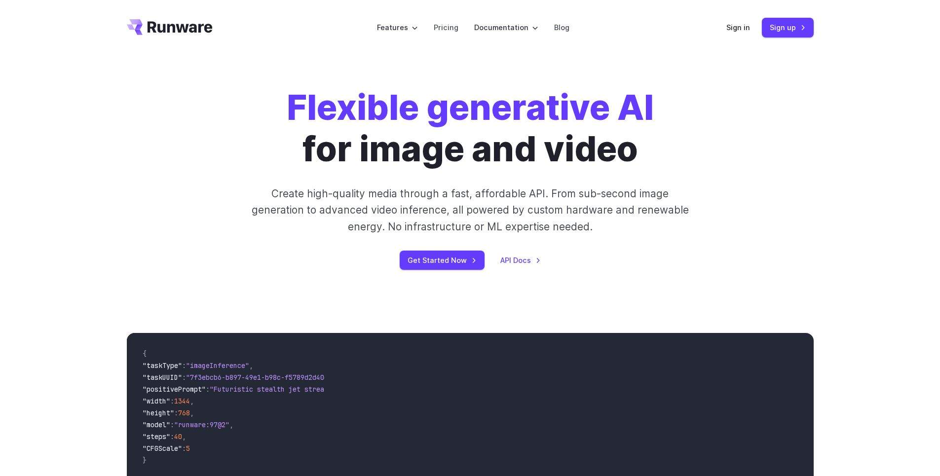
click at [799, 88] on div "Flexible generative AI for image and video Create high-quality media through a …" at bounding box center [470, 178] width 687 height 183
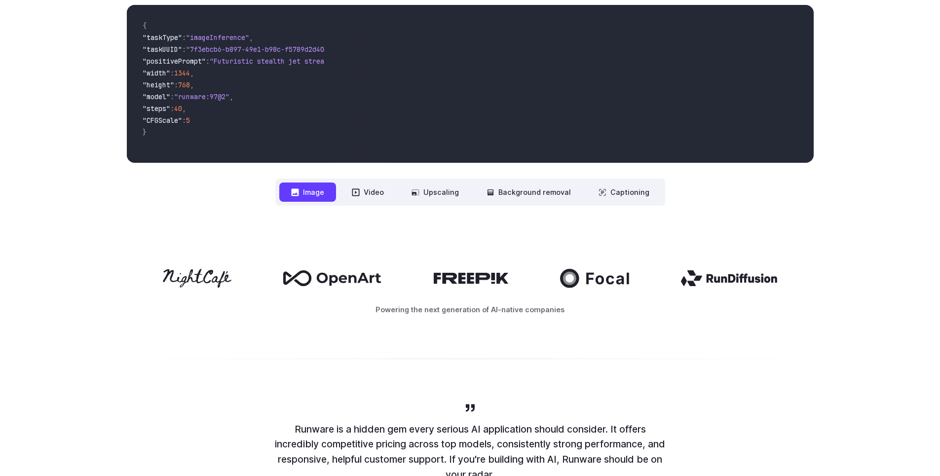
scroll to position [296, 0]
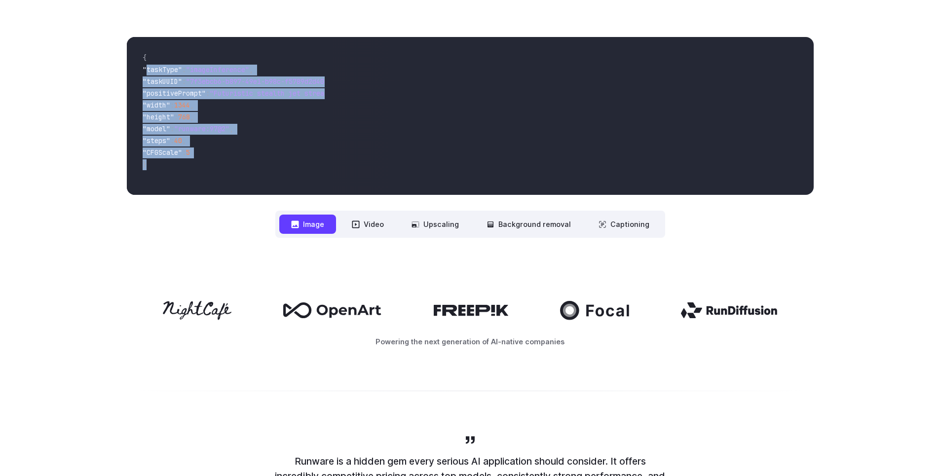
drag, startPoint x: 205, startPoint y: 148, endPoint x: 146, endPoint y: 71, distance: 97.5
click at [146, 71] on code "{ "taskType" : "imageInference" , "taskUUID" : "7f3ebcb6-b897-49e1-b98c-f5789d2…" at bounding box center [230, 116] width 190 height 142
click at [194, 119] on span "," at bounding box center [192, 116] width 4 height 9
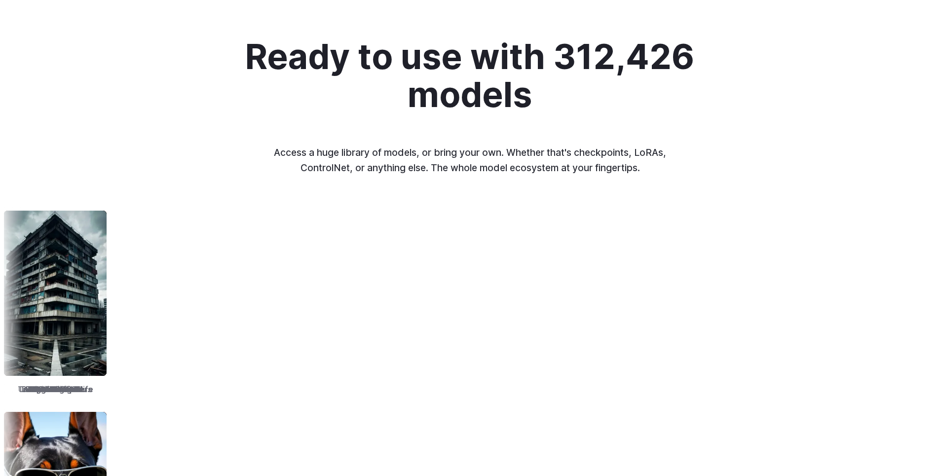
scroll to position [1065, 0]
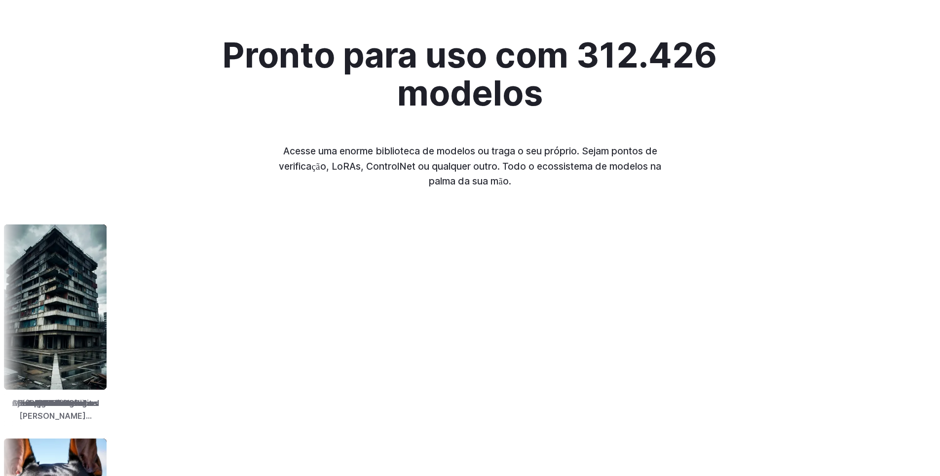
click at [491, 123] on div "Pronto para uso com 312.426 modelos Acesse uma enorme biblioteca de modelos ou …" at bounding box center [469, 112] width 663 height 152
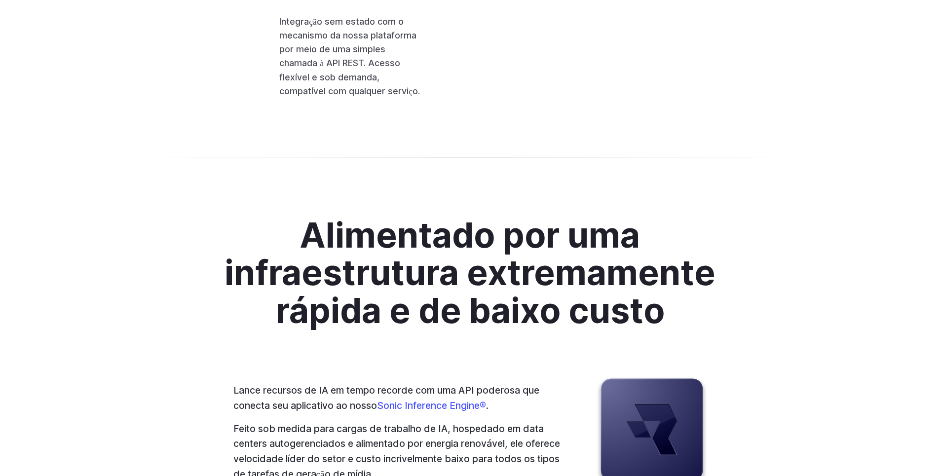
scroll to position [2486, 0]
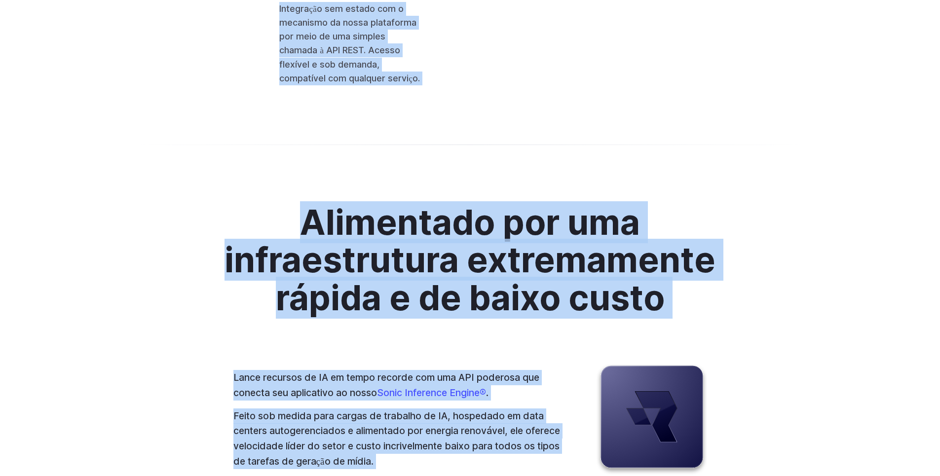
scroll to position [2156, 0]
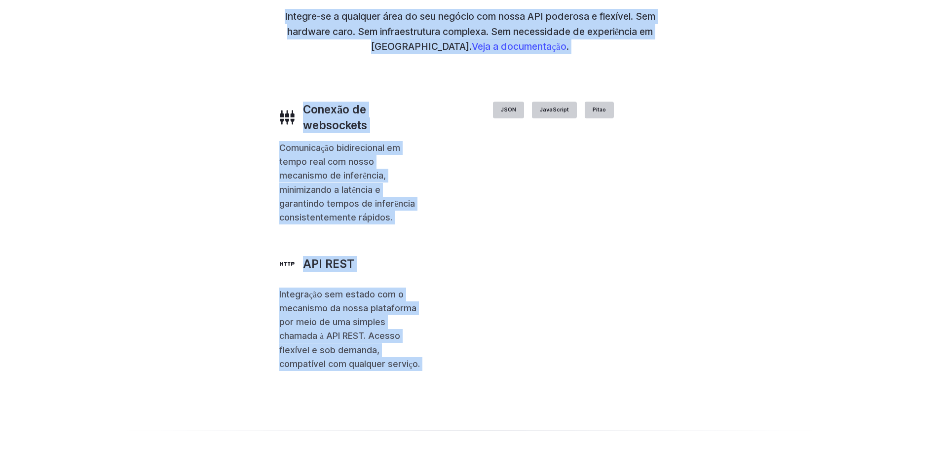
drag, startPoint x: 853, startPoint y: 405, endPoint x: 192, endPoint y: 39, distance: 755.0
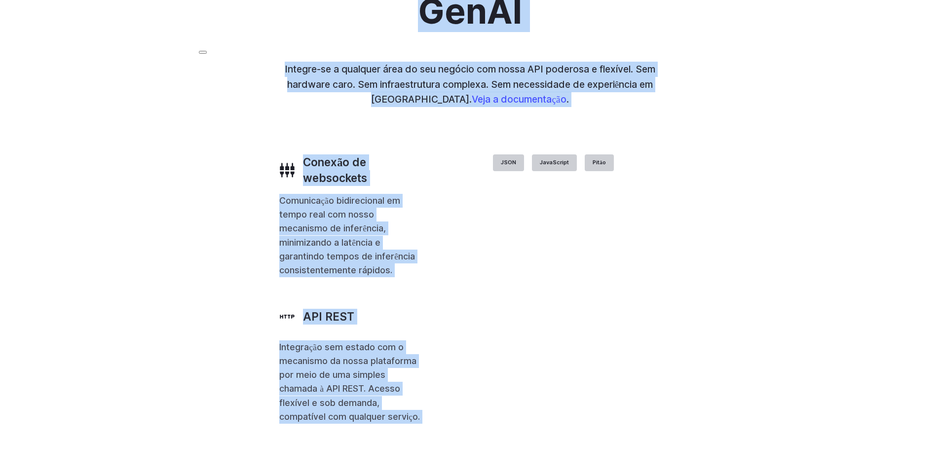
click at [837, 350] on div "Com a API mais flexível para GenAI Integre-se a qualquer área do seu negócio co…" at bounding box center [470, 189] width 940 height 564
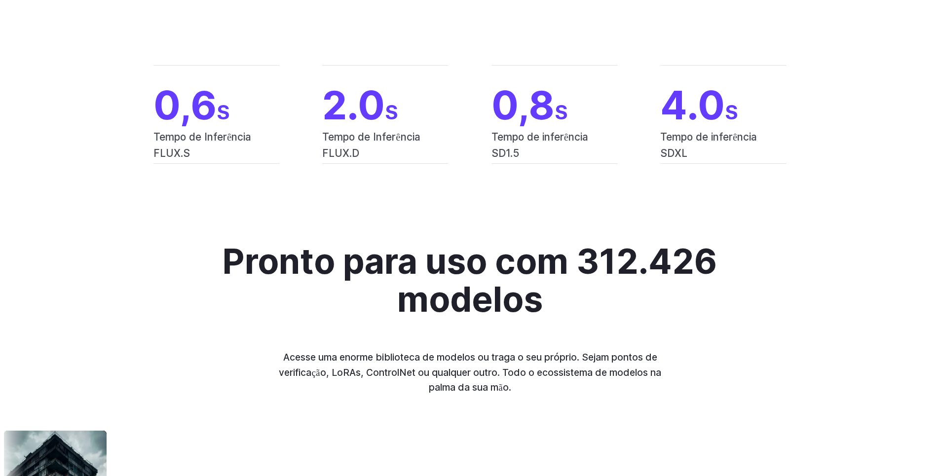
scroll to position [854, 0]
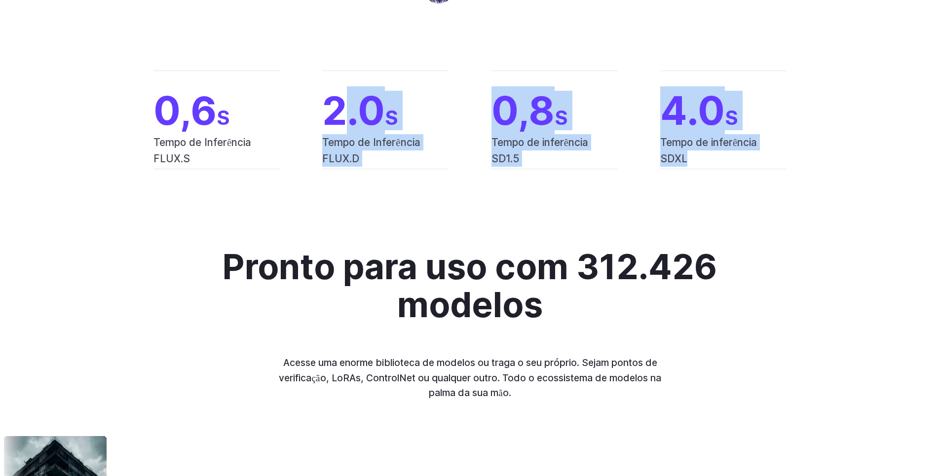
drag, startPoint x: 344, startPoint y: 99, endPoint x: 480, endPoint y: 228, distance: 187.7
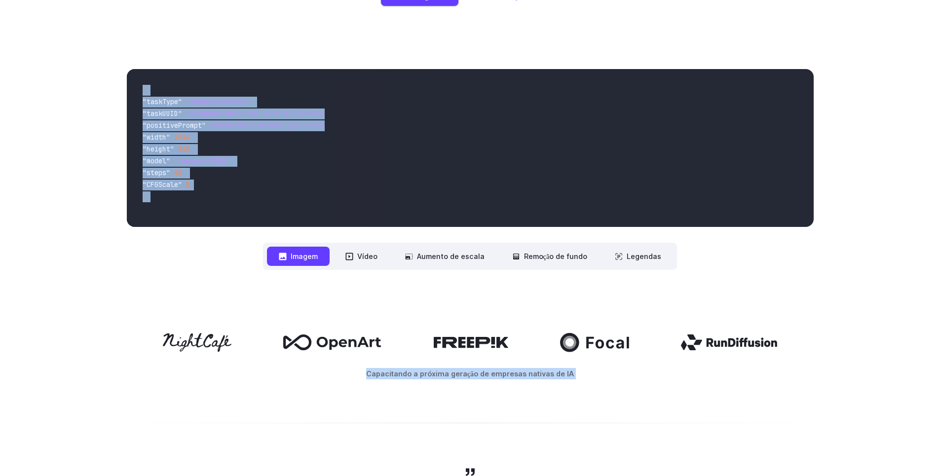
drag, startPoint x: 769, startPoint y: 392, endPoint x: 85, endPoint y: 32, distance: 772.9
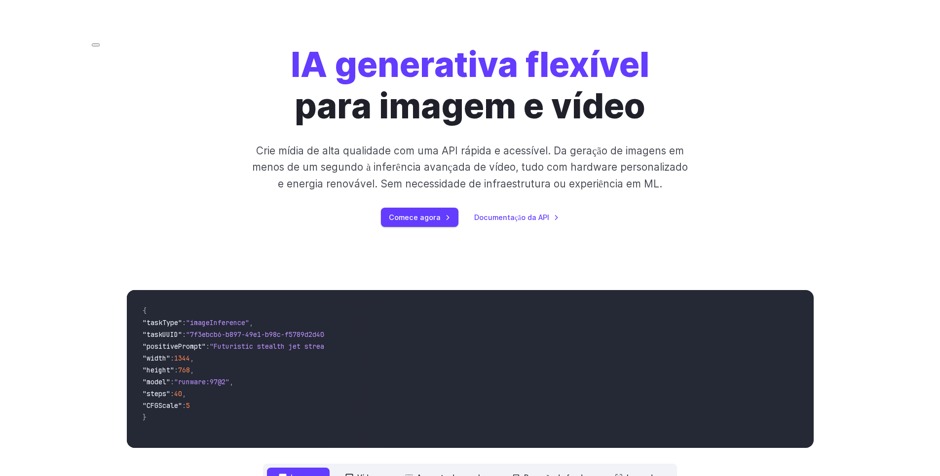
click at [846, 182] on div "IA generativa flexível para imagem e vídeo Crie mídia de alta qualidade com uma…" at bounding box center [470, 135] width 940 height 246
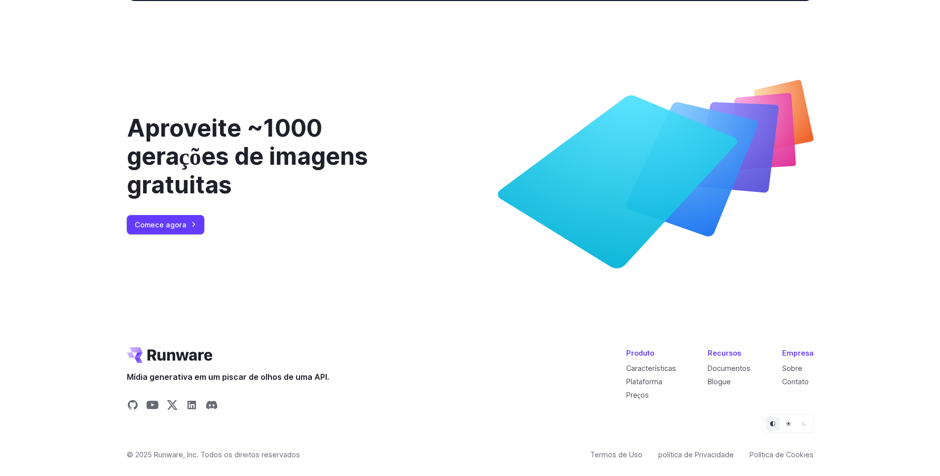
scroll to position [3587, 0]
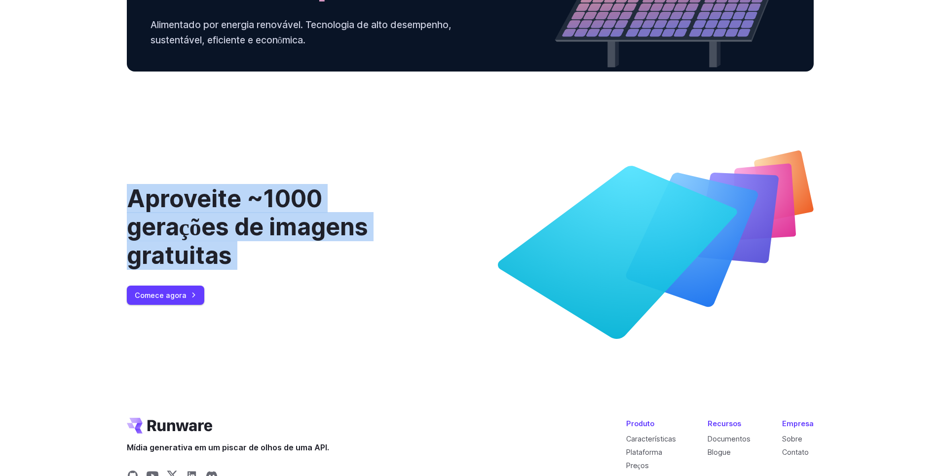
drag, startPoint x: 85, startPoint y: 251, endPoint x: 603, endPoint y: 450, distance: 555.4
click at [302, 270] on font "Aproveite ~1000 gerações de imagens gratuitas" at bounding box center [247, 227] width 241 height 86
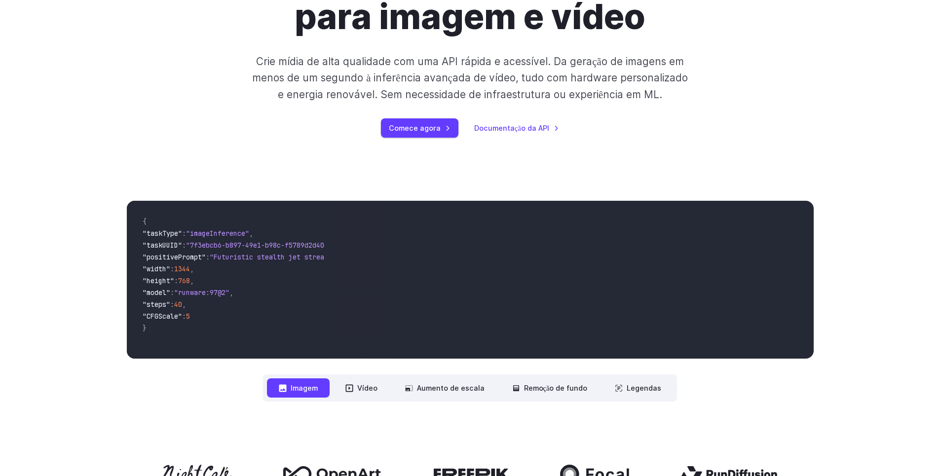
scroll to position [0, 0]
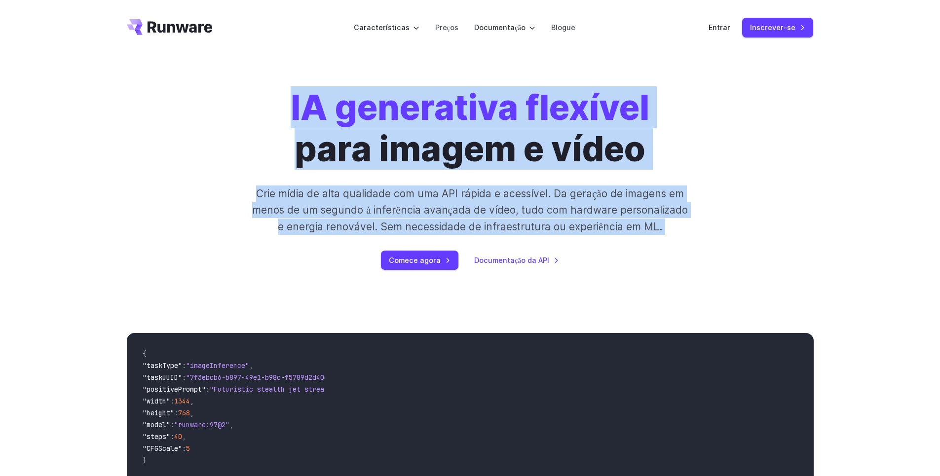
drag, startPoint x: 298, startPoint y: 89, endPoint x: 772, endPoint y: 271, distance: 507.3
click at [772, 271] on div "IA generativa flexível para imagem e vídeo Crie mídia de alta qualidade com uma…" at bounding box center [470, 178] width 940 height 246
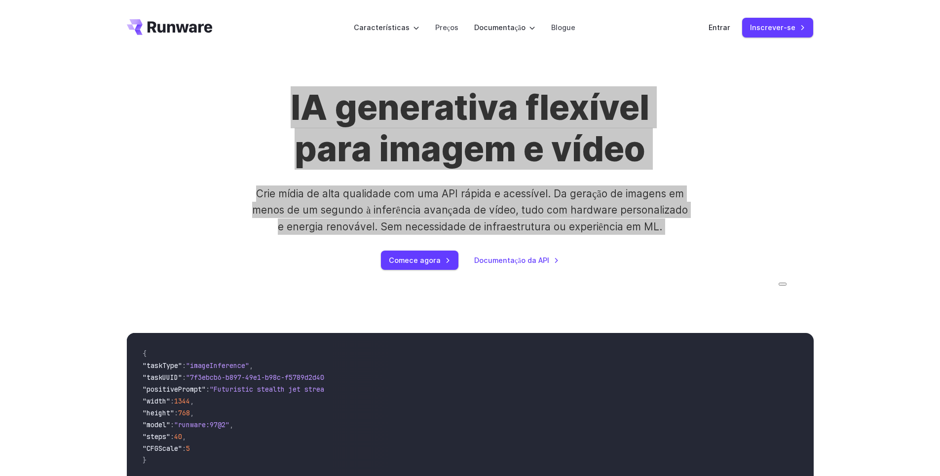
click at [786, 285] on button at bounding box center [782, 284] width 8 height 3
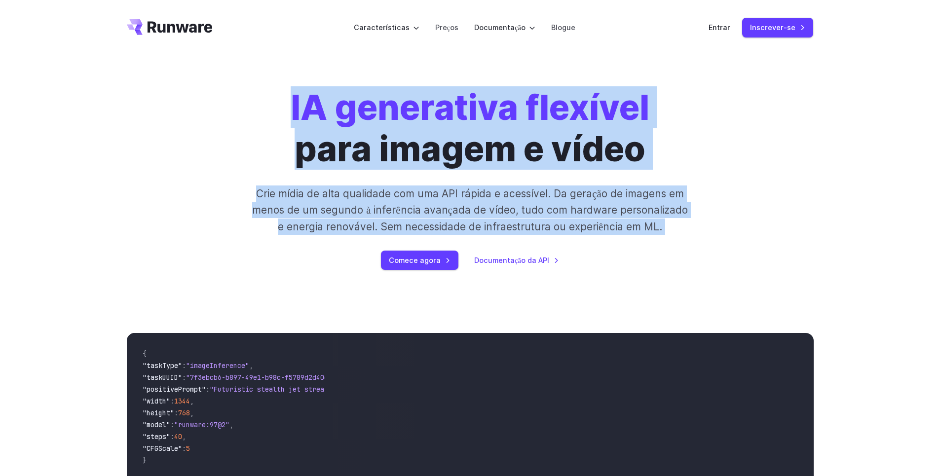
click at [794, 242] on div "IA generativa flexível para imagem e vídeo Crie mídia de alta qualidade com uma…" at bounding box center [470, 178] width 687 height 183
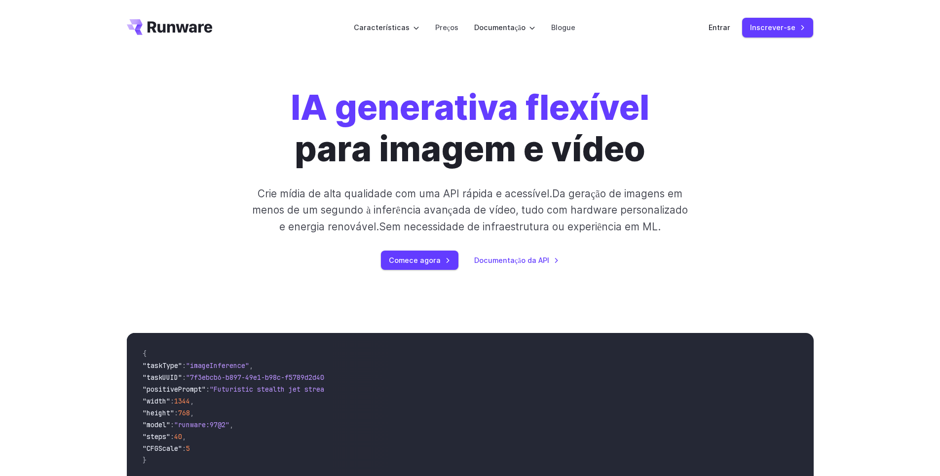
click at [638, 128] on nr-sentence "para imagem e vídeo" at bounding box center [470, 107] width 359 height 42
click at [546, 128] on nr-sentence "para imagem e vídeo" at bounding box center [470, 107] width 359 height 42
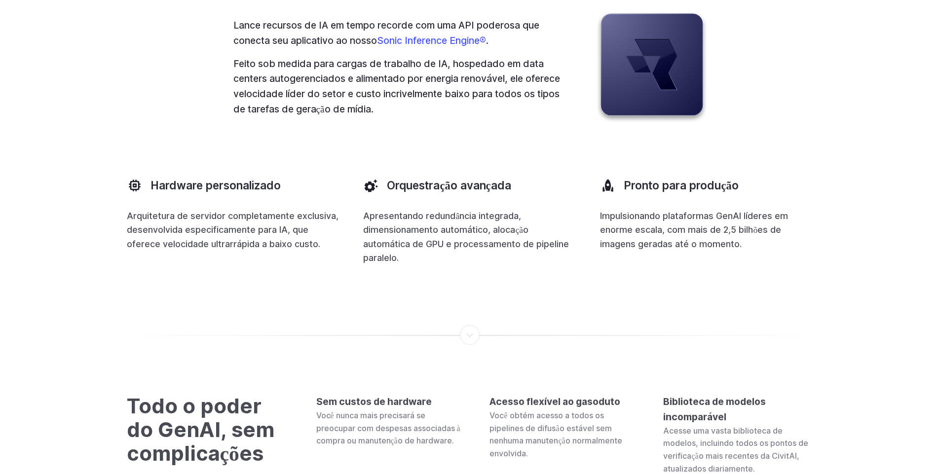
scroll to position [2883, 0]
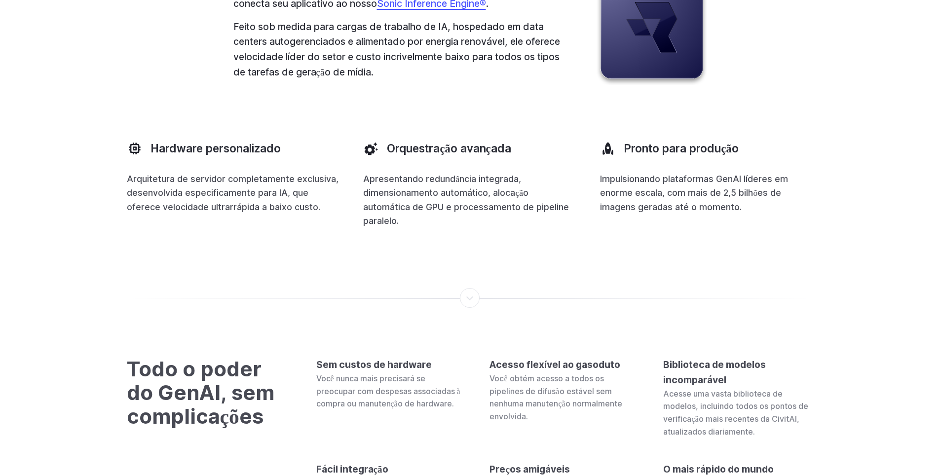
click at [422, 9] on nr-sentence "Sonic Inference Engine®" at bounding box center [431, 4] width 109 height 12
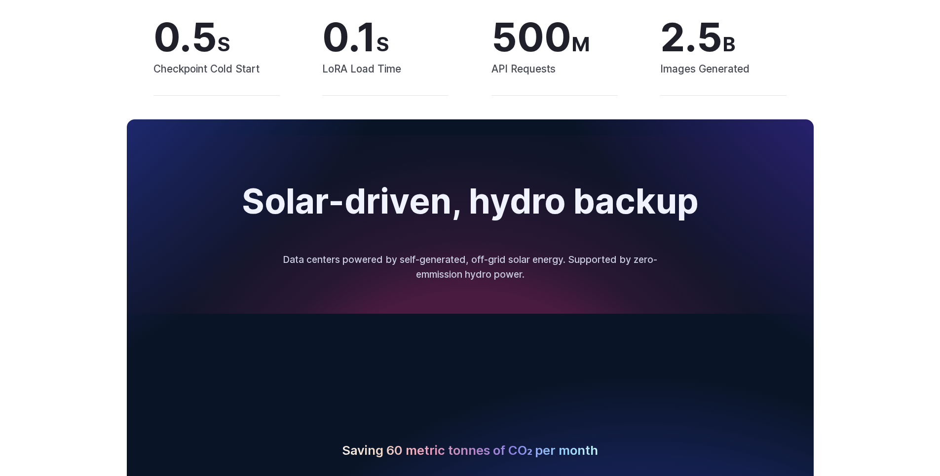
scroll to position [1849, 0]
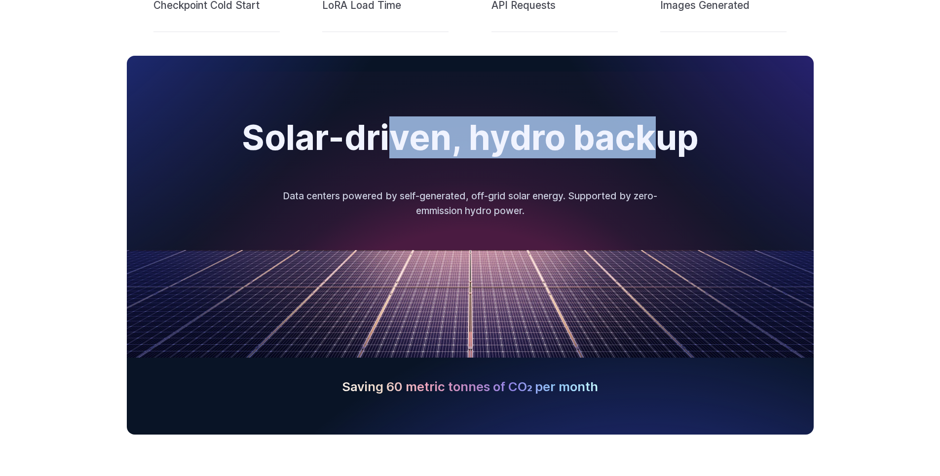
drag, startPoint x: 385, startPoint y: 146, endPoint x: 661, endPoint y: 138, distance: 276.3
click at [661, 138] on h2 "Solar-driven, hydro backup" at bounding box center [470, 138] width 457 height 38
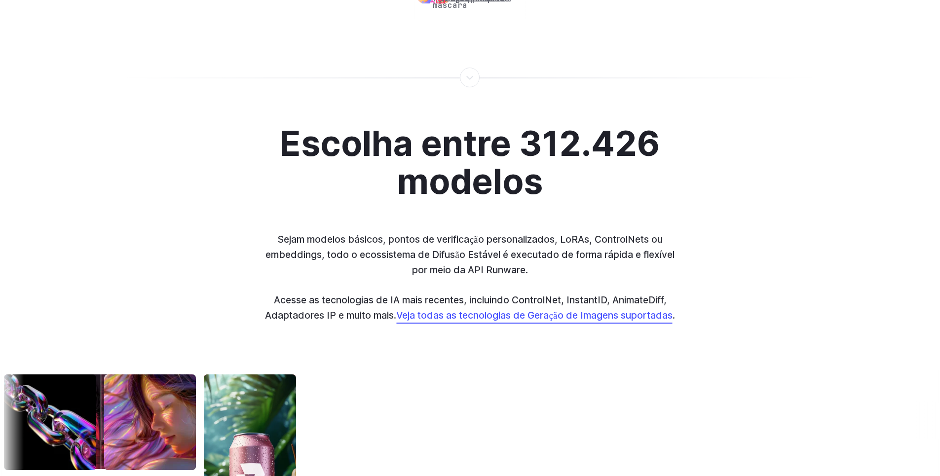
scroll to position [2557, 0]
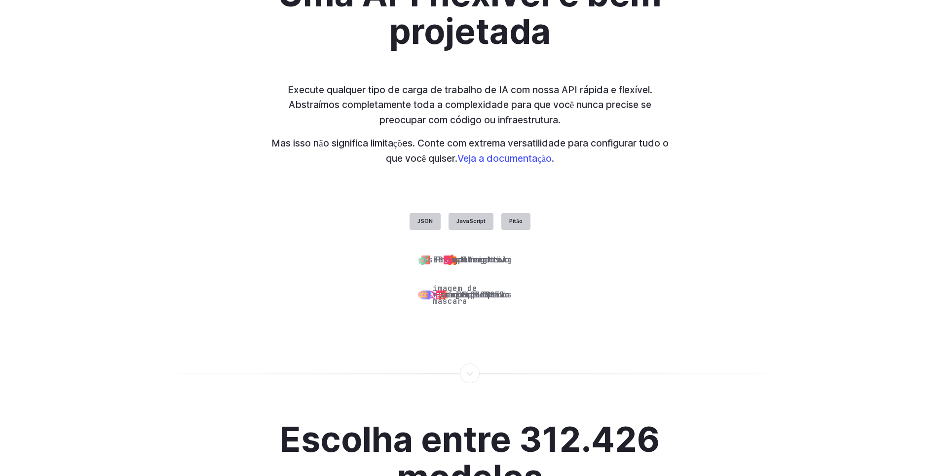
drag, startPoint x: 664, startPoint y: 112, endPoint x: 774, endPoint y: 36, distance: 133.5
click at [790, 51] on div "Uma API flexível e bem projetada Execute qualquer tipo de carga de trabalho de …" at bounding box center [470, 145] width 687 height 340
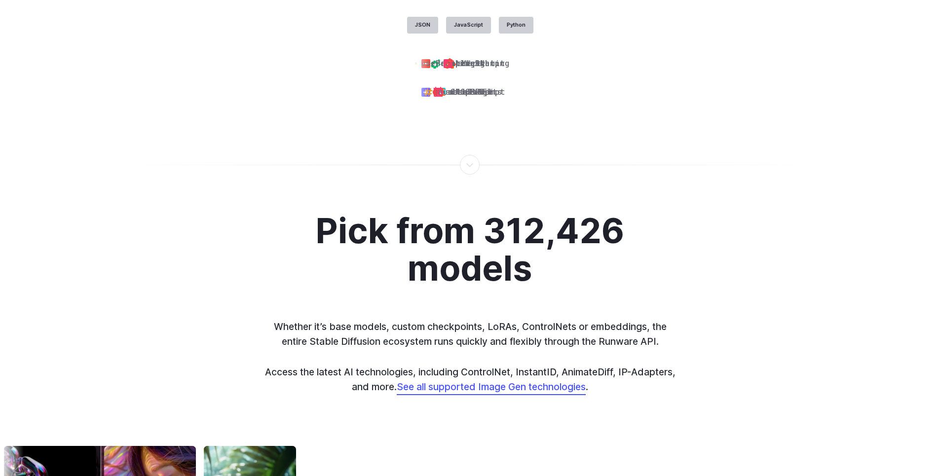
scroll to position [2375, 0]
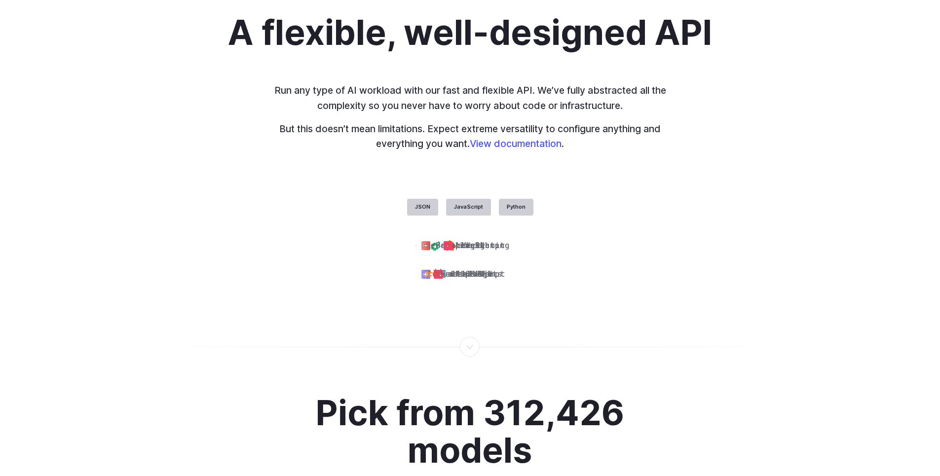
click at [714, 268] on div "A flexible, well-designed API Run any type of AI workload with our fast and fle…" at bounding box center [470, 151] width 687 height 274
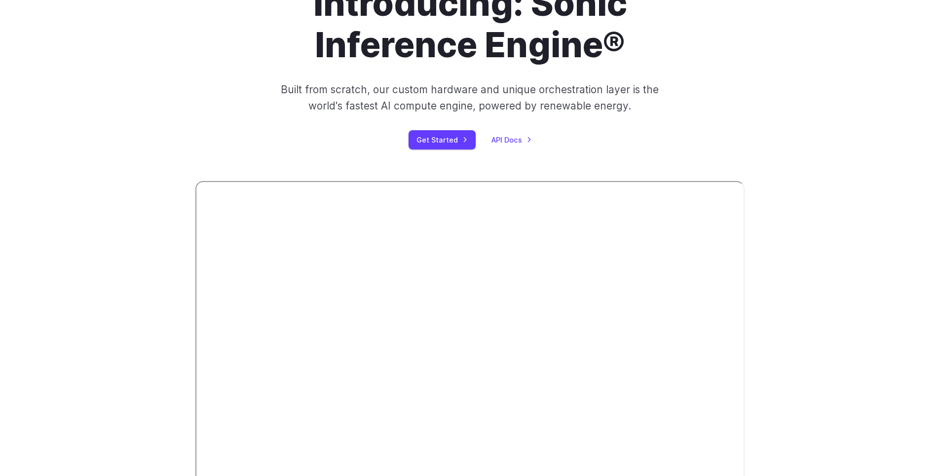
scroll to position [0, 0]
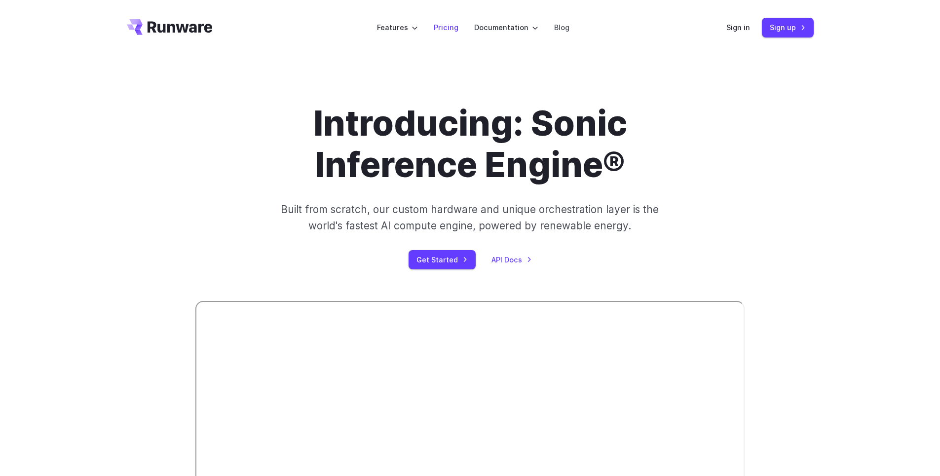
click at [451, 29] on link "Pricing" at bounding box center [446, 27] width 25 height 11
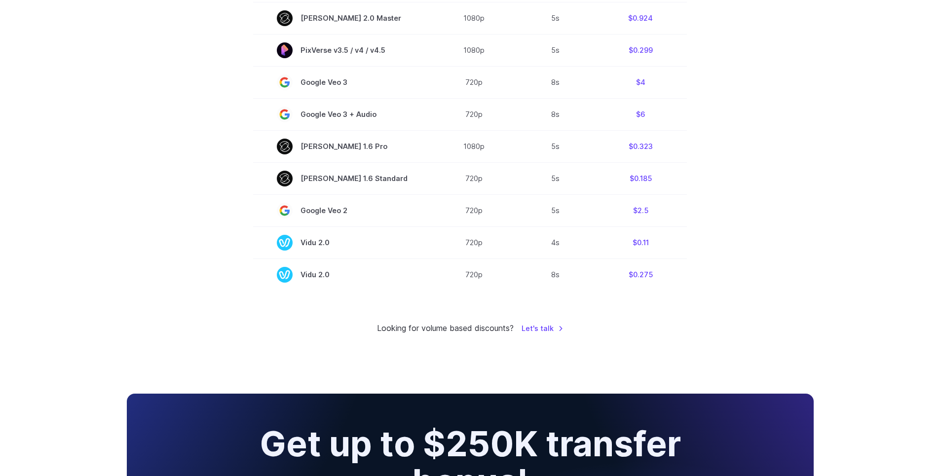
scroll to position [710, 0]
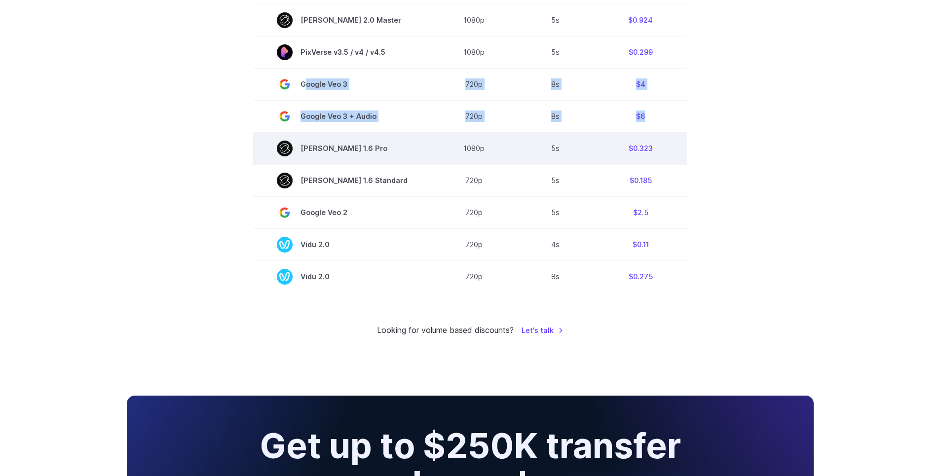
drag, startPoint x: 639, startPoint y: 121, endPoint x: 656, endPoint y: 157, distance: 39.9
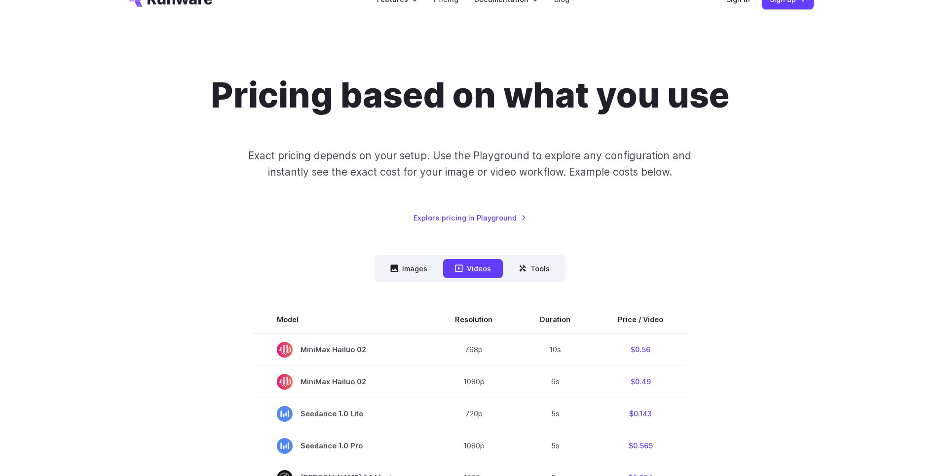
scroll to position [0, 0]
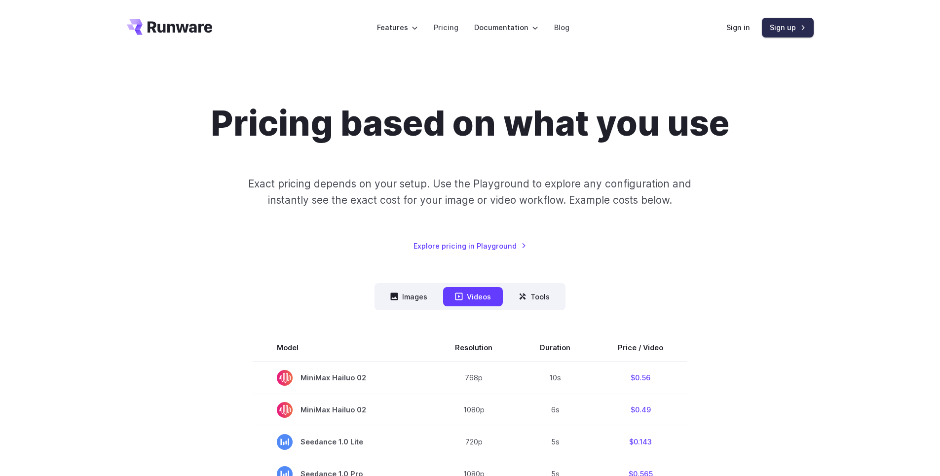
click at [772, 28] on link "Sign up" at bounding box center [788, 27] width 52 height 19
click at [737, 28] on link "Sign in" at bounding box center [738, 27] width 24 height 11
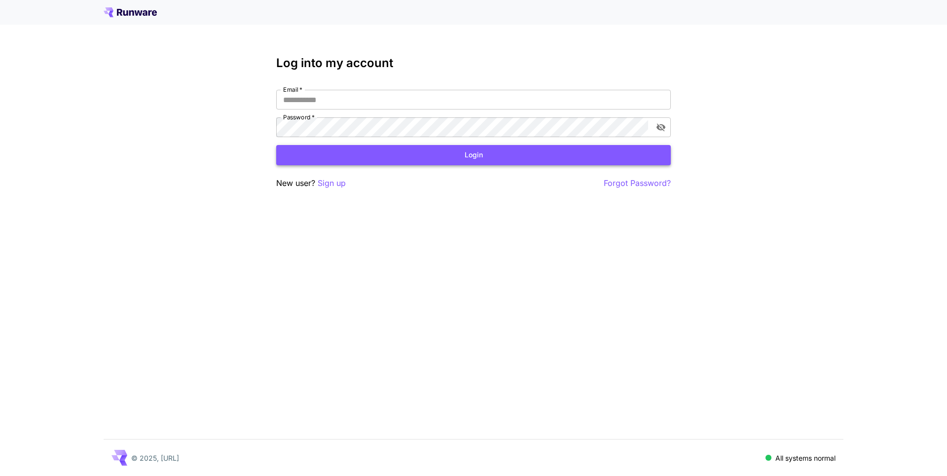
type input "**********"
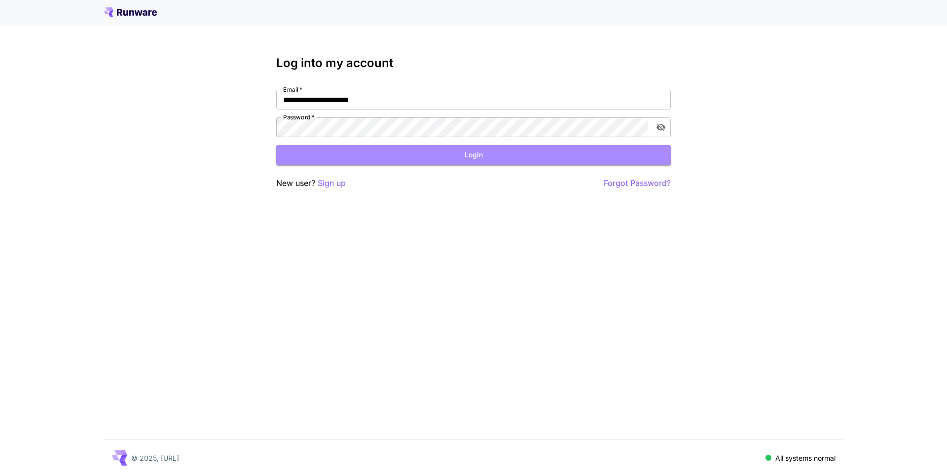
click at [377, 153] on button "Login" at bounding box center [473, 155] width 395 height 20
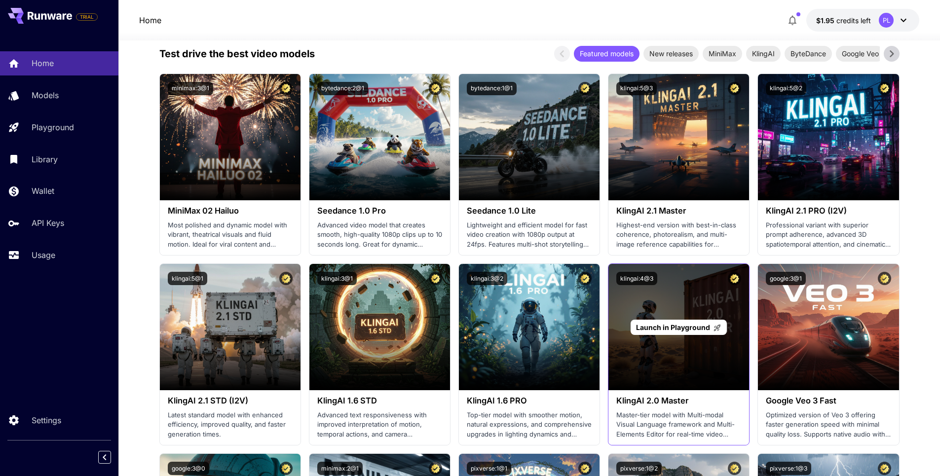
scroll to position [355, 0]
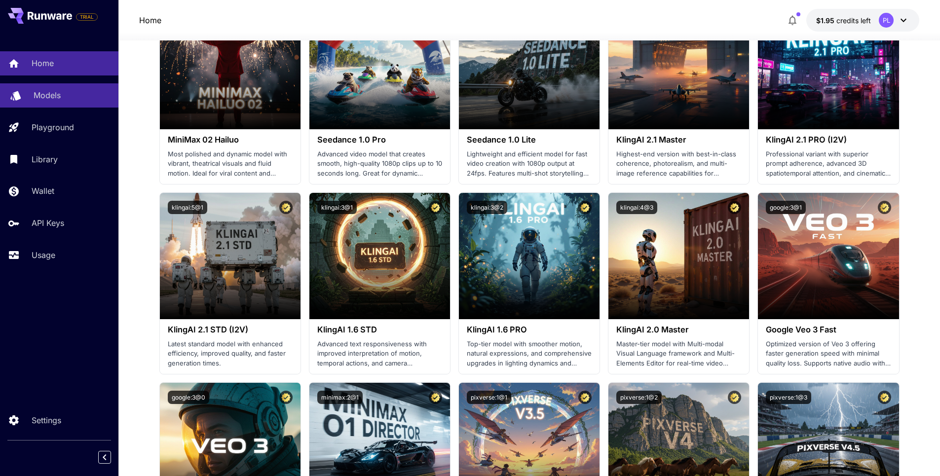
click at [78, 99] on div "Models" at bounding box center [72, 95] width 77 height 12
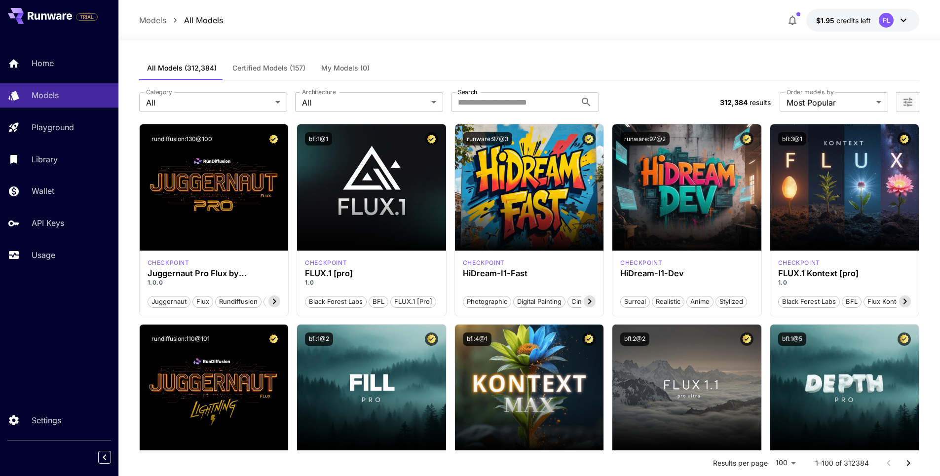
click at [283, 69] on span "Certified Models (157)" at bounding box center [268, 68] width 73 height 9
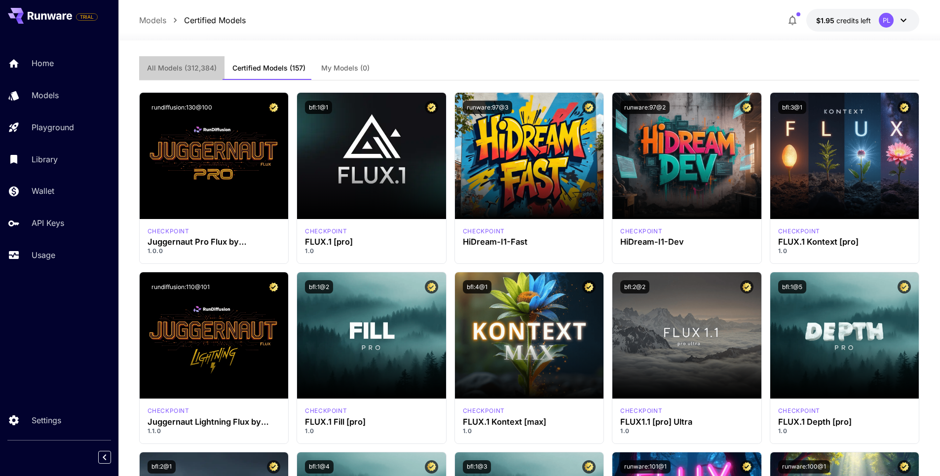
click at [197, 65] on span "All Models (312,384)" at bounding box center [182, 68] width 70 height 9
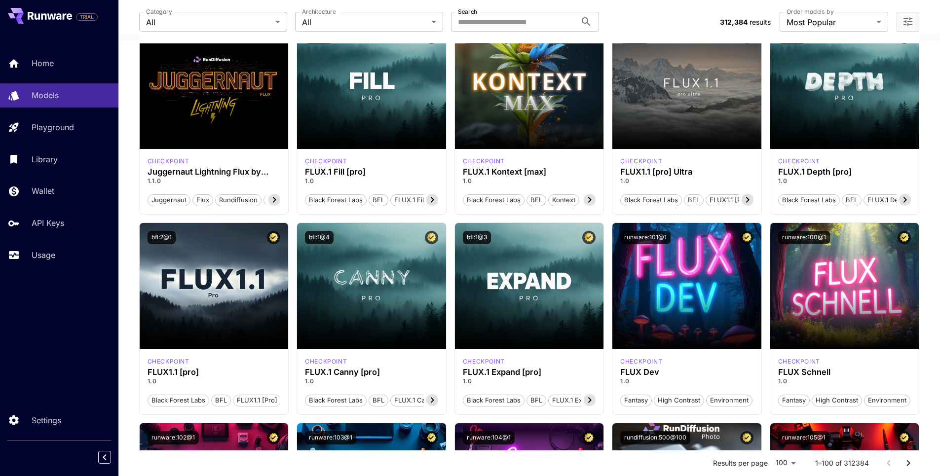
scroll to position [59, 0]
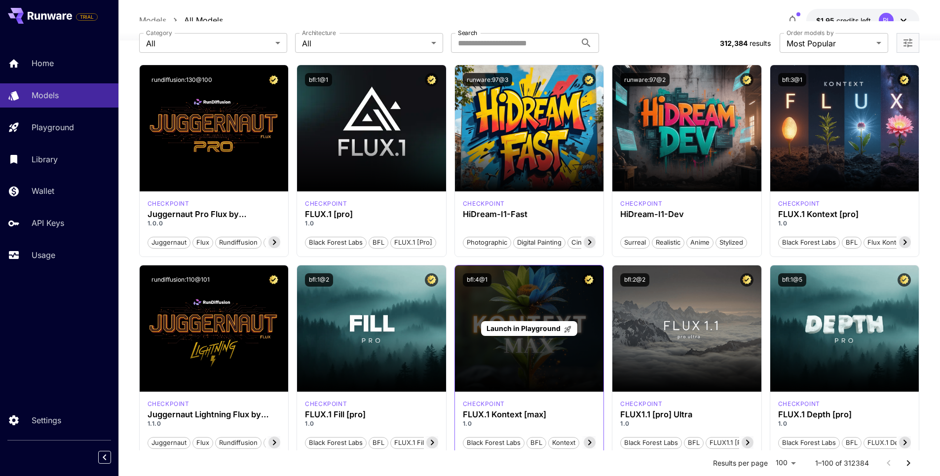
click at [539, 303] on div "Launch in Playground" at bounding box center [529, 328] width 149 height 126
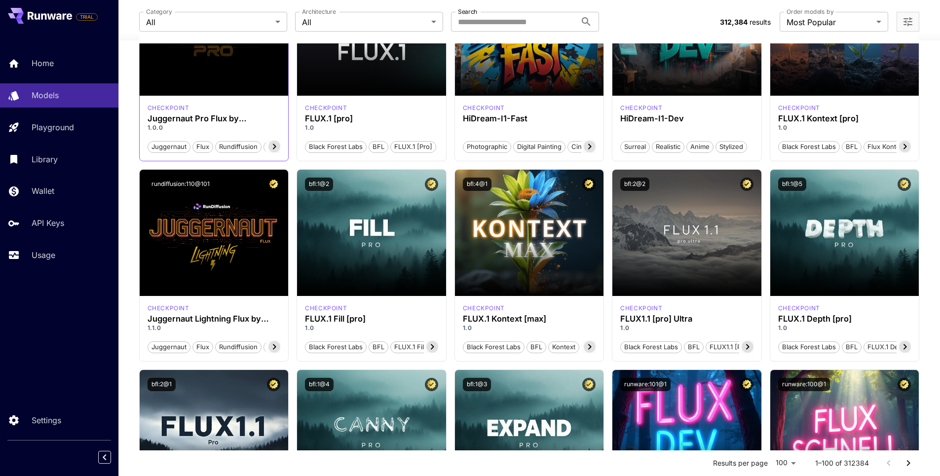
scroll to position [0, 0]
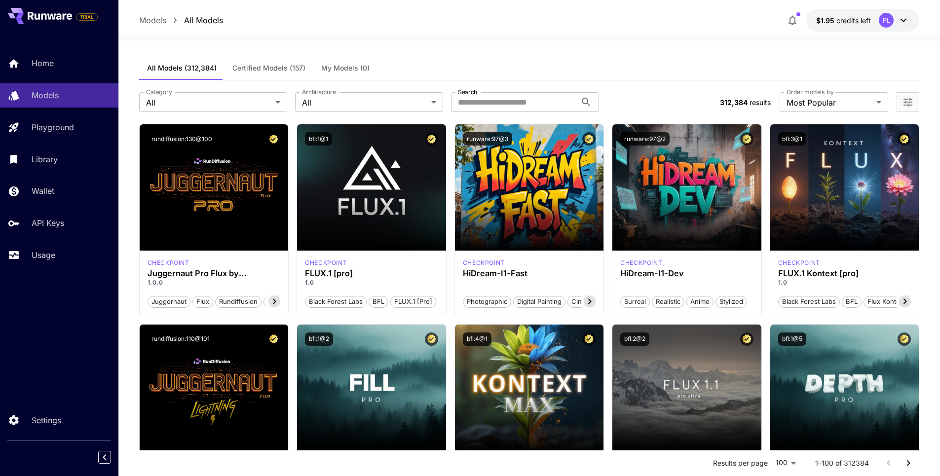
click at [269, 66] on span "Certified Models (157)" at bounding box center [268, 68] width 73 height 9
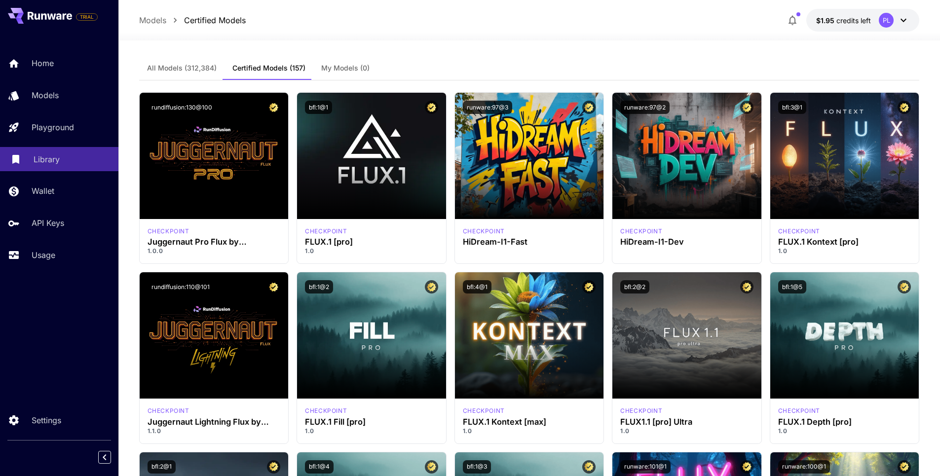
click at [70, 157] on div "Library" at bounding box center [72, 159] width 77 height 12
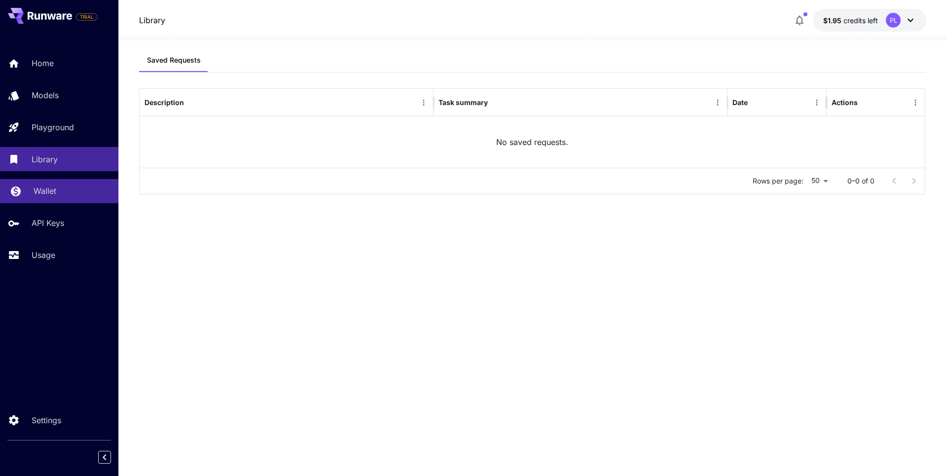
click at [73, 188] on div "Wallet" at bounding box center [72, 191] width 77 height 12
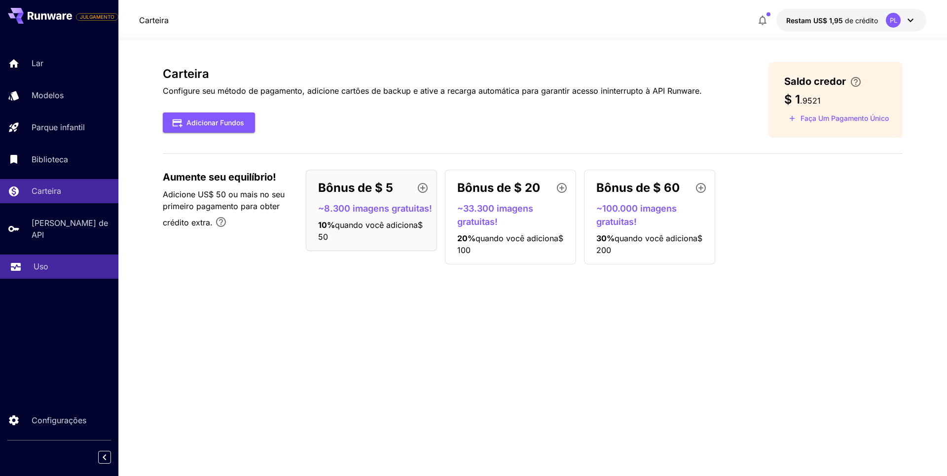
click at [78, 263] on link "Uso" at bounding box center [59, 267] width 118 height 24
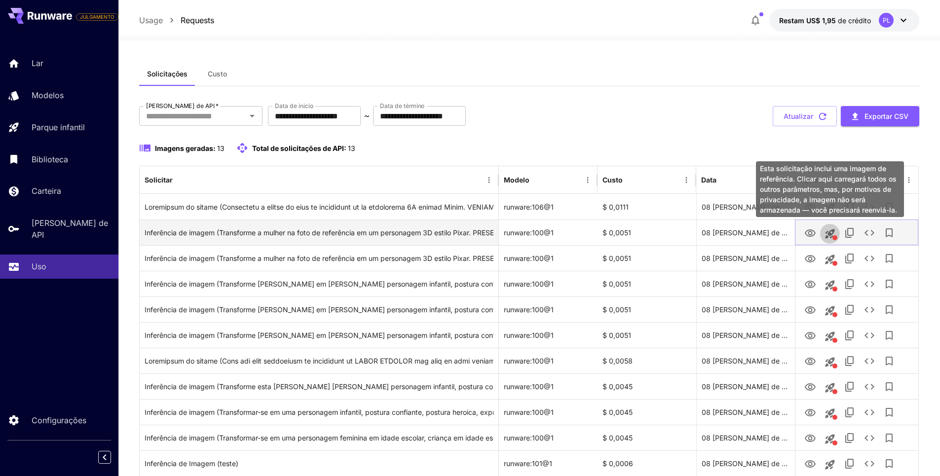
click at [829, 235] on icon "Esta solicitação inclui uma imagem de referência. Clicar aqui carregará todos o…" at bounding box center [829, 233] width 9 height 9
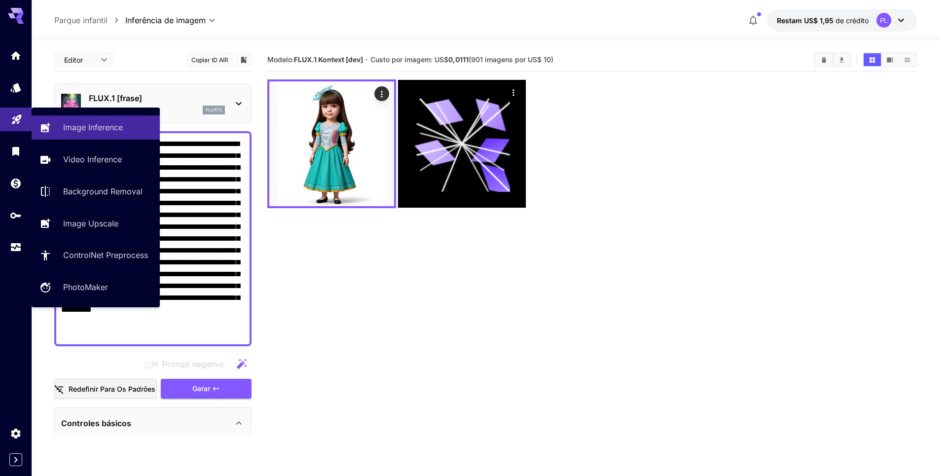
click at [8, 123] on link at bounding box center [16, 120] width 32 height 24
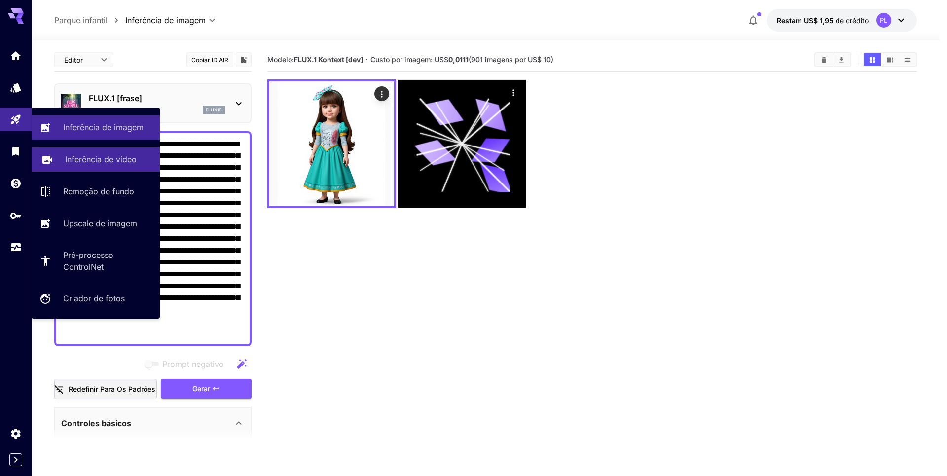
click at [110, 163] on font "Inferência de vídeo" at bounding box center [101, 159] width 72 height 10
type input "**********"
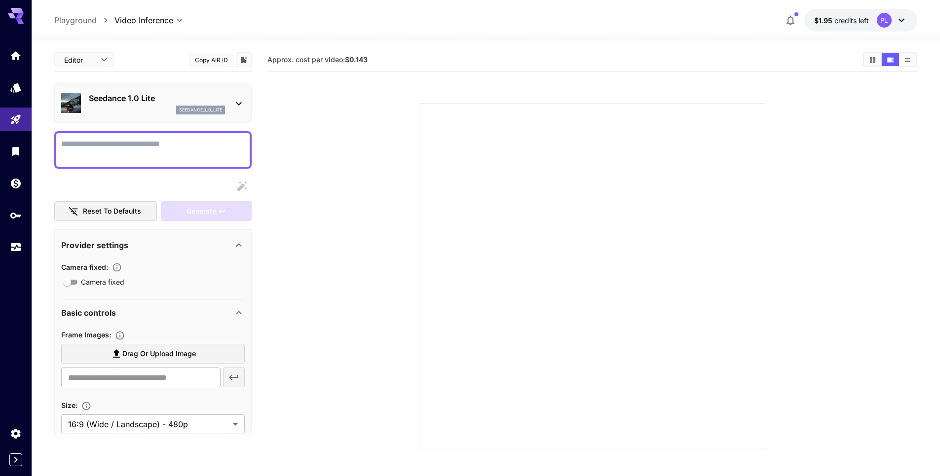
click at [332, 215] on section at bounding box center [592, 263] width 564 height 369
click at [161, 108] on div "seedance_1_0_lite" at bounding box center [157, 109] width 136 height 9
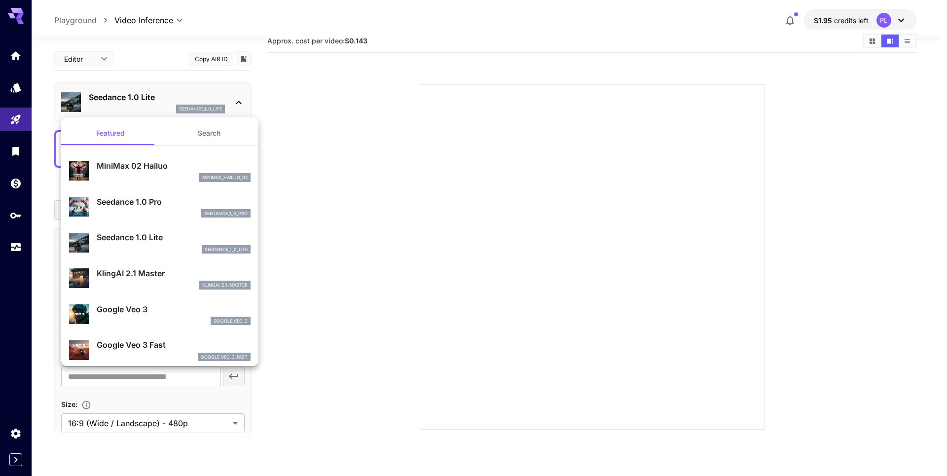
click at [277, 111] on div at bounding box center [473, 238] width 947 height 476
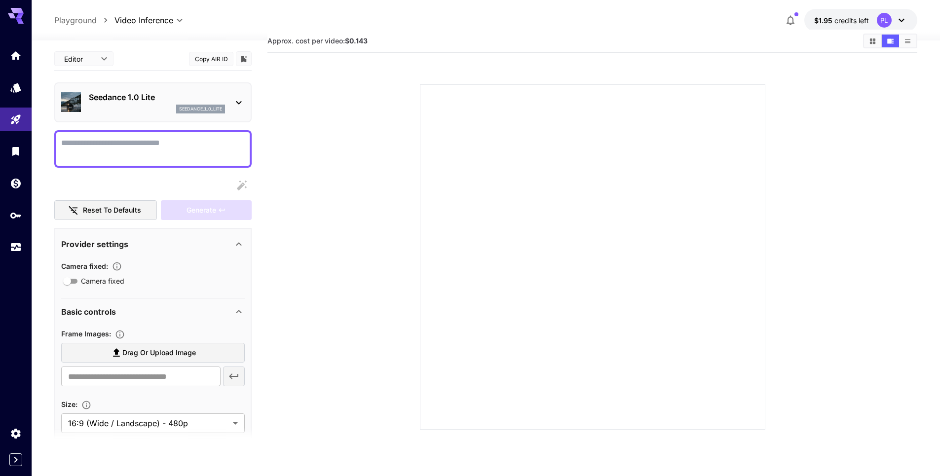
click at [164, 101] on p "Seedance 1.0 Lite" at bounding box center [157, 97] width 136 height 12
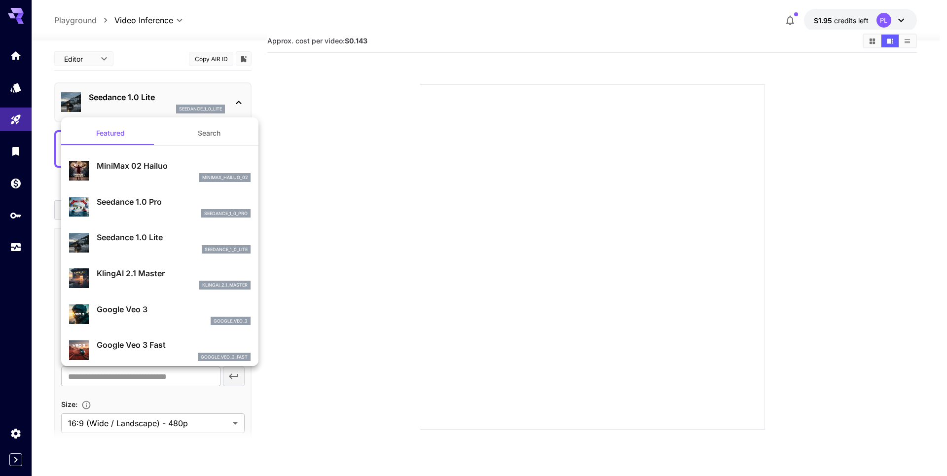
click at [168, 241] on p "Seedance 1.0 Lite" at bounding box center [174, 237] width 154 height 12
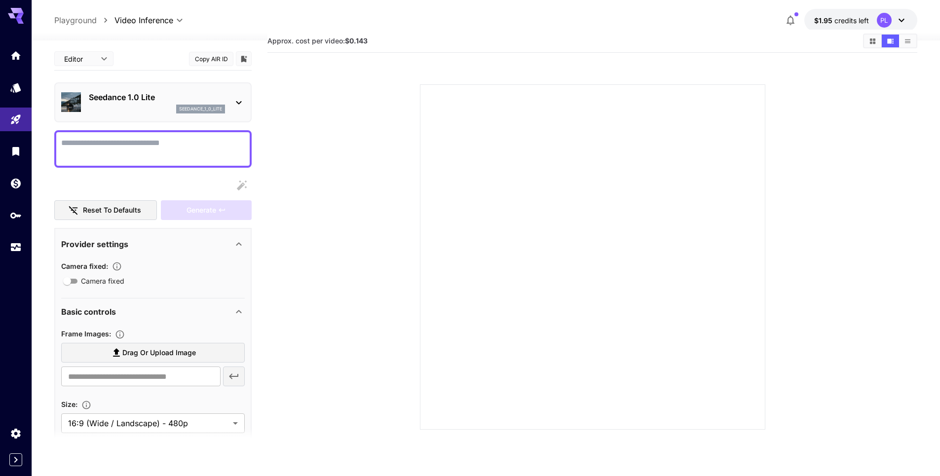
click at [169, 156] on textarea "Camera fixed" at bounding box center [152, 149] width 183 height 24
click at [140, 106] on div "seedance_1_0_lite" at bounding box center [157, 109] width 136 height 9
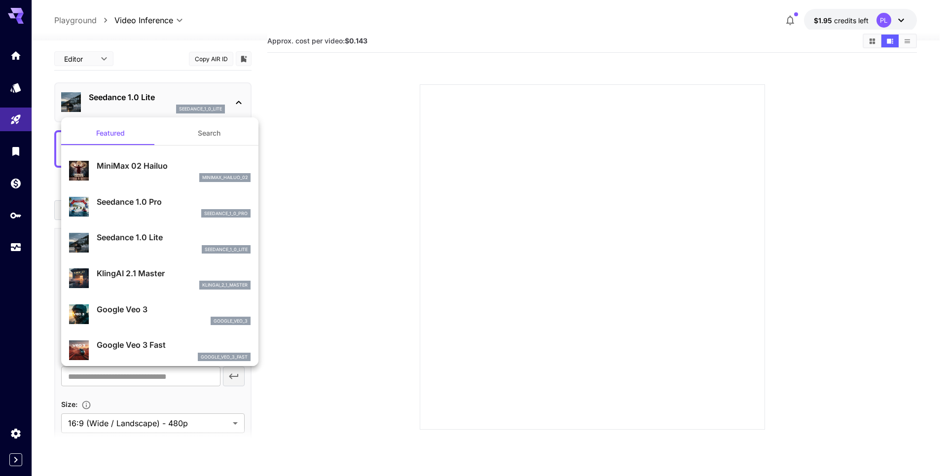
click at [158, 200] on p "Seedance 1.0 Pro" at bounding box center [174, 202] width 154 height 12
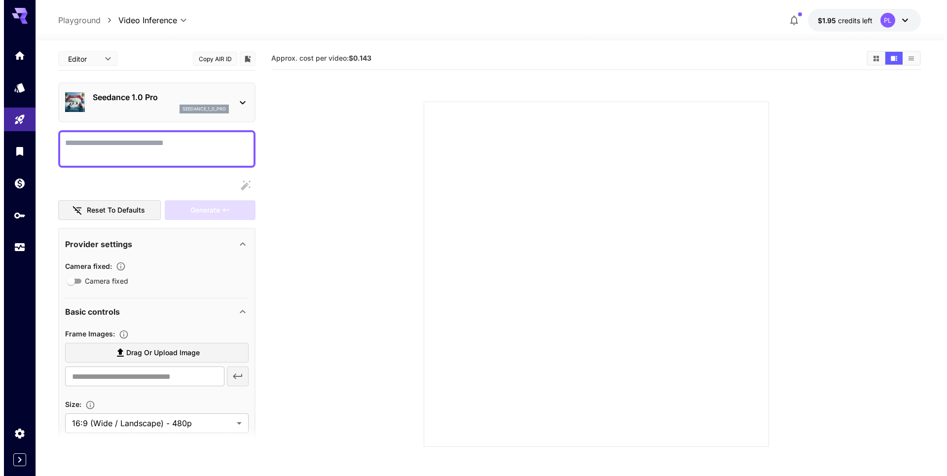
scroll to position [0, 0]
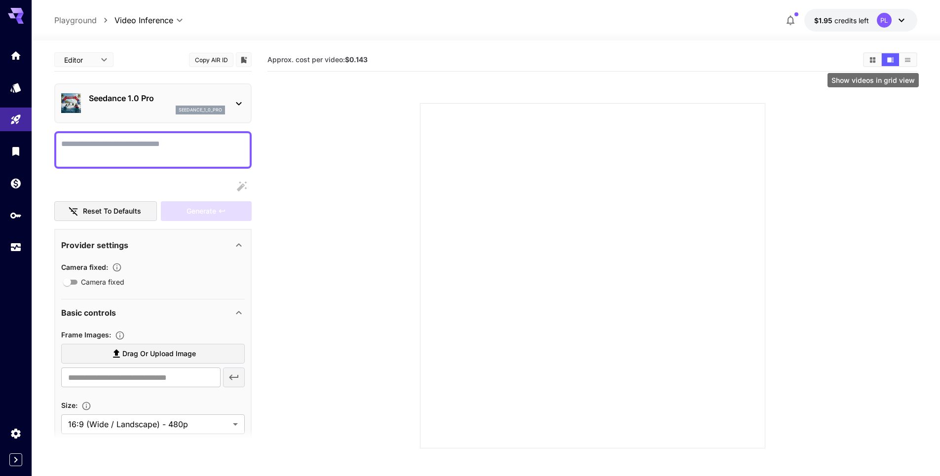
click at [868, 55] on button "Show videos in grid view" at bounding box center [872, 59] width 17 height 13
click at [906, 59] on icon "Show videos in list view" at bounding box center [907, 59] width 7 height 7
click at [892, 60] on icon "Show videos in video view" at bounding box center [889, 59] width 7 height 7
click at [159, 110] on div "seedance_1_0_pro" at bounding box center [157, 110] width 136 height 9
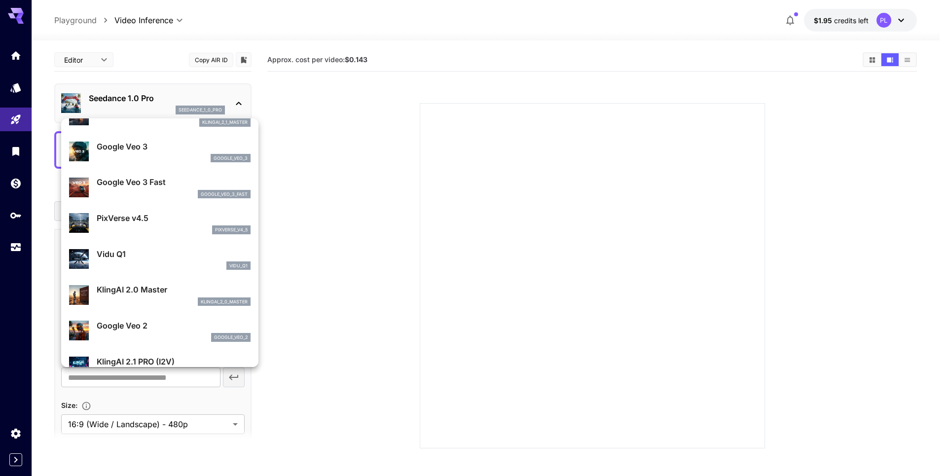
scroll to position [178, 0]
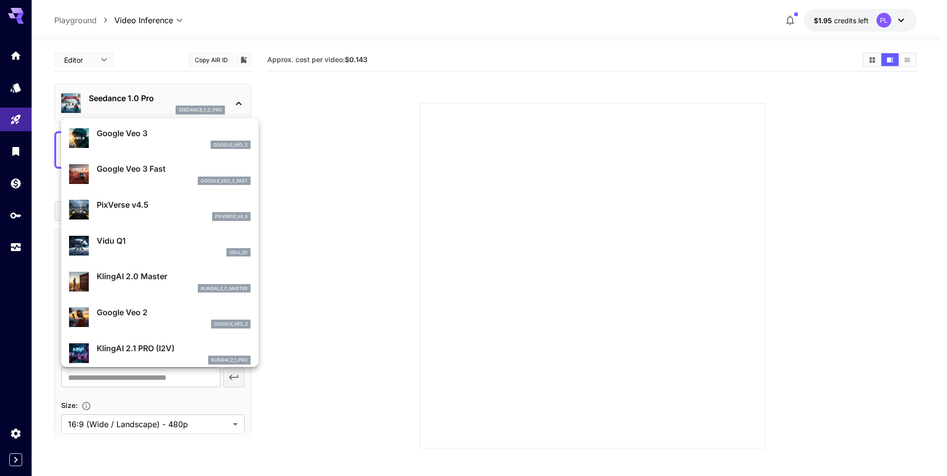
click at [173, 141] on div "google_veo_3" at bounding box center [174, 145] width 154 height 9
type input "**********"
type input "****"
type input "***"
type input "*"
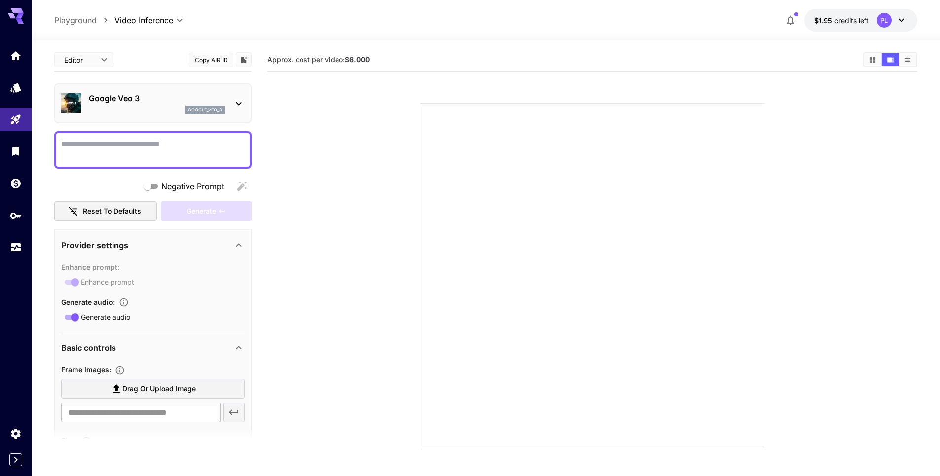
click at [175, 109] on div "google_veo_3" at bounding box center [157, 110] width 136 height 9
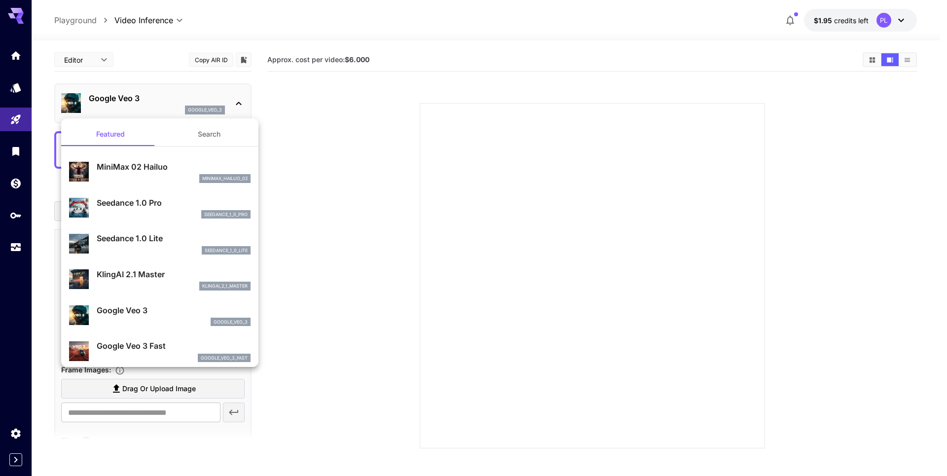
click at [141, 287] on div "klingai_2_1_master" at bounding box center [174, 286] width 154 height 9
type input "**********"
type input "****"
type input "*"
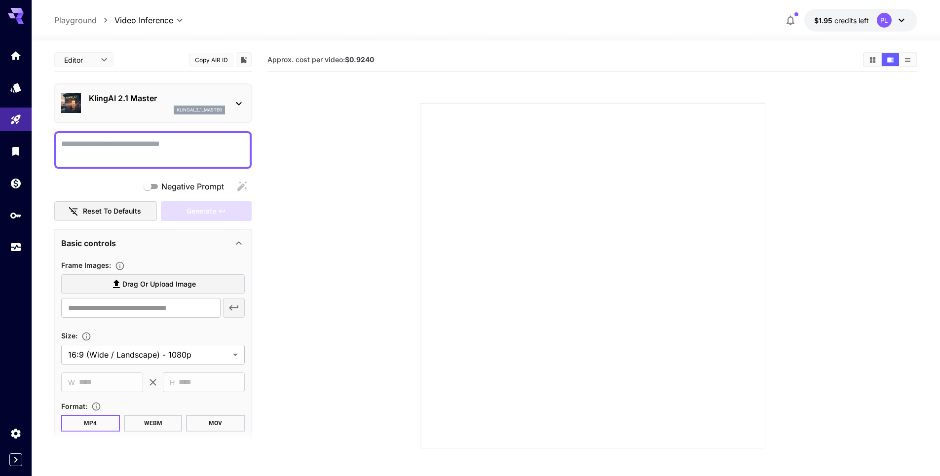
click at [165, 109] on div "klingai_2_1_master" at bounding box center [157, 110] width 136 height 9
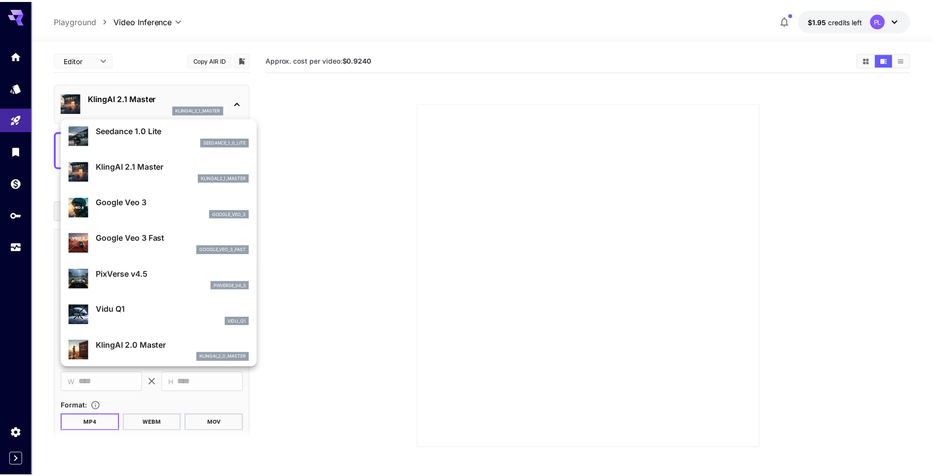
scroll to position [118, 0]
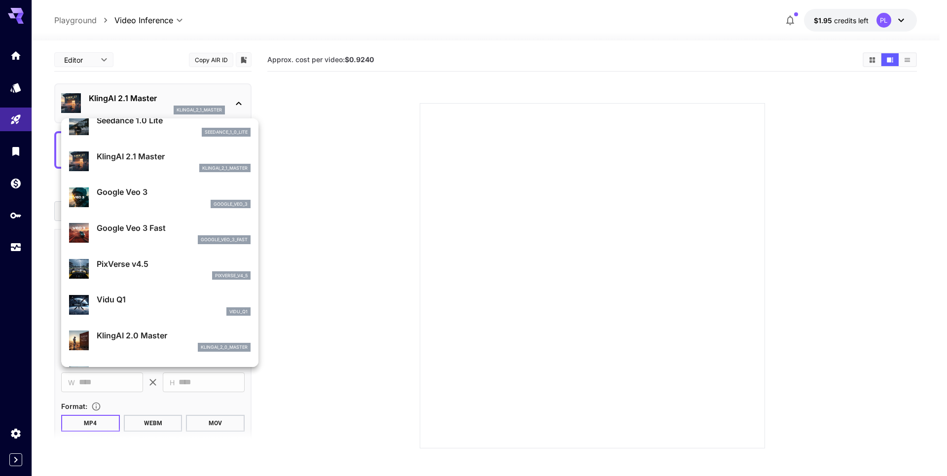
click at [160, 262] on p "PixVerse v4.5" at bounding box center [174, 264] width 154 height 12
type input "**********"
type input "****"
type input "**"
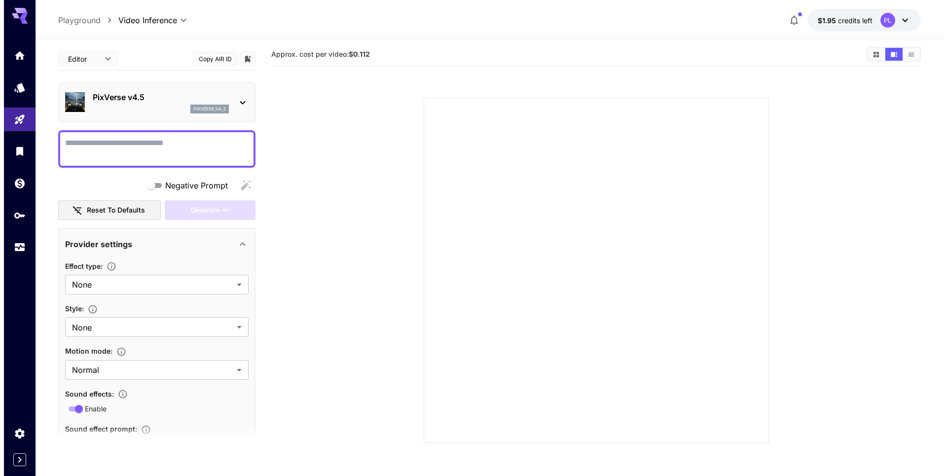
scroll to position [0, 0]
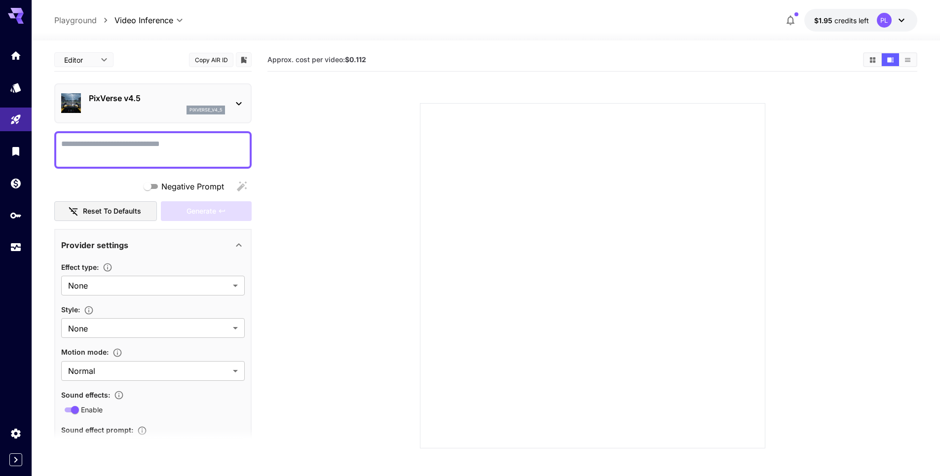
click at [183, 104] on div "PixVerse v4.5 pixverse_v4_5" at bounding box center [157, 103] width 136 height 22
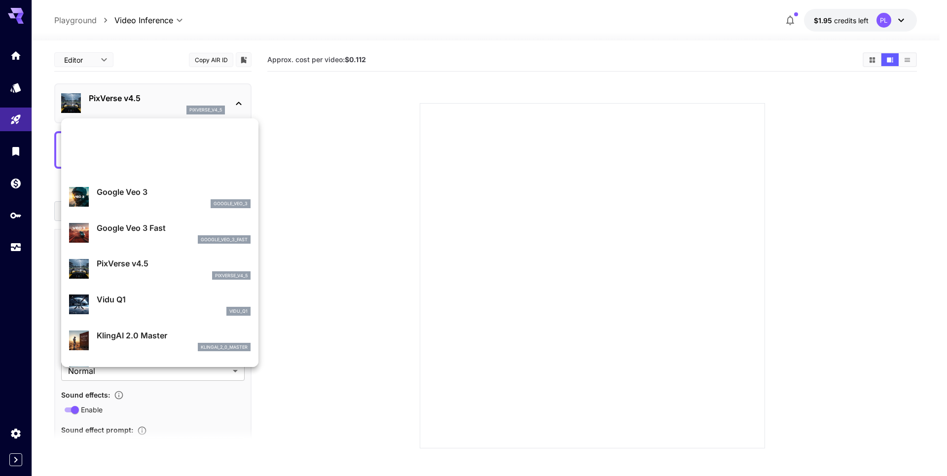
scroll to position [237, 0]
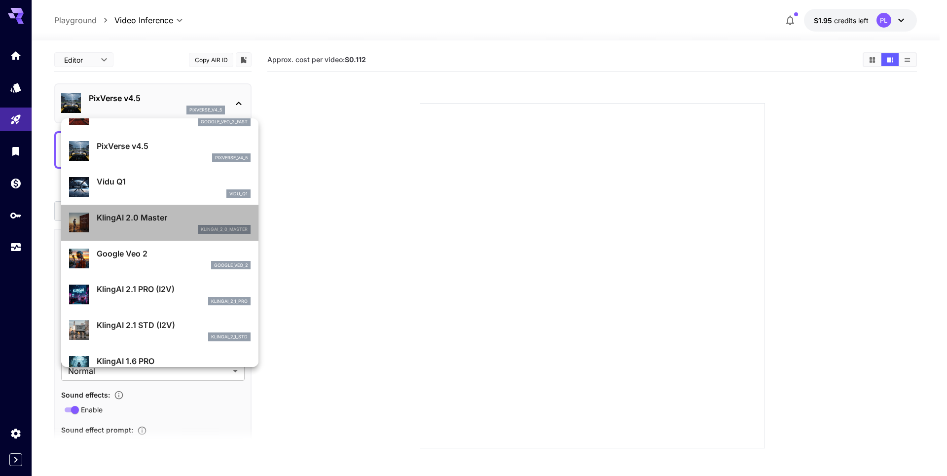
click at [178, 222] on p "KlingAI 2.0 Master" at bounding box center [174, 218] width 154 height 12
type input "**********"
type input "****"
type input "***"
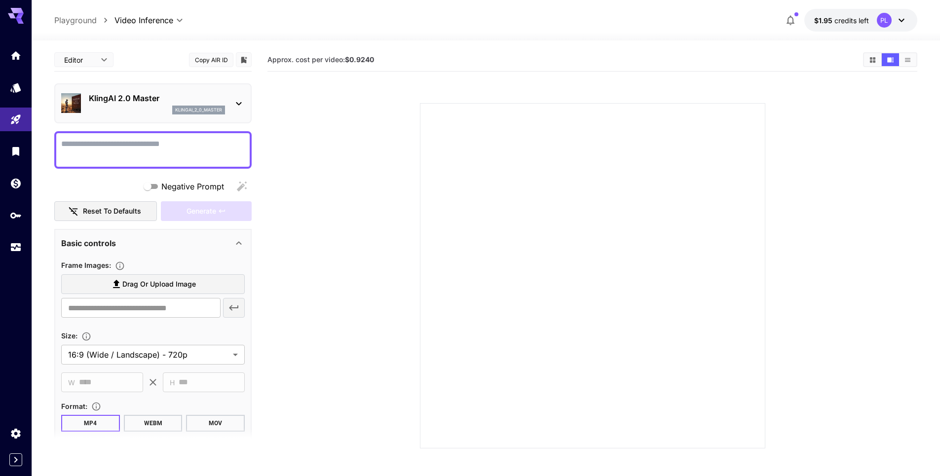
click at [143, 97] on p "KlingAI 2.0 Master" at bounding box center [157, 98] width 136 height 12
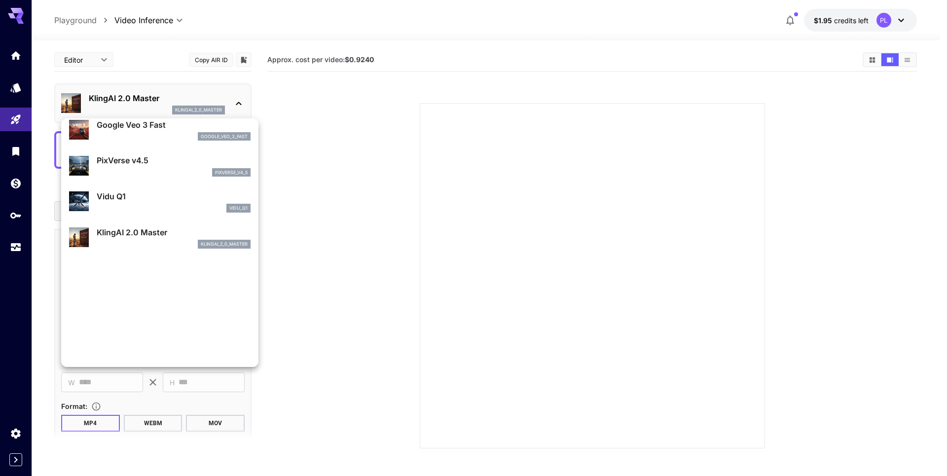
scroll to position [296, 0]
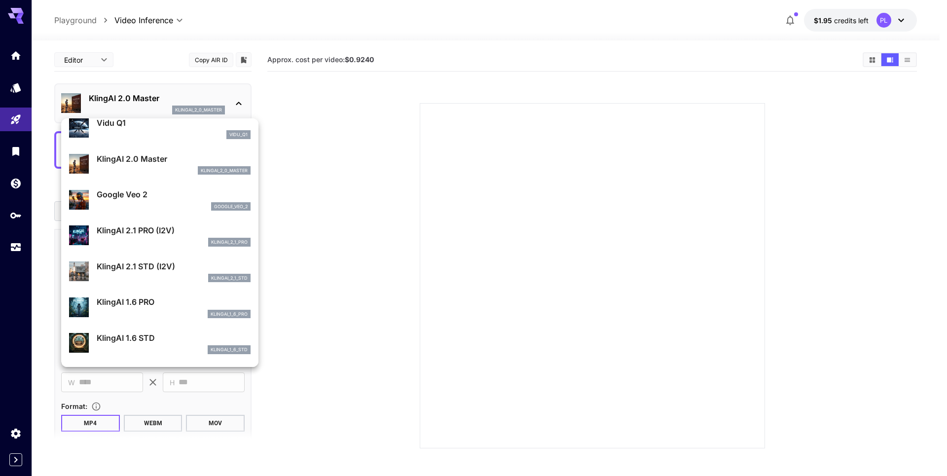
click at [172, 343] on p "KlingAI 1.6 STD" at bounding box center [174, 338] width 154 height 12
type input "**"
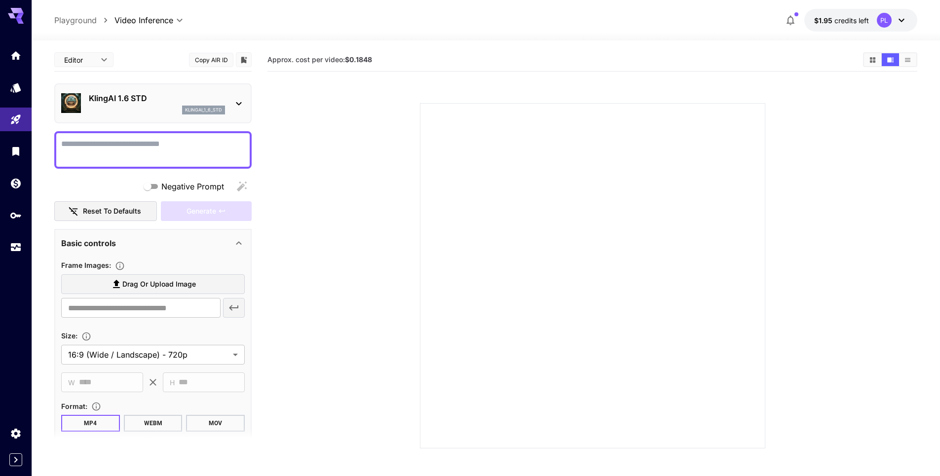
click at [166, 97] on p "KlingAI 1.6 STD" at bounding box center [157, 98] width 136 height 12
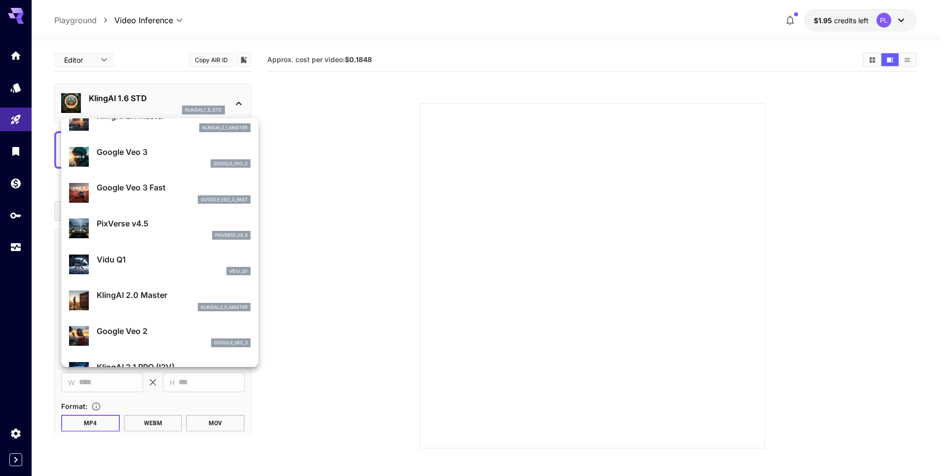
scroll to position [178, 0]
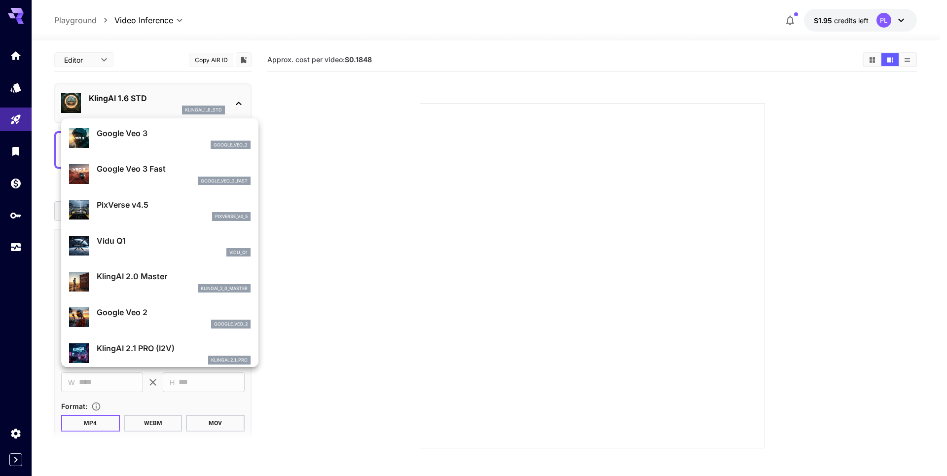
click at [190, 250] on div "vidu_q1" at bounding box center [174, 252] width 154 height 9
type input "**********"
type input "****"
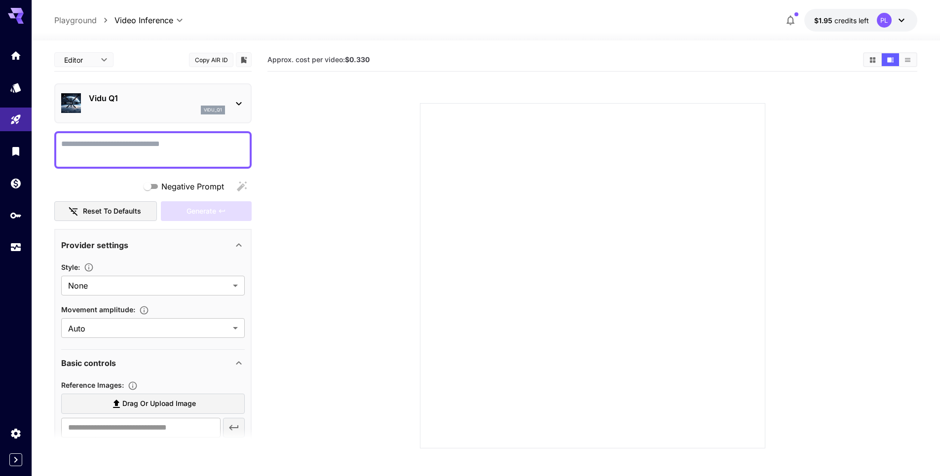
click at [149, 118] on div "Vidu Q1 vidu_q1" at bounding box center [152, 103] width 183 height 30
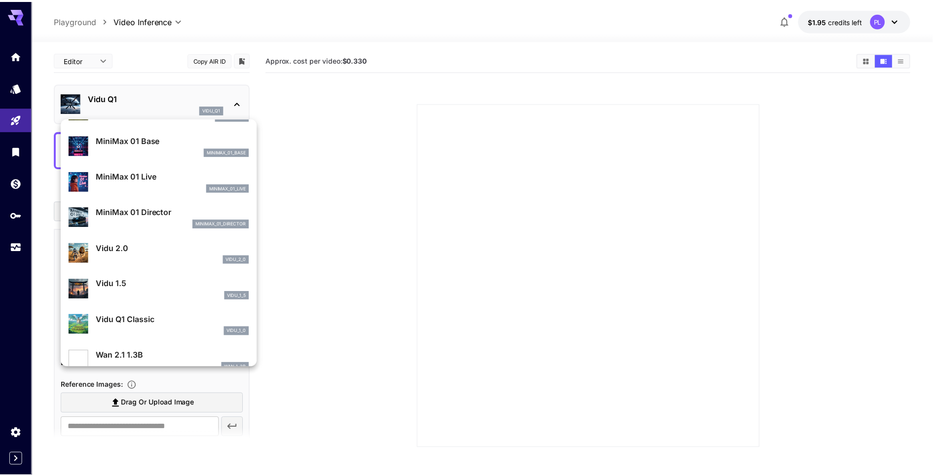
scroll to position [762, 0]
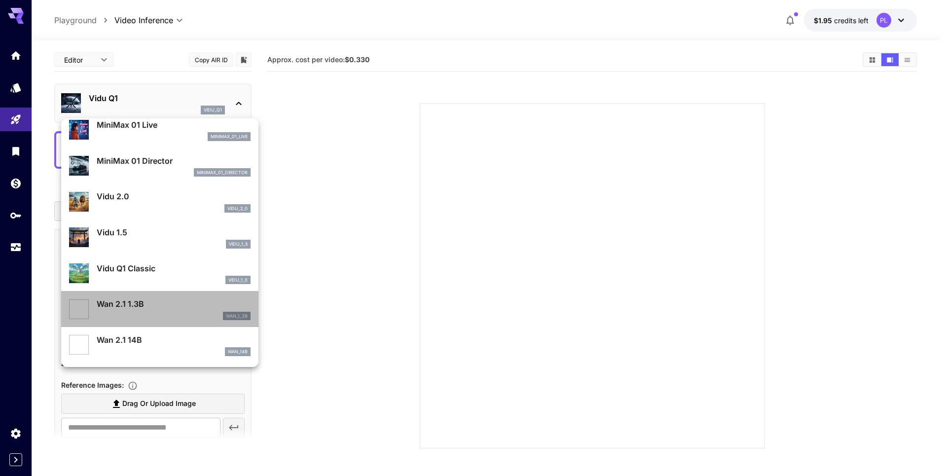
click at [190, 309] on p "Wan 2.1 1.3B" at bounding box center [174, 304] width 154 height 12
type input "**********"
type input "***"
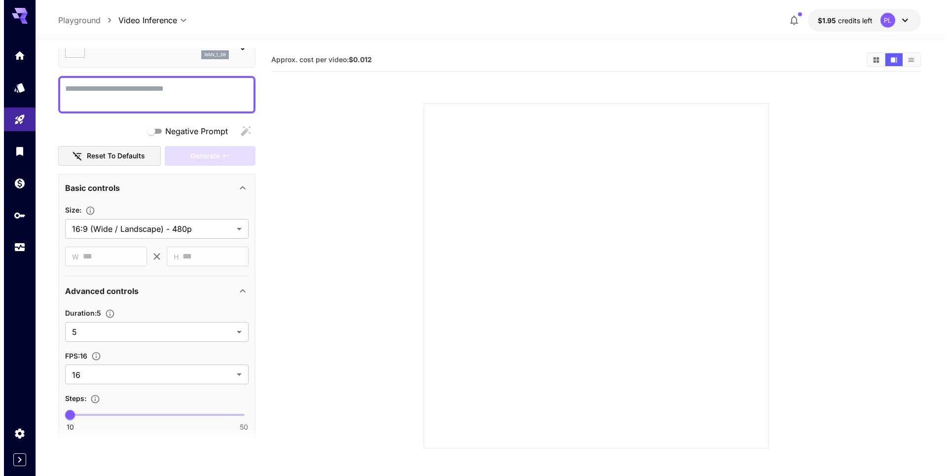
scroll to position [0, 0]
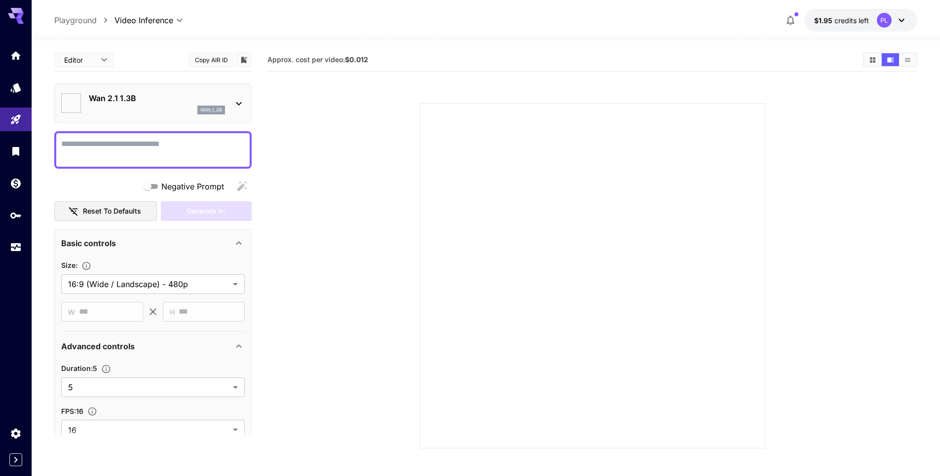
click at [164, 103] on p "Wan 2.1 1.3B" at bounding box center [157, 98] width 136 height 12
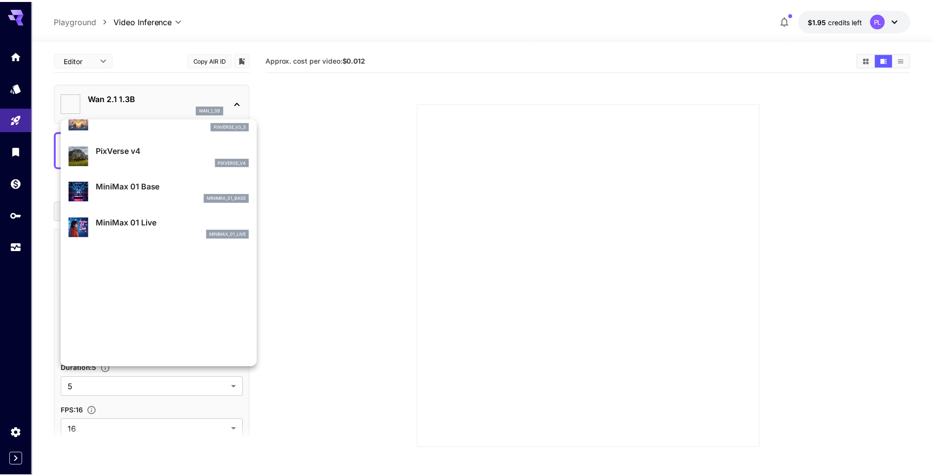
scroll to position [762, 0]
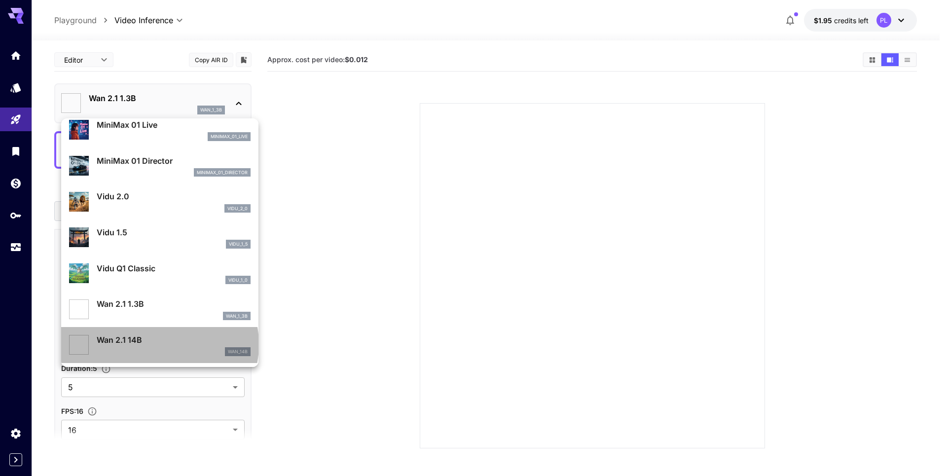
click at [159, 344] on p "Wan 2.1 14B" at bounding box center [174, 340] width 154 height 12
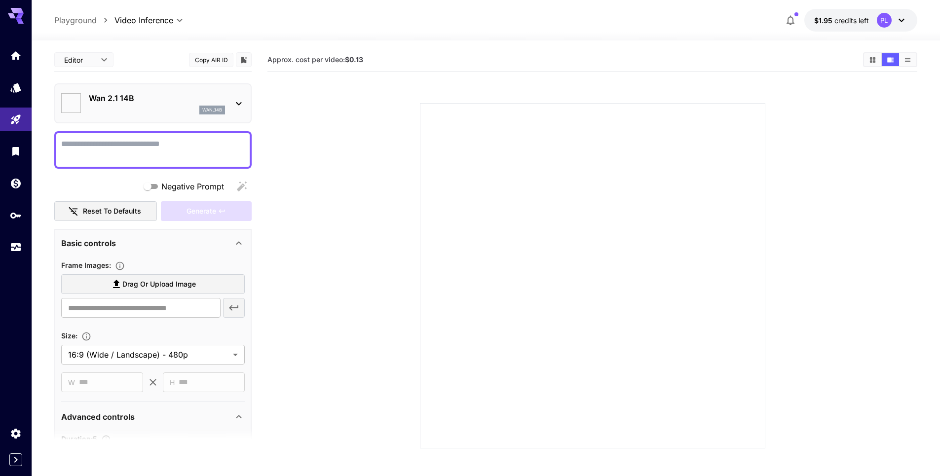
click at [302, 277] on section at bounding box center [592, 263] width 650 height 369
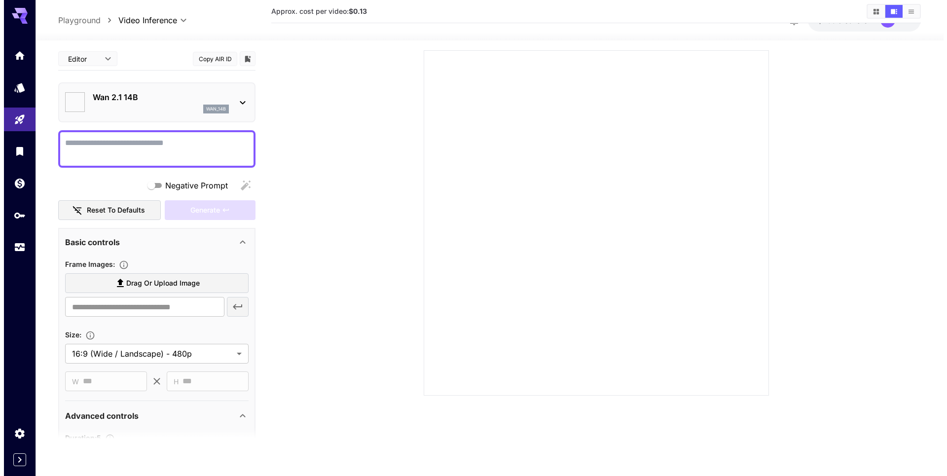
scroll to position [0, 0]
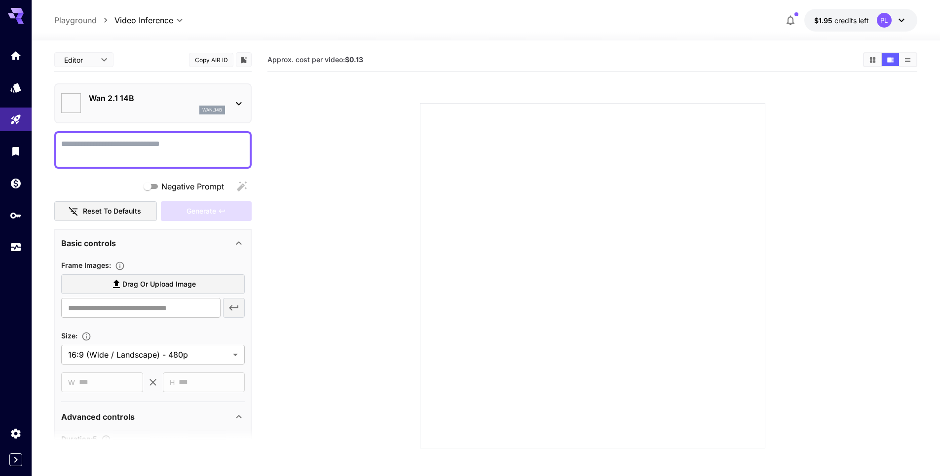
click at [182, 145] on textarea "Negative Prompt" at bounding box center [152, 150] width 183 height 24
click at [162, 112] on div "wan_14b" at bounding box center [157, 110] width 136 height 9
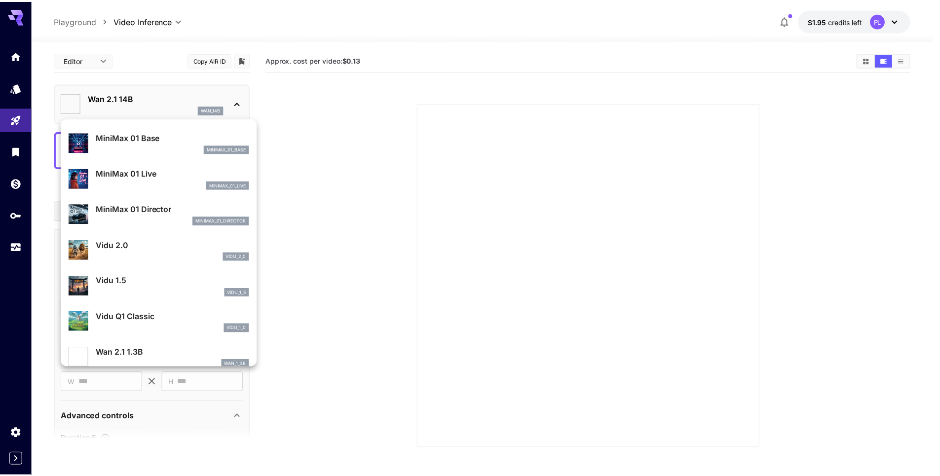
scroll to position [762, 0]
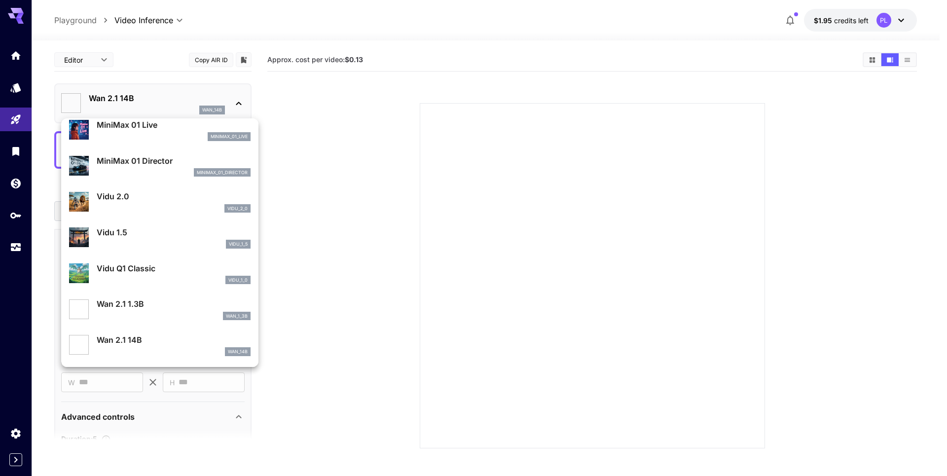
click at [161, 312] on div "wan_1_3b" at bounding box center [174, 316] width 154 height 9
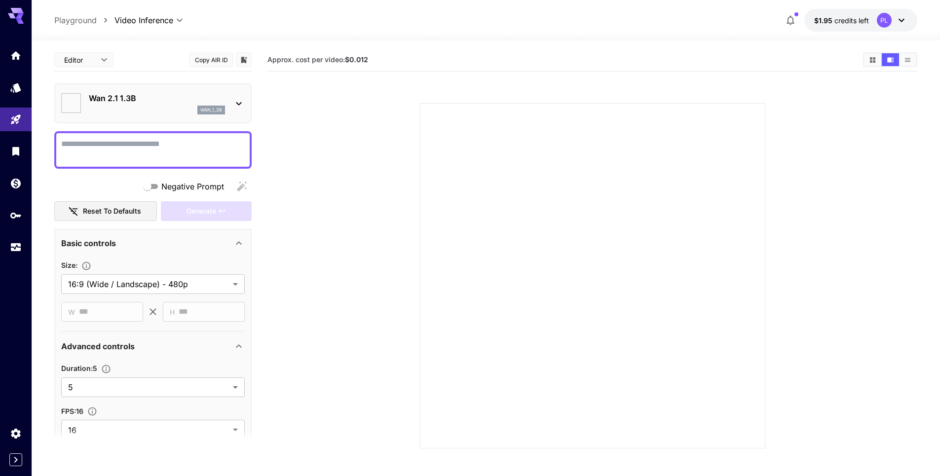
click at [334, 265] on section at bounding box center [592, 263] width 564 height 369
click at [193, 280] on body "**********" at bounding box center [470, 277] width 940 height 554
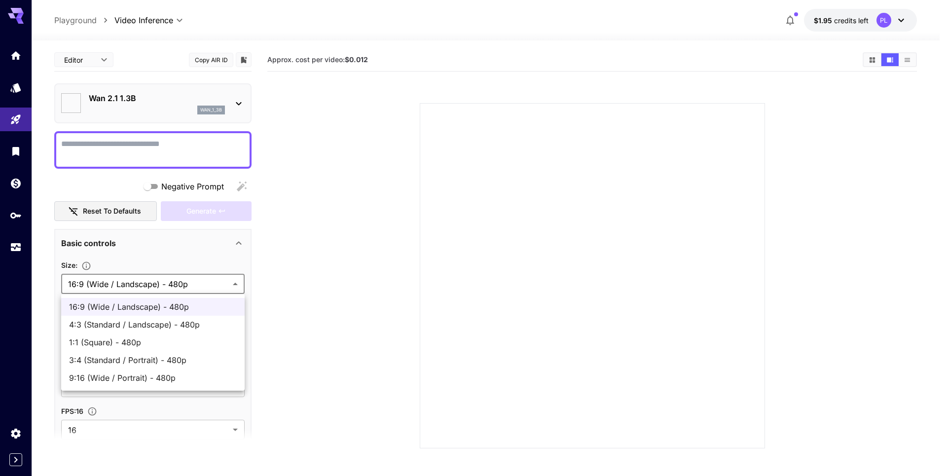
click at [160, 334] on li "1:1 (Square) - 480p" at bounding box center [152, 342] width 183 height 18
type input "**********"
type input "***"
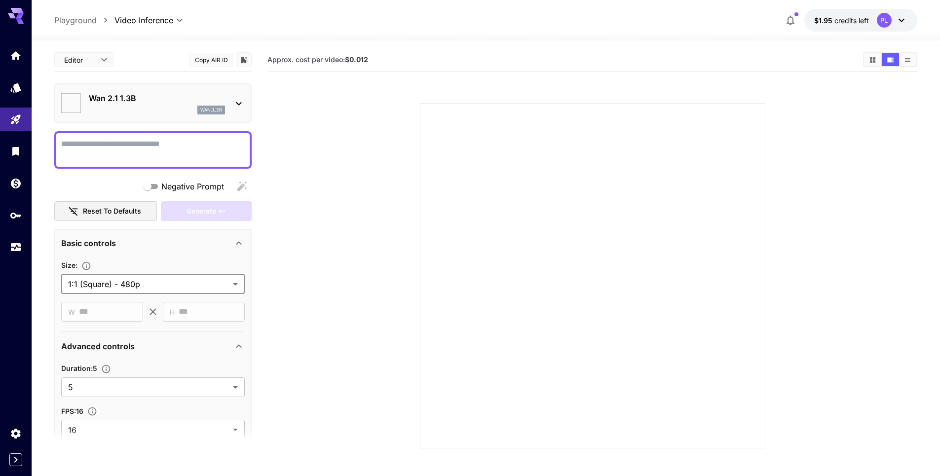
click at [160, 281] on body "**********" at bounding box center [470, 277] width 940 height 554
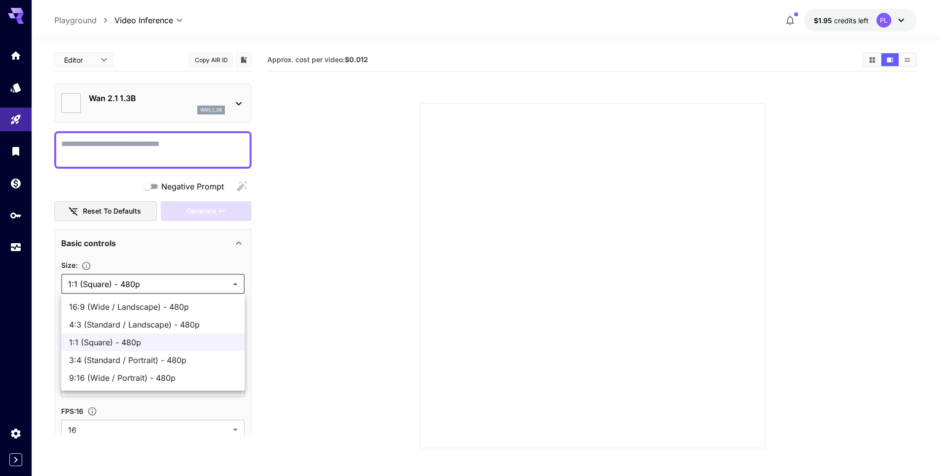
click at [154, 308] on span "16:9 (Wide / Landscape) - 480p" at bounding box center [153, 307] width 168 height 12
type input "**********"
type input "***"
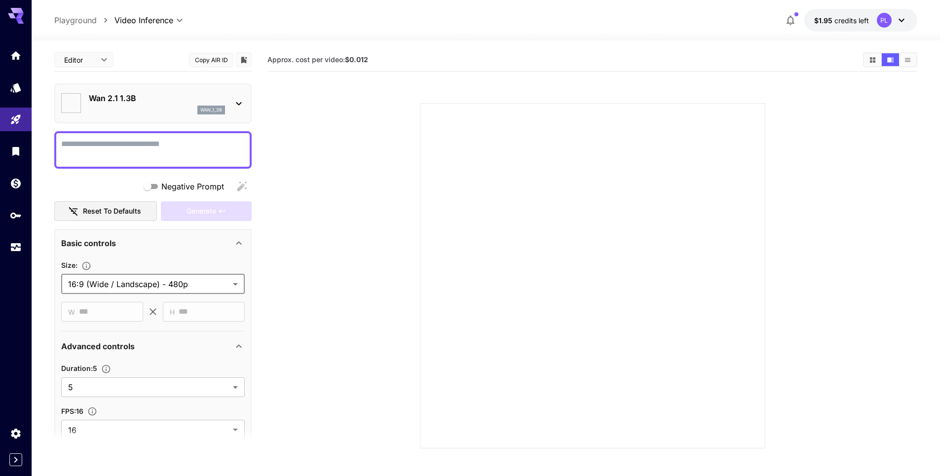
click at [311, 392] on section at bounding box center [592, 263] width 564 height 369
click at [167, 144] on textarea "Negative Prompt" at bounding box center [152, 150] width 183 height 24
paste textarea "**********"
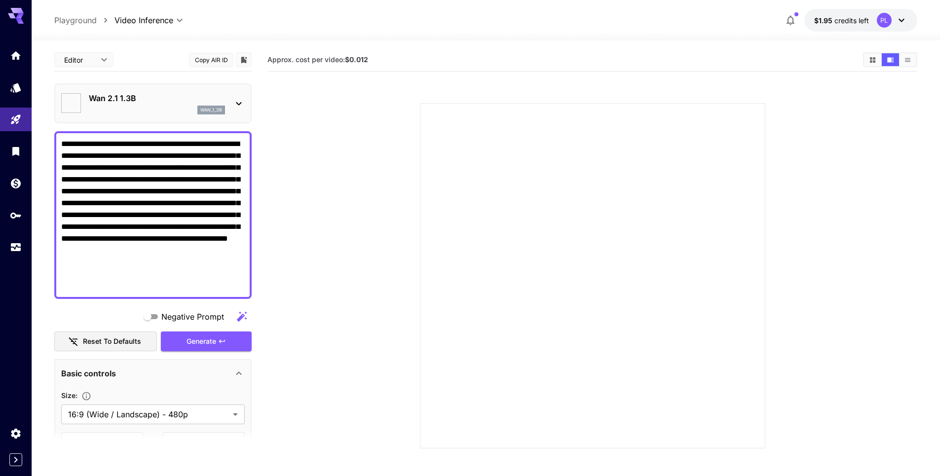
type textarea "**********"
click at [73, 104] on img at bounding box center [71, 103] width 20 height 20
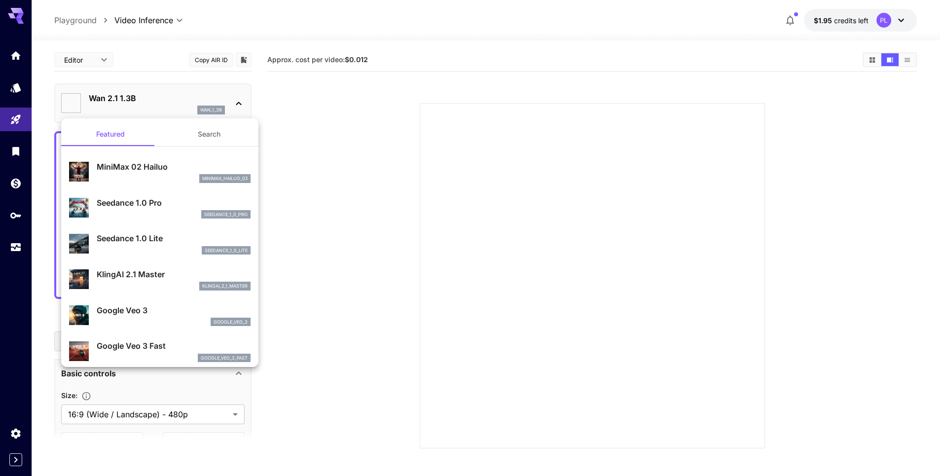
click at [73, 104] on div at bounding box center [473, 238] width 947 height 476
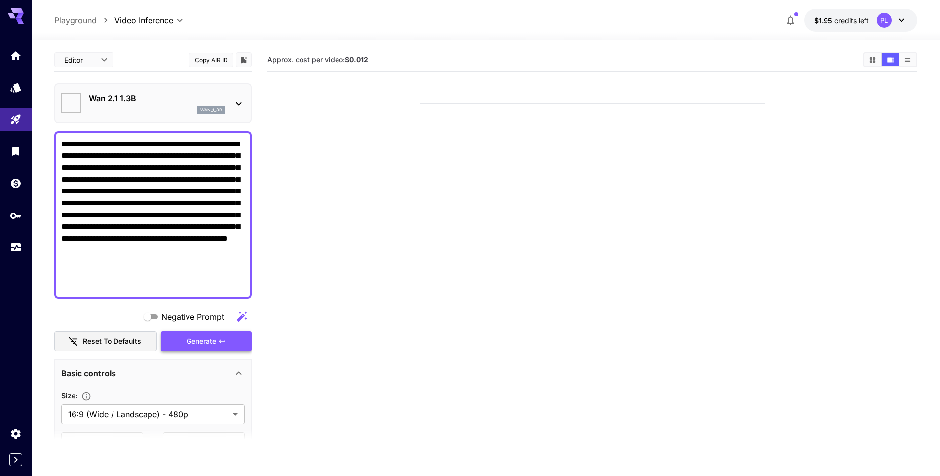
click at [196, 344] on div "Generate" at bounding box center [206, 341] width 91 height 20
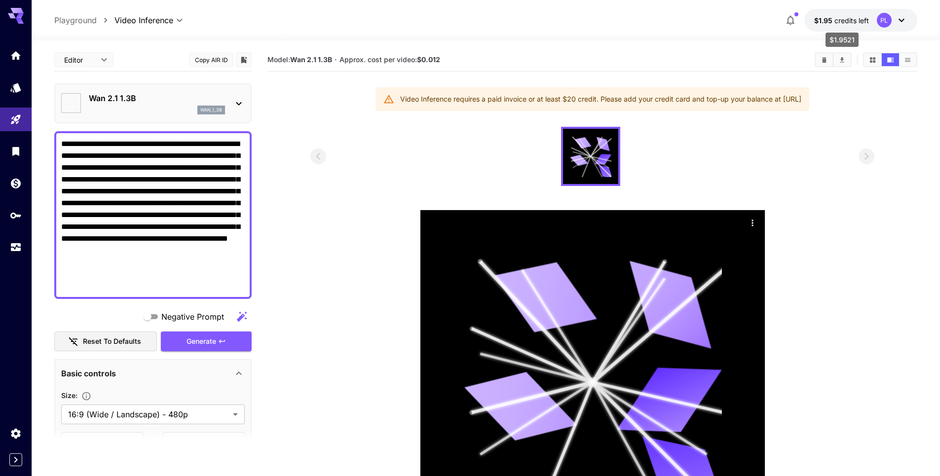
click at [848, 23] on span "credits left" at bounding box center [851, 20] width 35 height 8
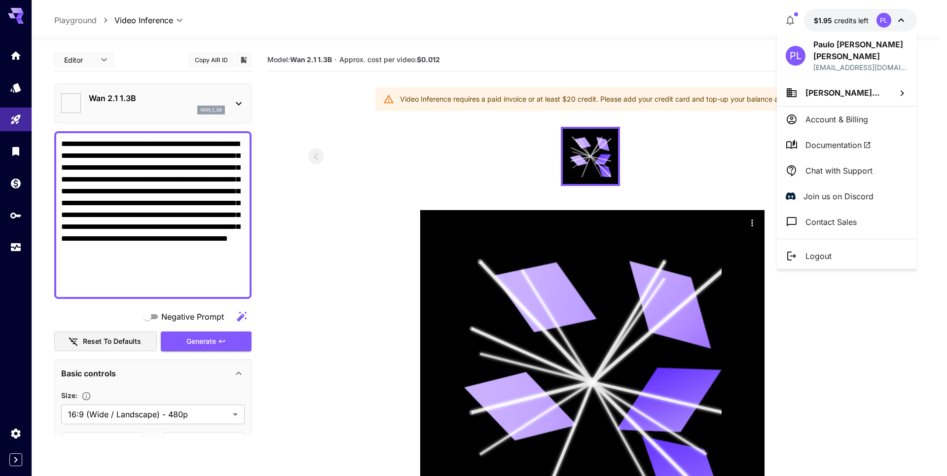
click at [691, 33] on div at bounding box center [473, 238] width 947 height 476
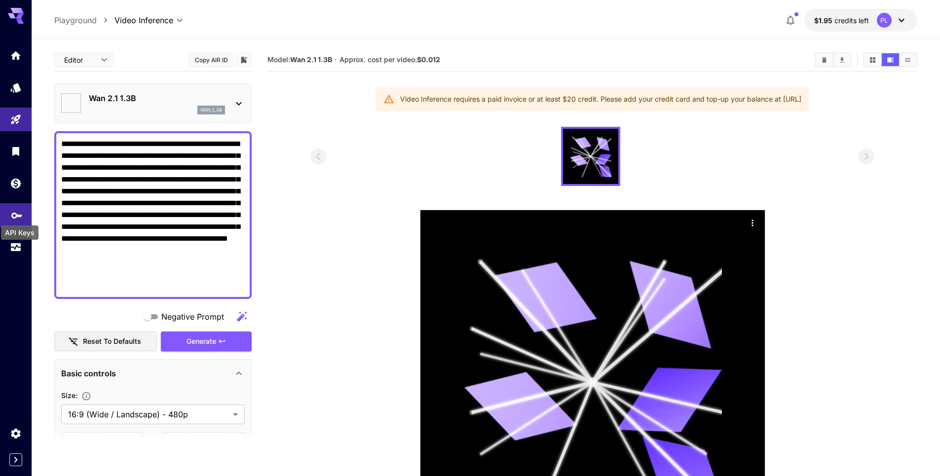
click at [22, 214] on icon "API Keys" at bounding box center [16, 213] width 11 height 6
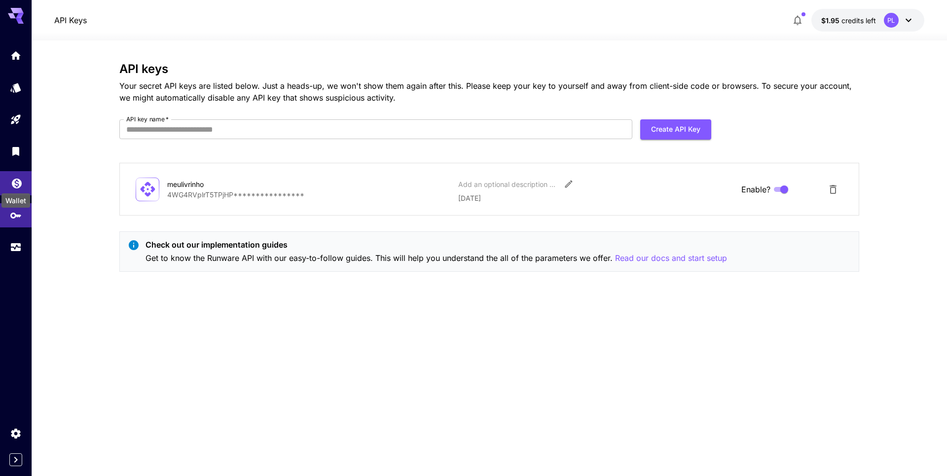
click at [18, 181] on icon "Wallet" at bounding box center [17, 181] width 10 height 10
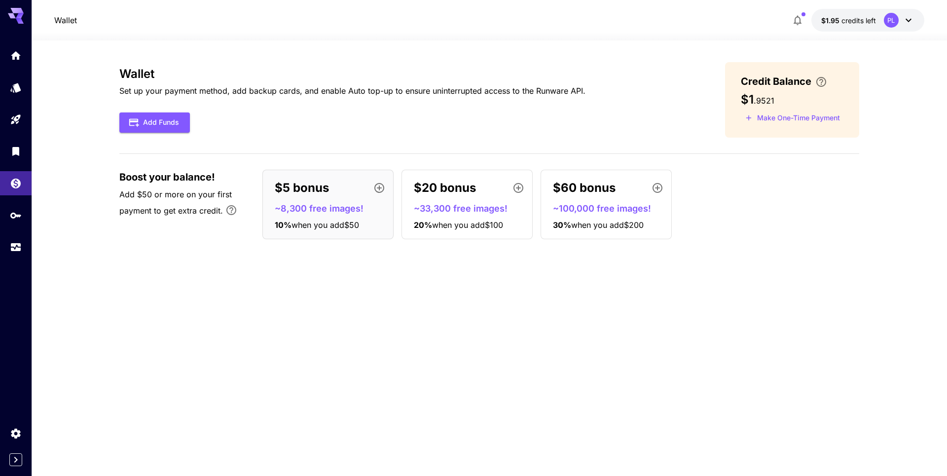
click at [465, 193] on p "$20 bonus" at bounding box center [445, 188] width 62 height 18
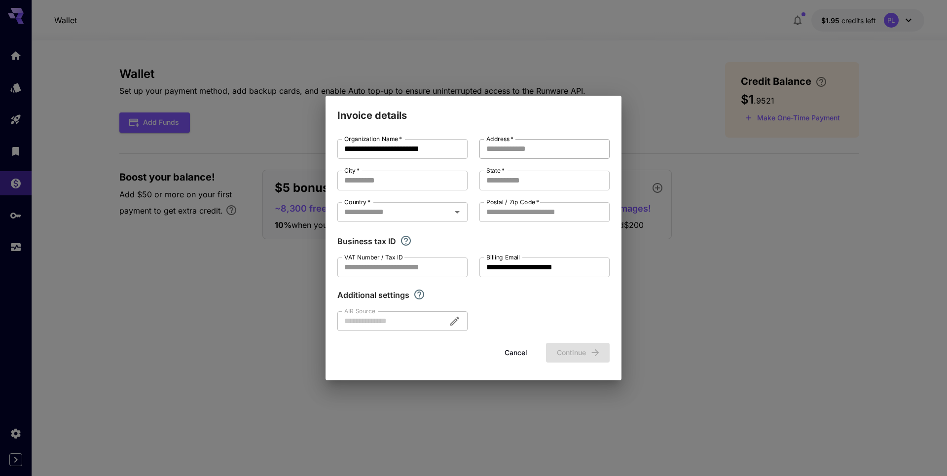
click at [533, 151] on input "Address   *" at bounding box center [544, 149] width 130 height 20
type input "**********"
type input "*"
type input "*********"
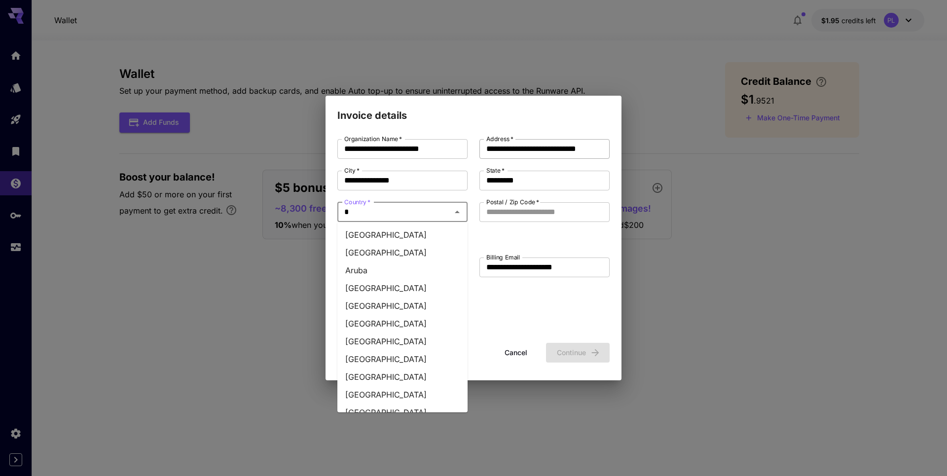
type input "**"
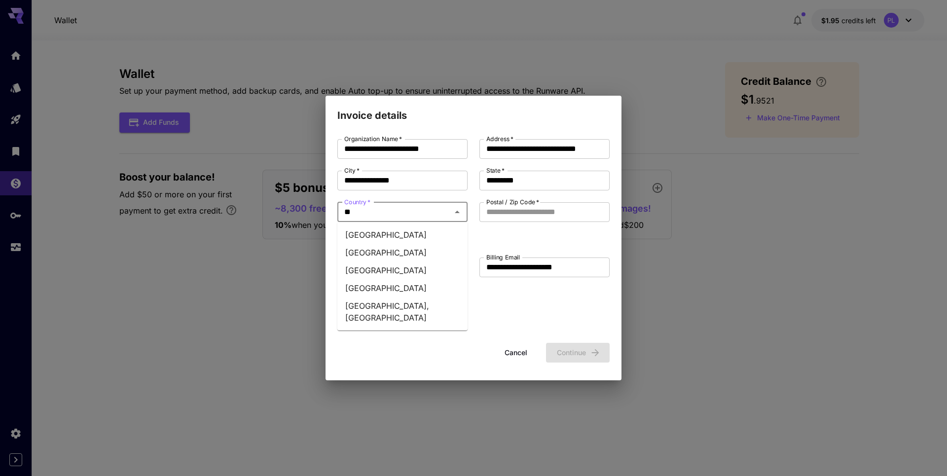
click at [362, 236] on li "Brazil" at bounding box center [402, 235] width 130 height 18
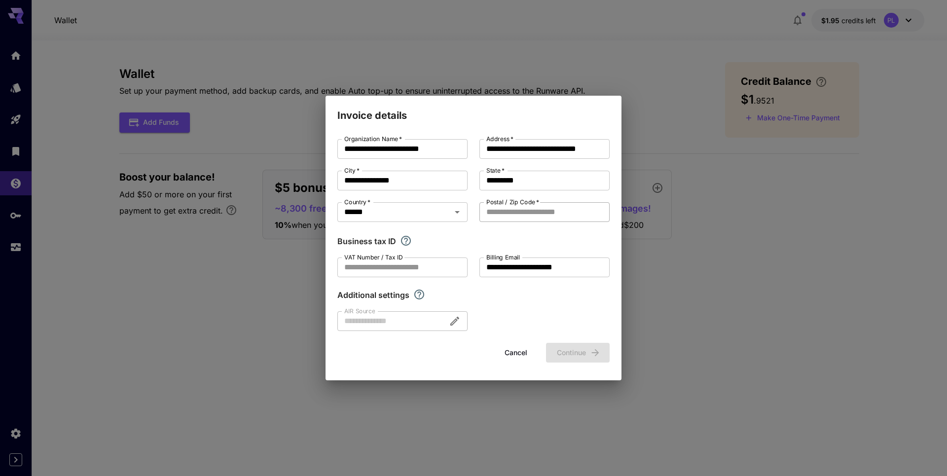
click at [509, 214] on input "Postal / Zip Code   *" at bounding box center [544, 212] width 130 height 20
type input "********"
click at [528, 245] on div "Business tax ID" at bounding box center [473, 241] width 272 height 12
click at [592, 353] on icon "button" at bounding box center [595, 352] width 11 height 11
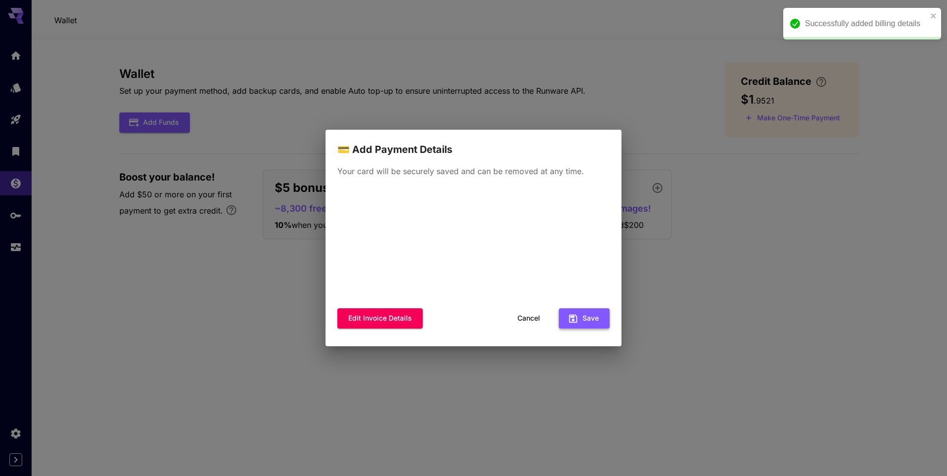
click at [597, 328] on button "Save" at bounding box center [584, 318] width 51 height 20
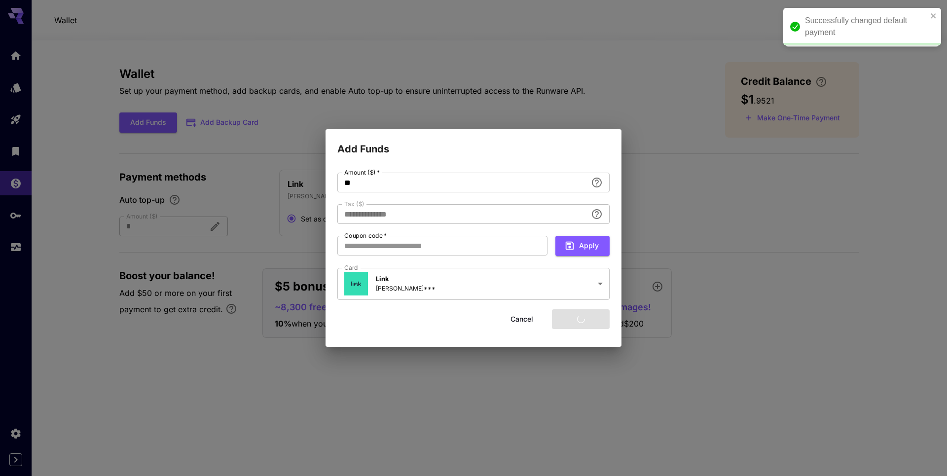
type input "****"
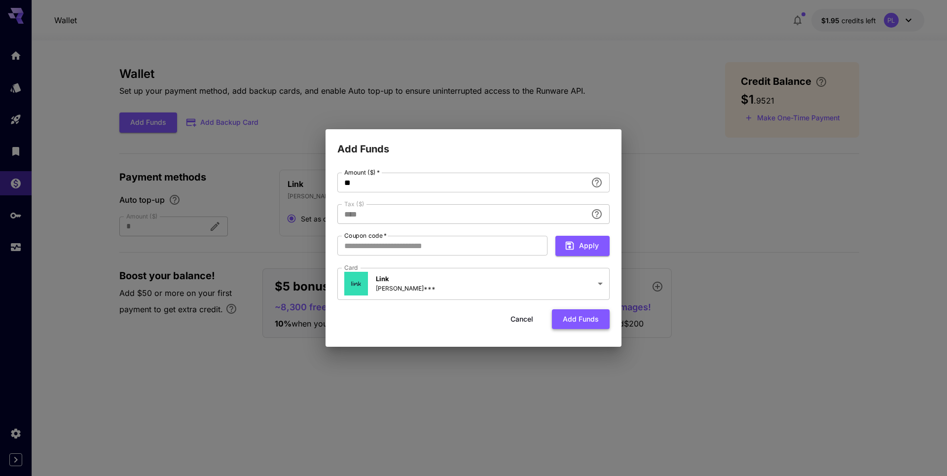
click at [590, 318] on button "Add funds" at bounding box center [581, 319] width 58 height 20
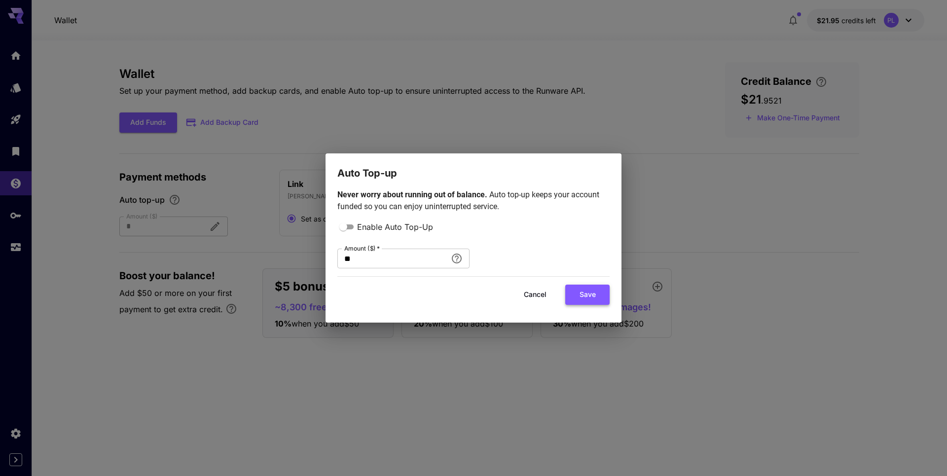
click at [601, 297] on button "Save" at bounding box center [587, 295] width 44 height 20
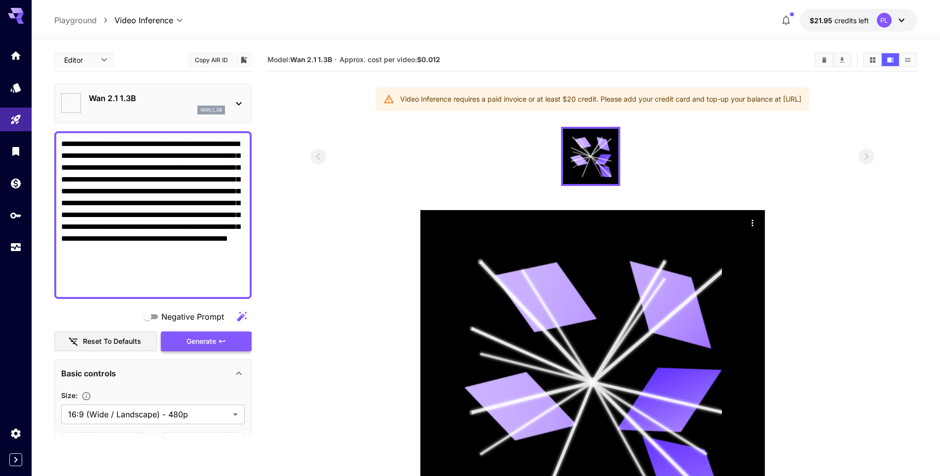
click at [208, 339] on div "Generate" at bounding box center [206, 341] width 91 height 20
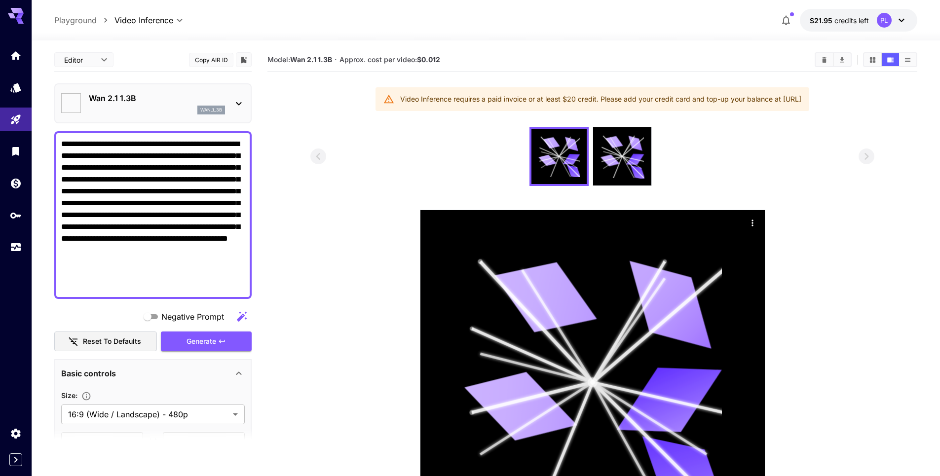
click at [425, 99] on div "Video Inference requires a paid invoice or at least $20 credit. Please add your…" at bounding box center [600, 99] width 401 height 18
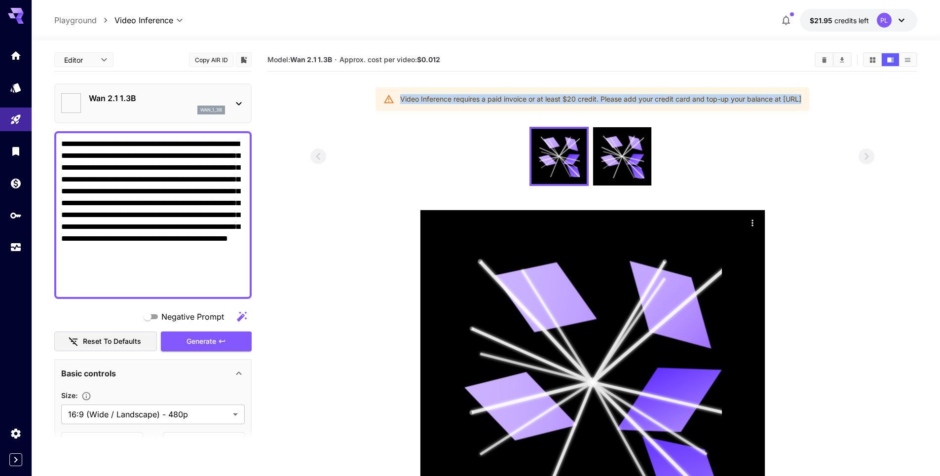
click at [425, 99] on div "Video Inference requires a paid invoice or at least $20 credit. Please add your…" at bounding box center [600, 99] width 401 height 18
click at [402, 101] on div "Video Inference requires a paid invoice or at least $20 credit. Please add your…" at bounding box center [600, 99] width 401 height 18
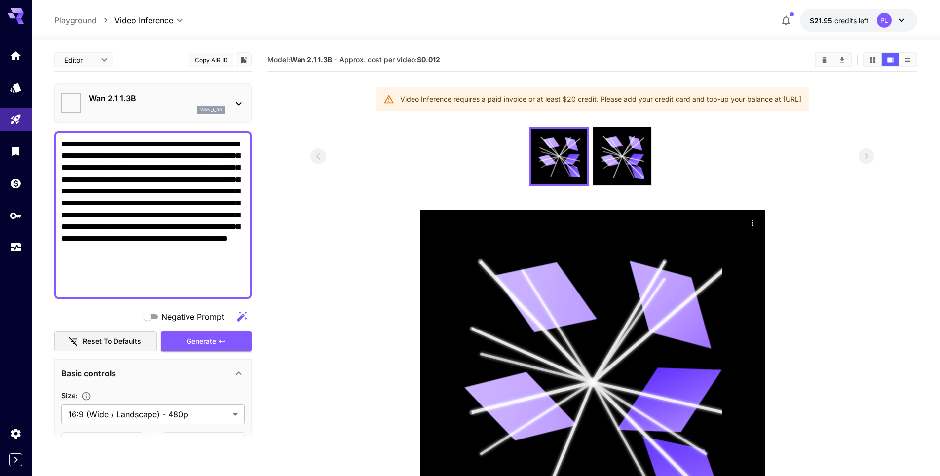
click at [801, 99] on div "Video Inference requires a paid invoice or at least $20 credit. Please add your…" at bounding box center [600, 99] width 401 height 18
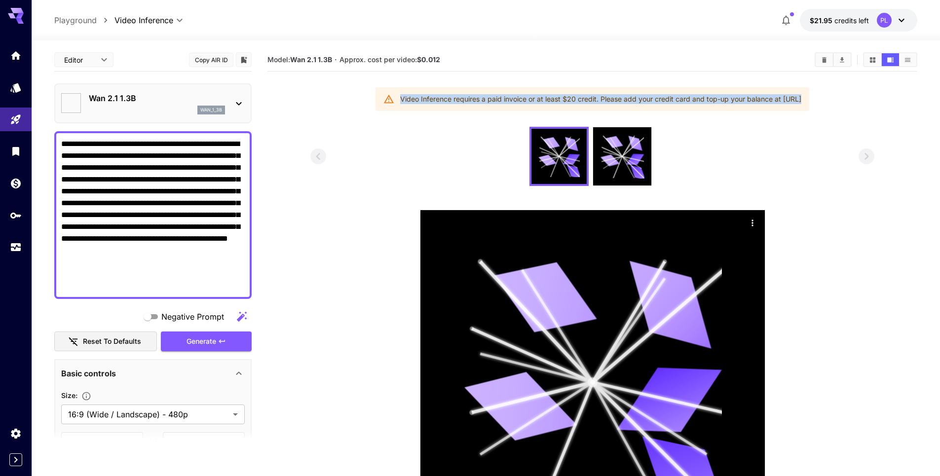
click at [801, 99] on div "Video Inference requires a paid invoice or at least $20 credit. Please add your…" at bounding box center [600, 99] width 401 height 18
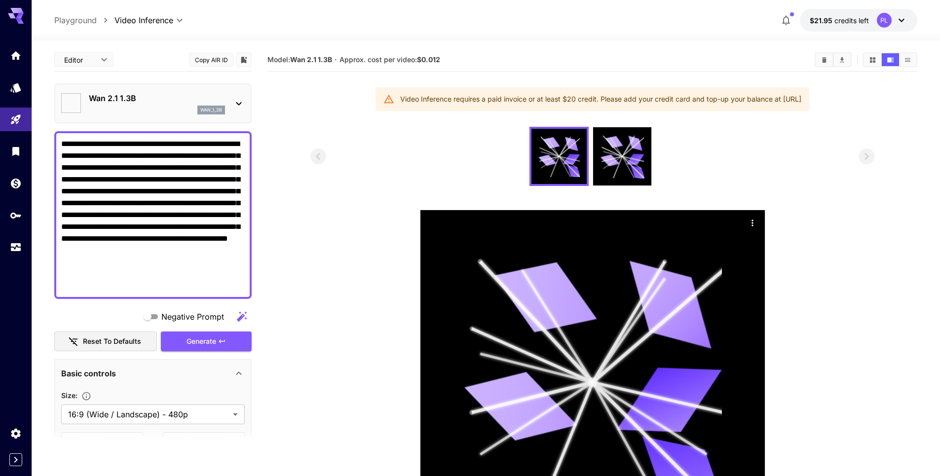
drag, startPoint x: 748, startPoint y: 97, endPoint x: 841, endPoint y: 99, distance: 93.2
click at [809, 99] on div "Video Inference requires a paid invoice or at least $20 credit. Please add your…" at bounding box center [592, 99] width 434 height 24
copy div "https://my.runware.ai/wallet"
click at [300, 178] on section at bounding box center [592, 341] width 650 height 428
click at [97, 177] on textarea "**********" at bounding box center [152, 215] width 183 height 154
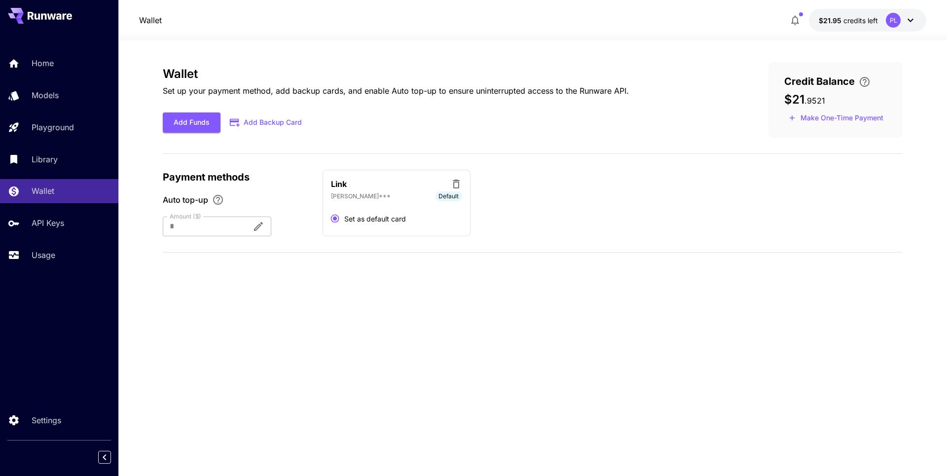
click at [244, 225] on div at bounding box center [203, 227] width 81 height 20
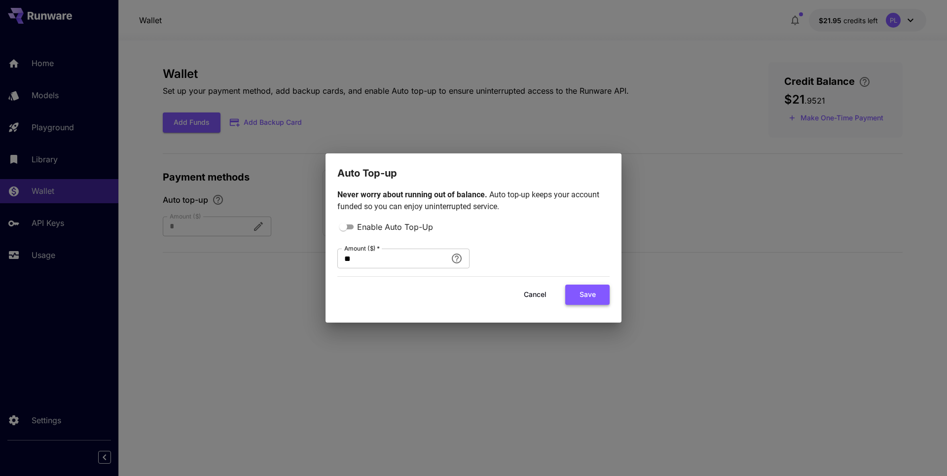
click at [592, 293] on button "Save" at bounding box center [587, 295] width 44 height 20
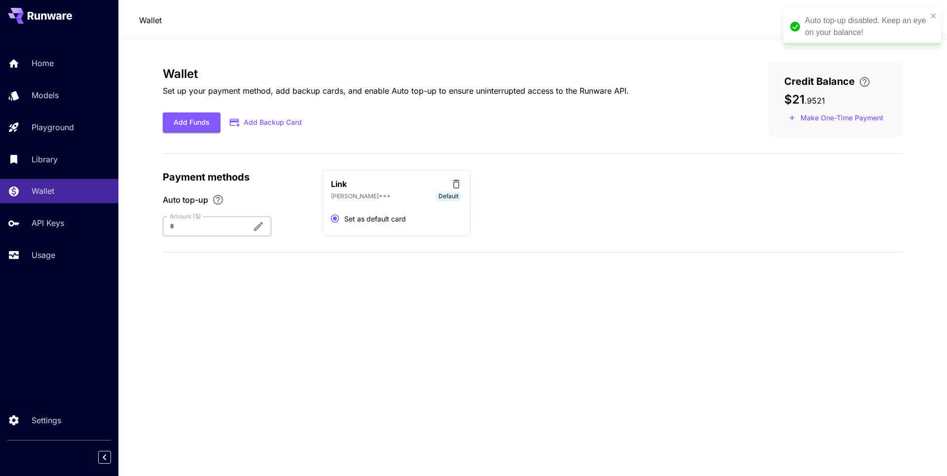
click at [271, 226] on div "* Amount ($)" at bounding box center [217, 227] width 109 height 20
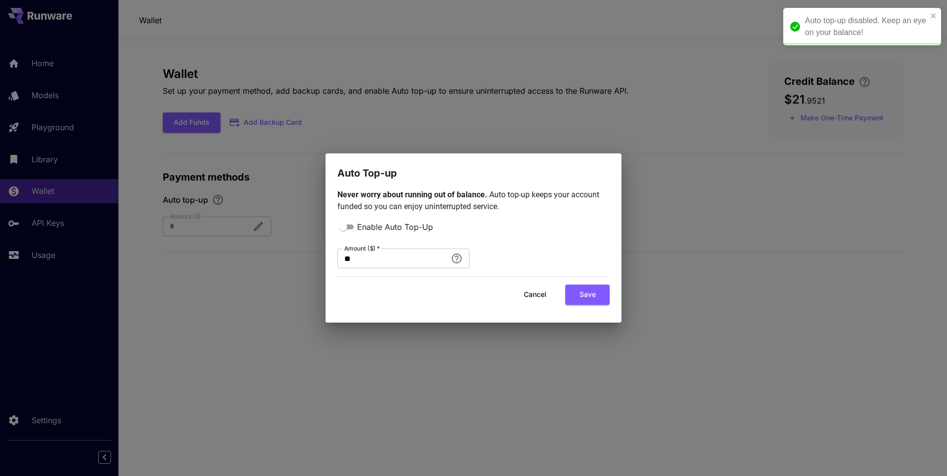
click at [372, 225] on span "Enable Auto Top-Up" at bounding box center [395, 227] width 76 height 12
click at [569, 291] on button "Save" at bounding box center [587, 295] width 44 height 20
type input "**"
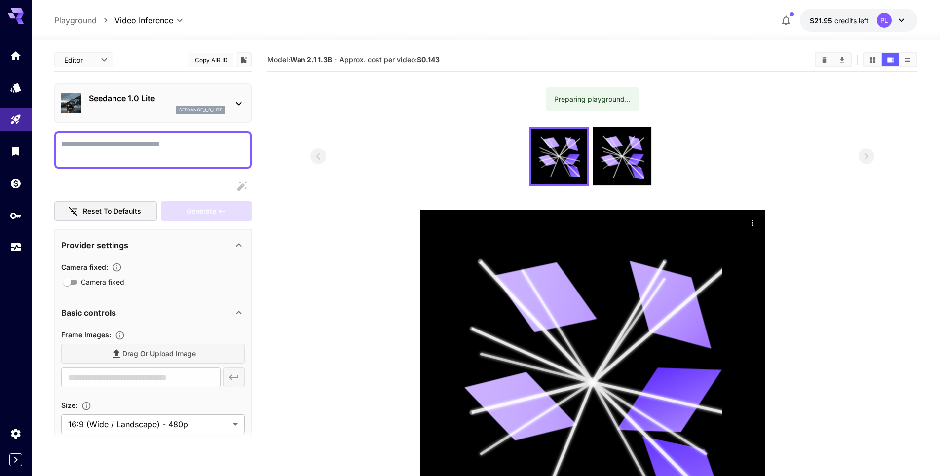
click at [219, 155] on textarea "Camera fixed" at bounding box center [152, 150] width 183 height 24
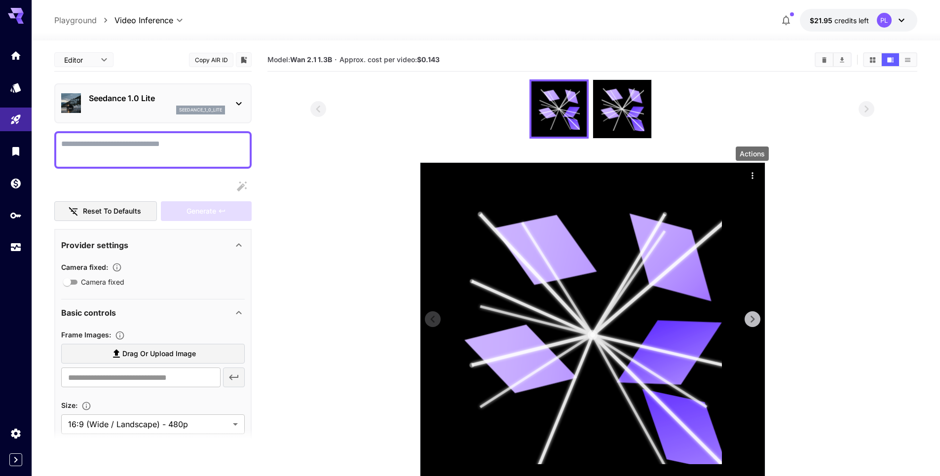
click at [758, 169] on div "Actions" at bounding box center [752, 175] width 15 height 15
click at [751, 178] on icon "Actions" at bounding box center [752, 176] width 10 height 10
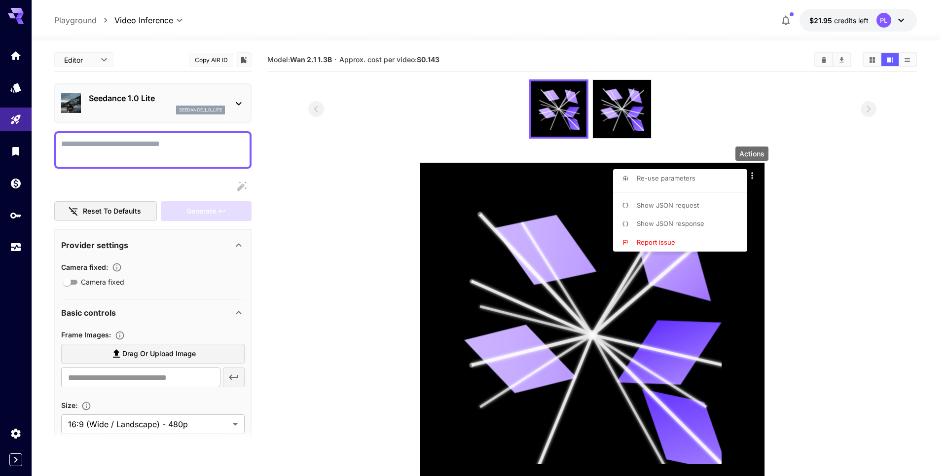
click at [328, 172] on div at bounding box center [473, 238] width 947 height 476
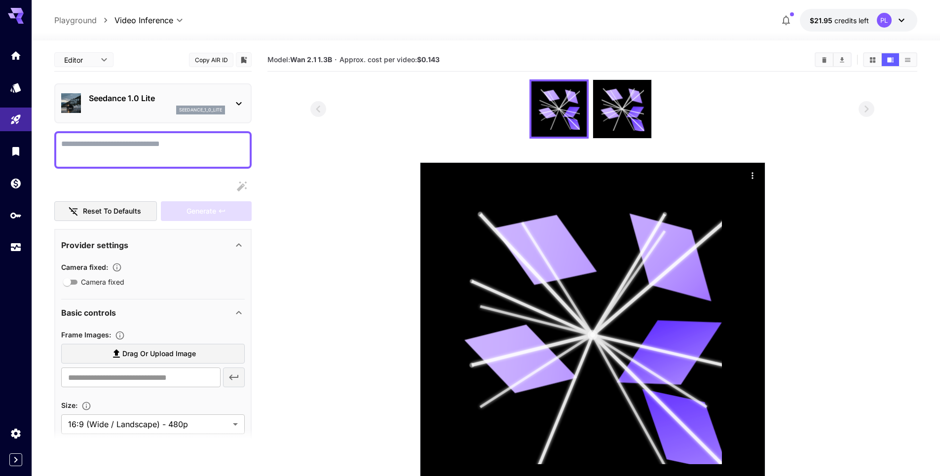
click at [162, 138] on textarea "Camera fixed" at bounding box center [152, 150] width 183 height 24
paste textarea "**********"
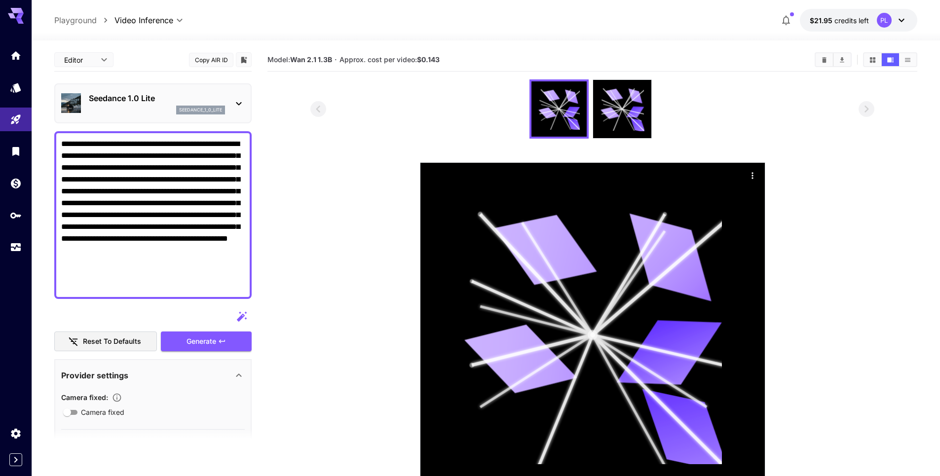
type textarea "**********"
click at [116, 413] on span "Camera fixed" at bounding box center [102, 412] width 43 height 10
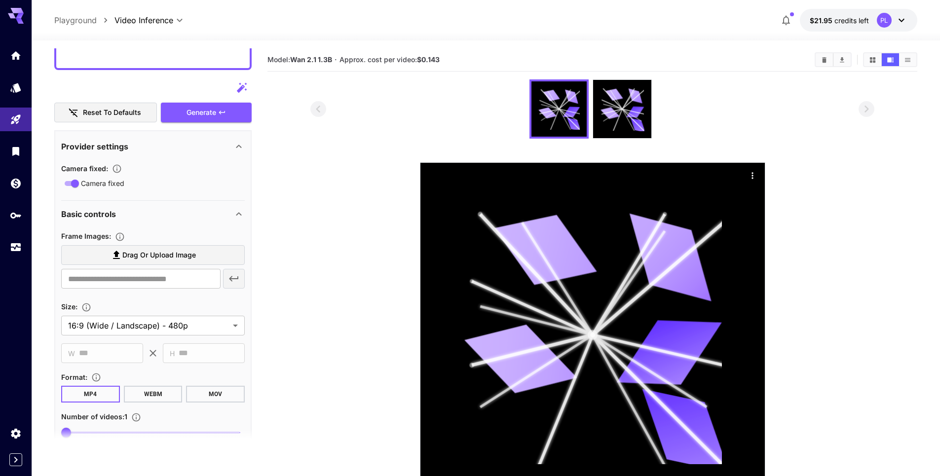
scroll to position [237, 0]
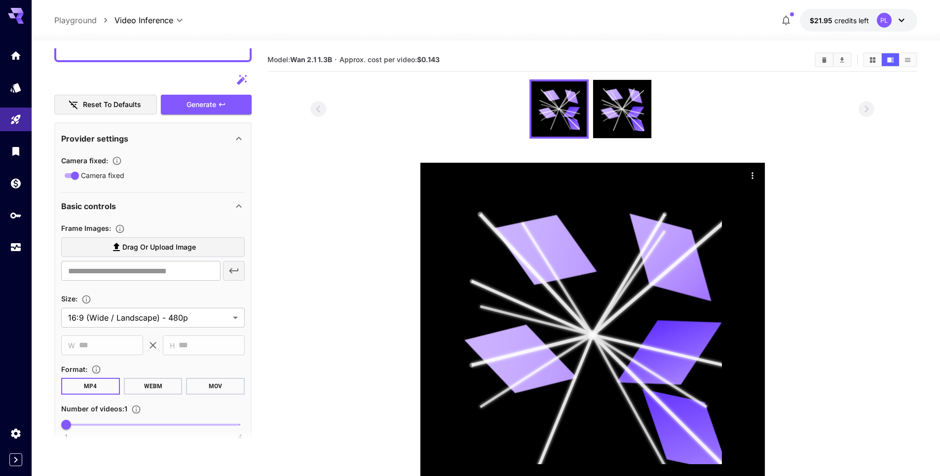
click at [120, 175] on span "Camera fixed" at bounding box center [102, 175] width 43 height 10
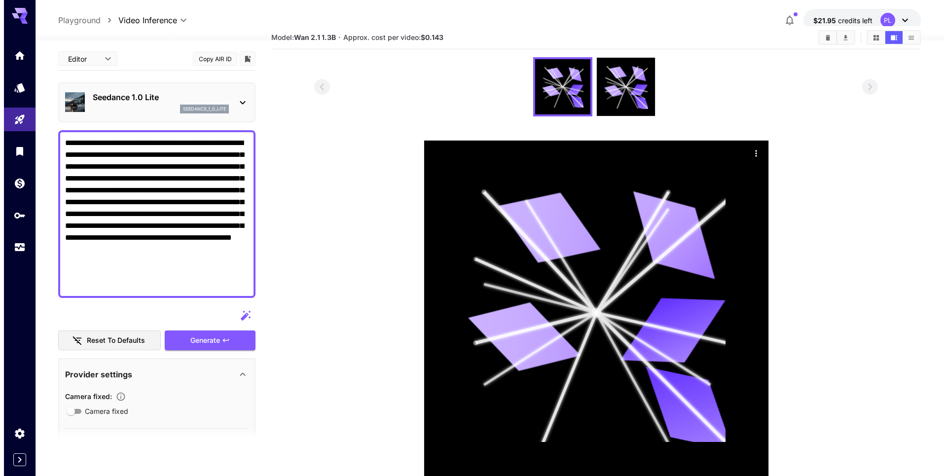
scroll to position [19, 0]
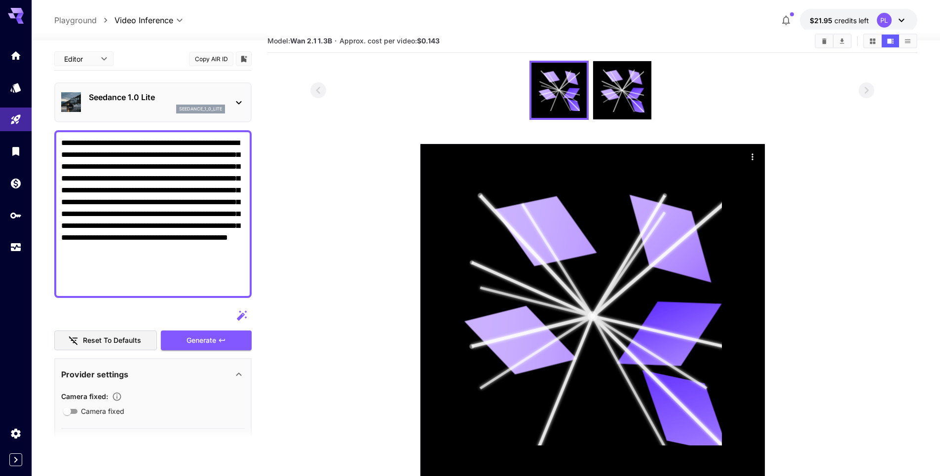
click at [165, 98] on p "Seedance 1.0 Lite" at bounding box center [157, 97] width 136 height 12
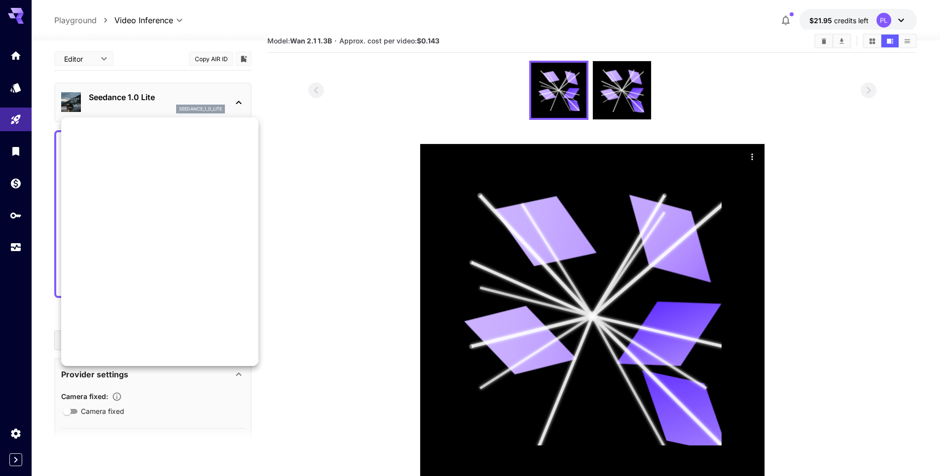
scroll to position [762, 0]
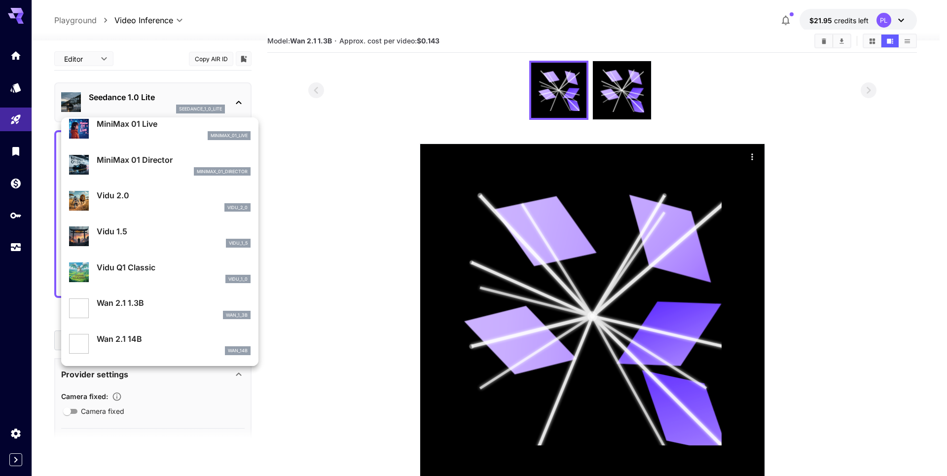
click at [155, 341] on p "Wan 2.1 14B" at bounding box center [174, 339] width 154 height 12
type input "**********"
type input "***"
type input "**"
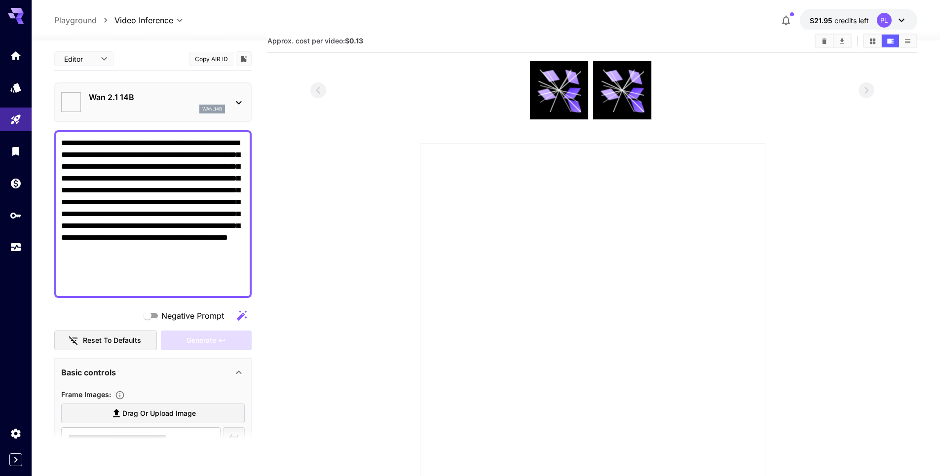
click at [131, 95] on p "Wan 2.1 14B" at bounding box center [157, 97] width 136 height 12
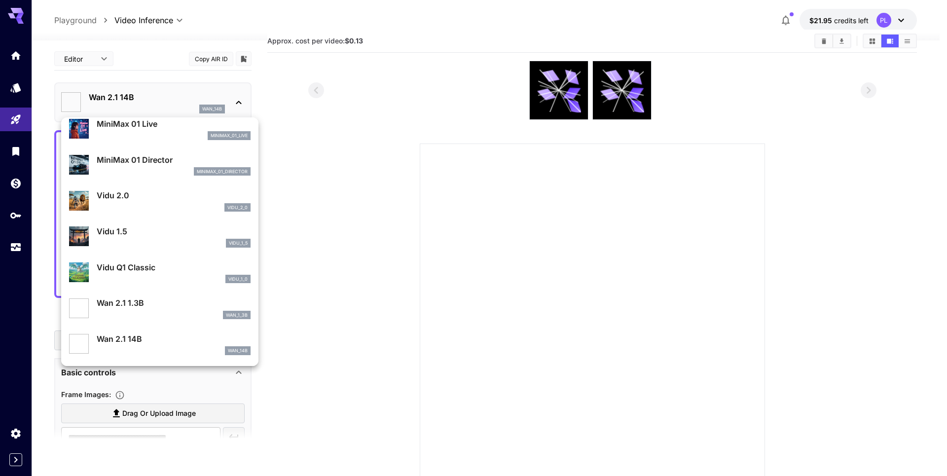
click at [164, 311] on div "wan_1_3b" at bounding box center [174, 315] width 154 height 9
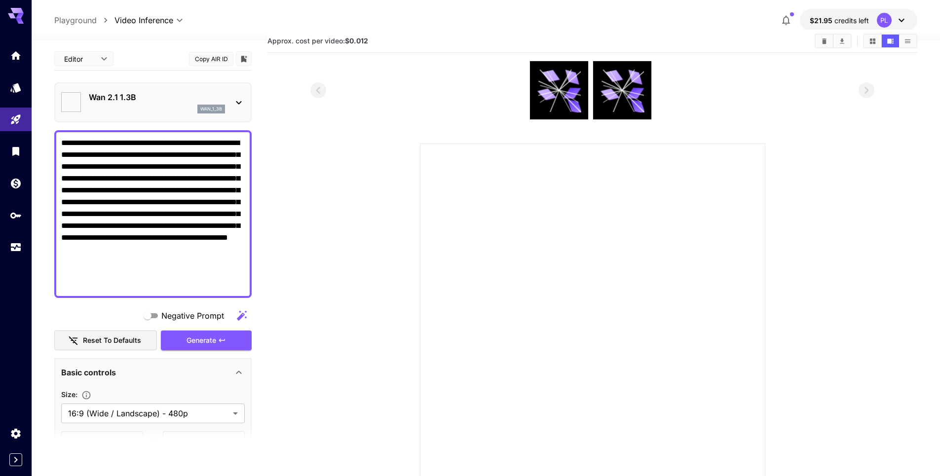
click at [380, 194] on section at bounding box center [592, 275] width 564 height 428
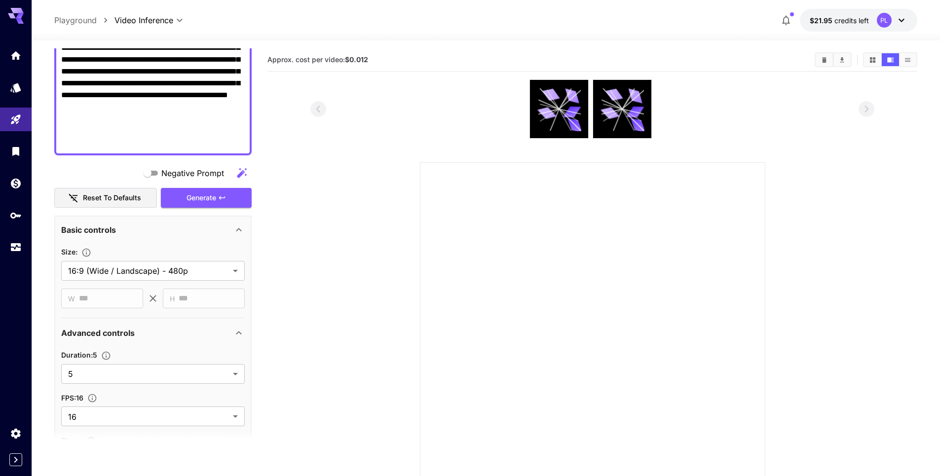
scroll to position [178, 0]
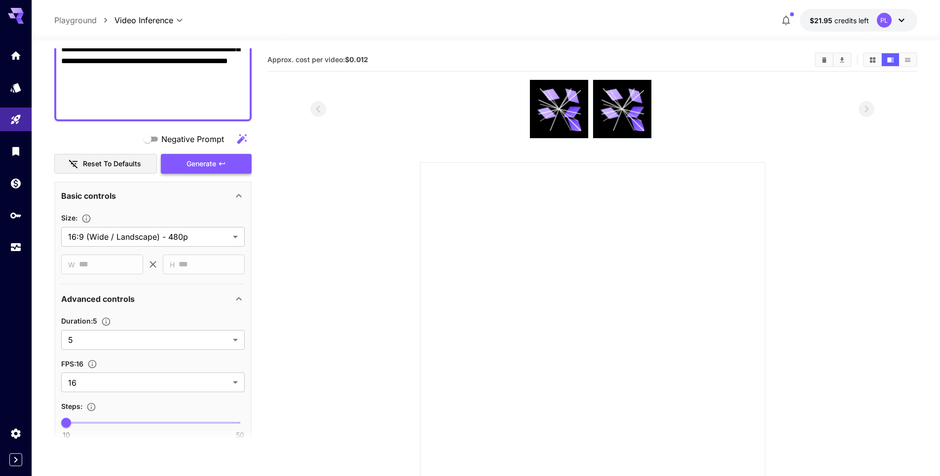
click at [209, 165] on div "Generate" at bounding box center [206, 164] width 91 height 20
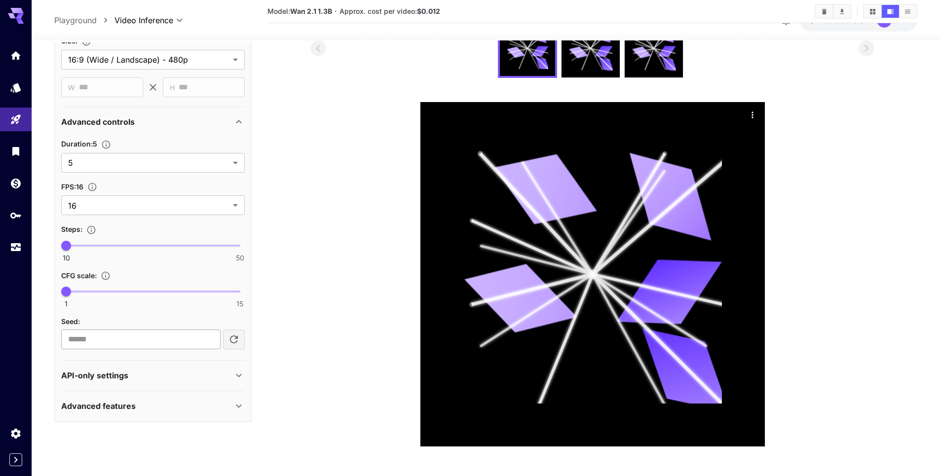
scroll to position [109, 0]
click at [145, 376] on div "API-only settings" at bounding box center [147, 375] width 172 height 12
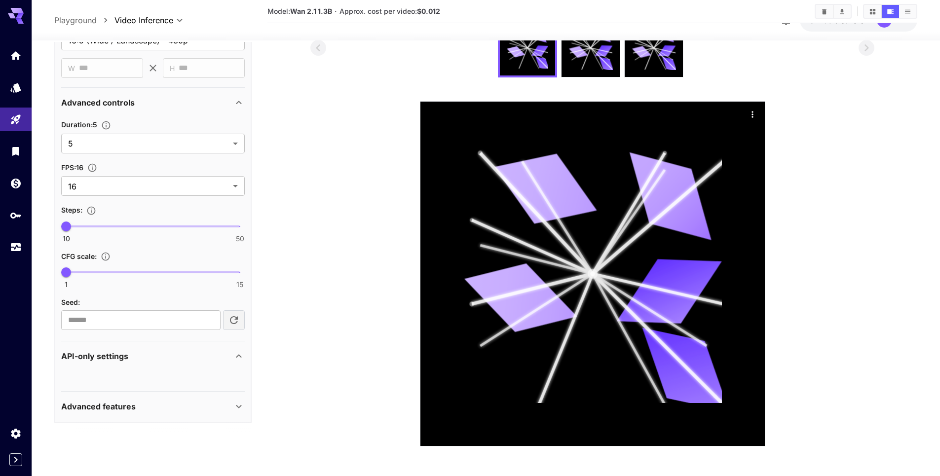
scroll to position [368, 0]
click at [139, 403] on div "Advanced features" at bounding box center [147, 406] width 172 height 12
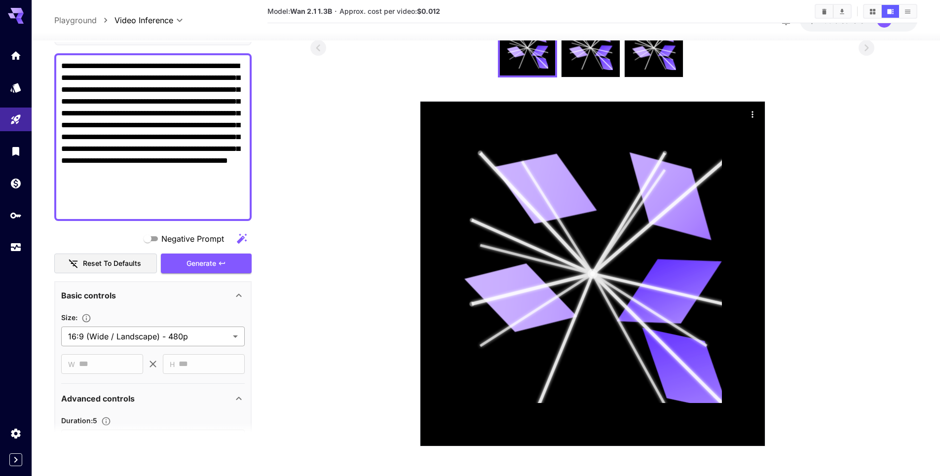
scroll to position [60, 0]
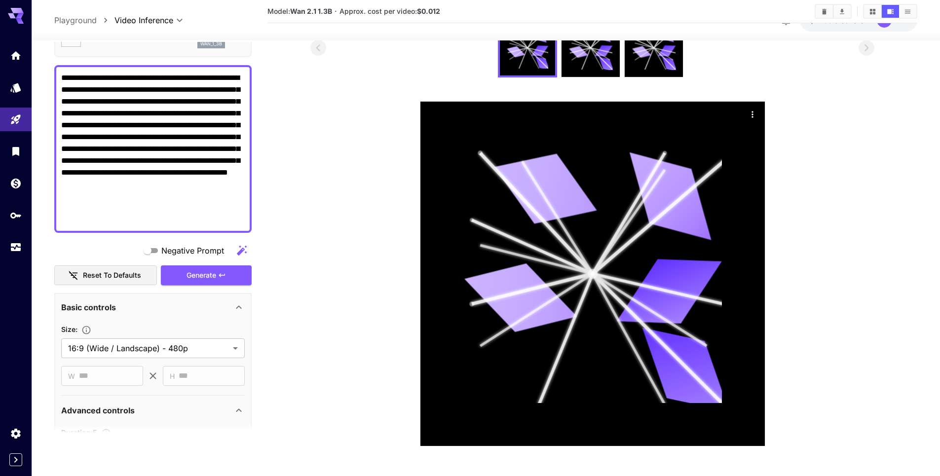
click at [357, 246] on section at bounding box center [592, 232] width 564 height 428
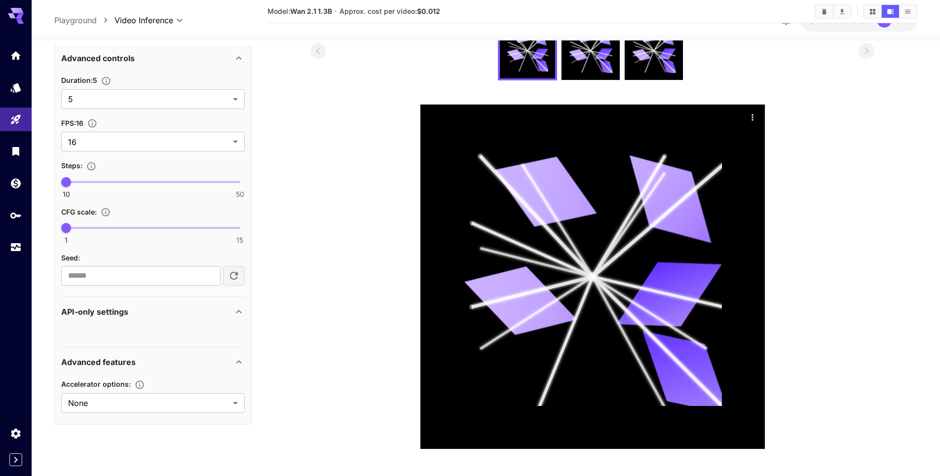
scroll to position [109, 0]
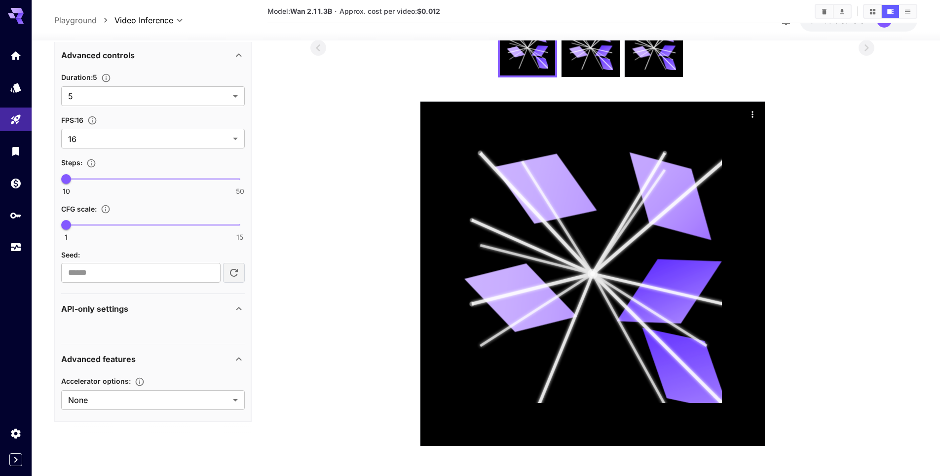
click at [174, 313] on div "API-only settings" at bounding box center [147, 309] width 172 height 12
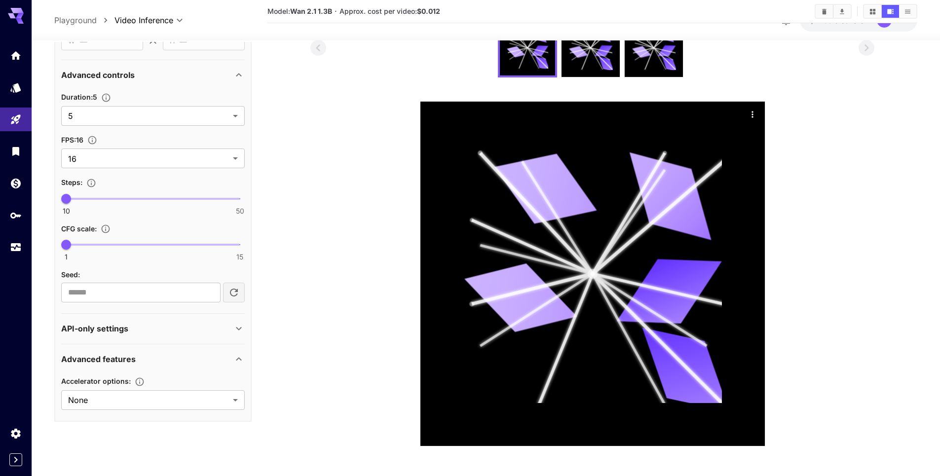
click at [156, 326] on div "API-only settings" at bounding box center [147, 329] width 172 height 12
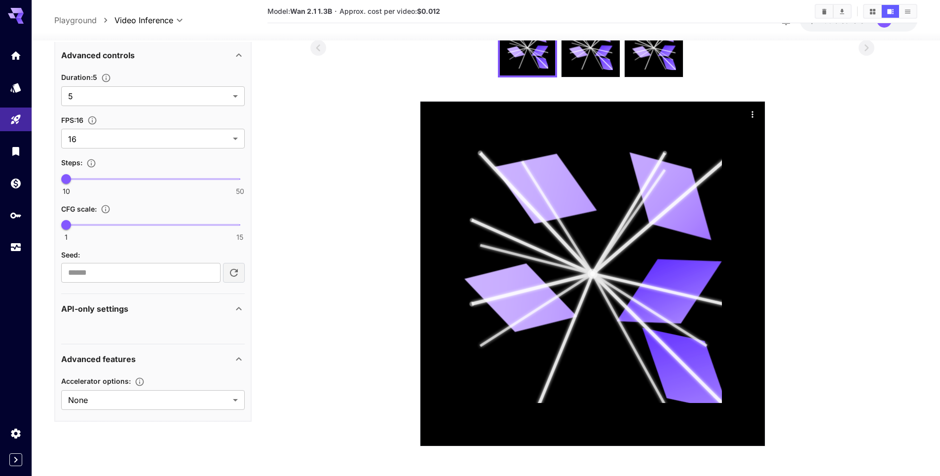
click at [158, 315] on div "API-only settings" at bounding box center [147, 309] width 172 height 12
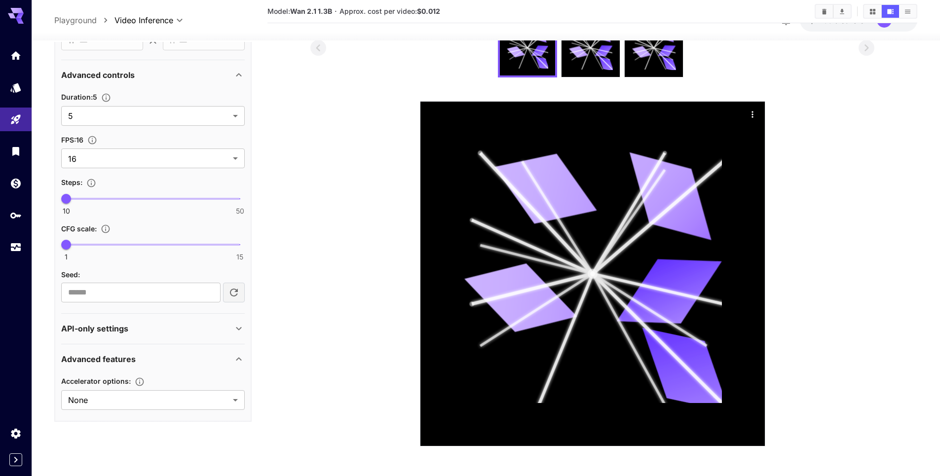
scroll to position [395, 0]
click at [105, 397] on body "**********" at bounding box center [470, 183] width 940 height 584
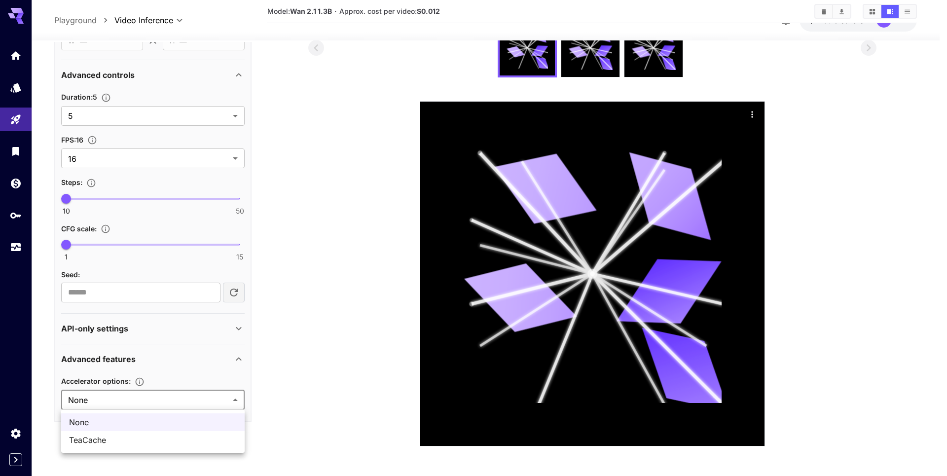
click at [105, 397] on div at bounding box center [473, 238] width 947 height 476
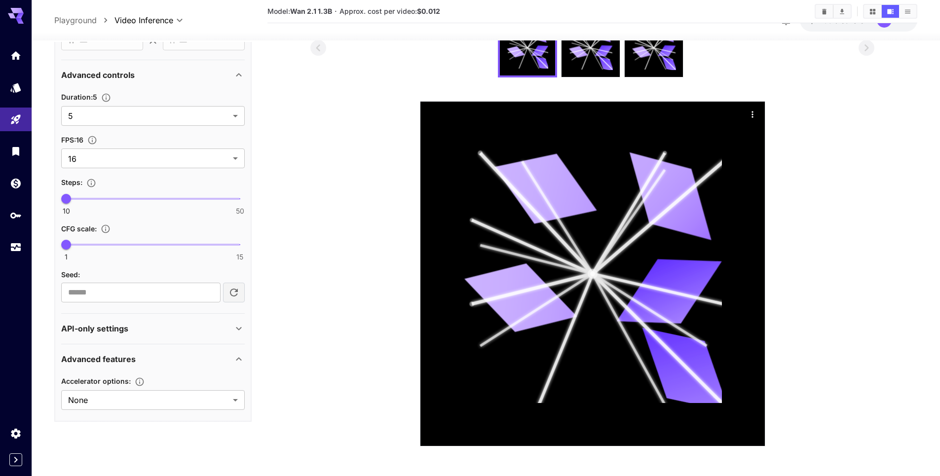
click at [171, 127] on div "Duration : 5 5 * ​ FPS : 16 16 ** ​ Steps : 10 50 10 CFG scale : 1 15 1 Seed : ​" at bounding box center [152, 196] width 183 height 211
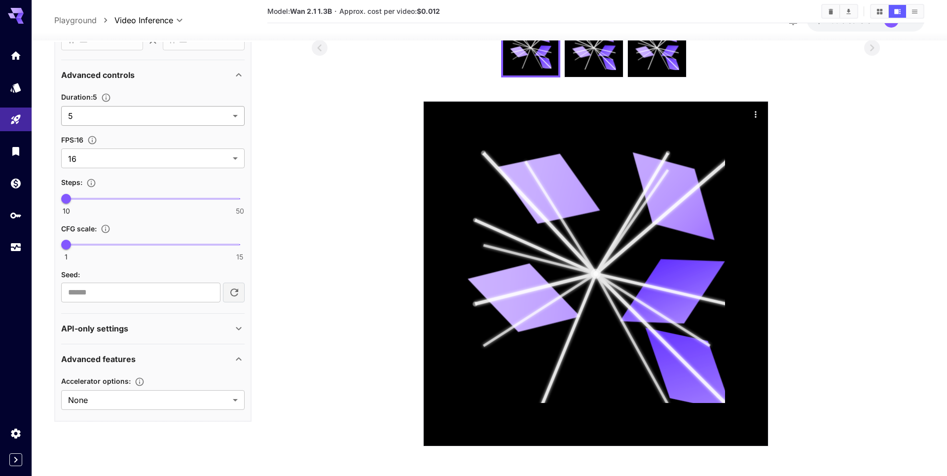
click at [172, 117] on body "**********" at bounding box center [473, 183] width 947 height 584
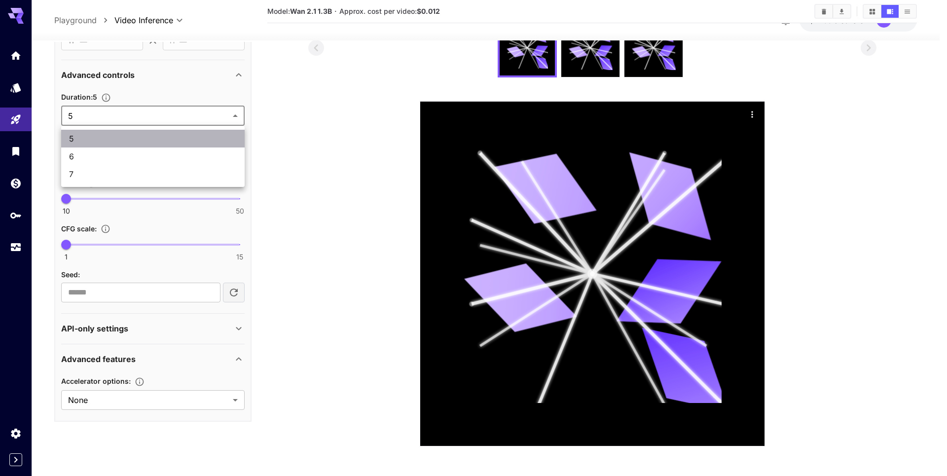
click at [166, 144] on span "5" at bounding box center [153, 139] width 168 height 12
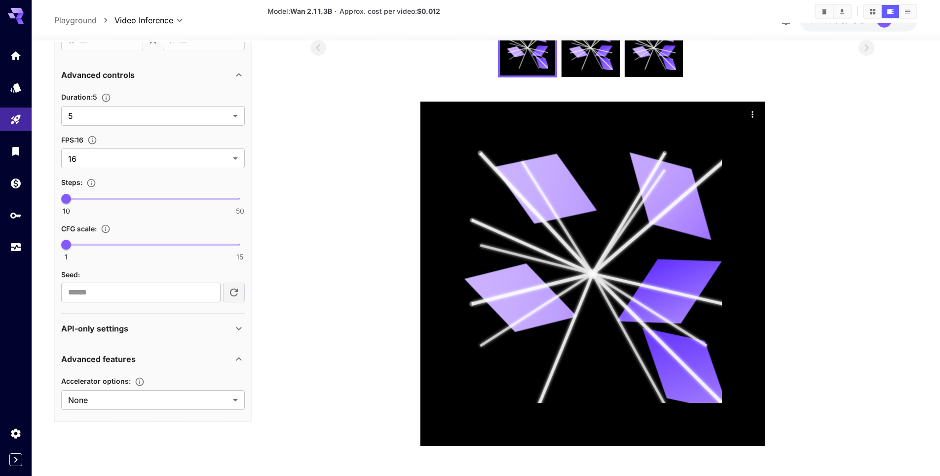
click at [264, 148] on main "**********" at bounding box center [485, 197] width 863 height 514
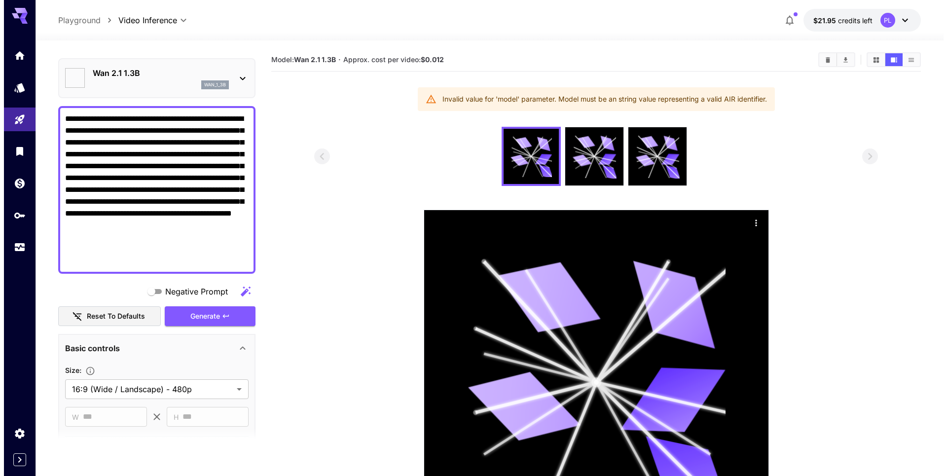
scroll to position [0, 0]
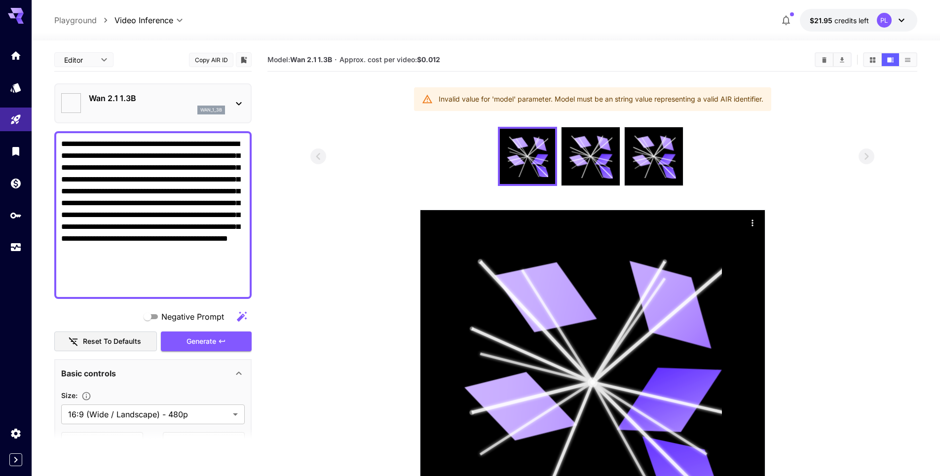
click at [217, 97] on p "Wan 2.1 1.3B" at bounding box center [157, 98] width 136 height 12
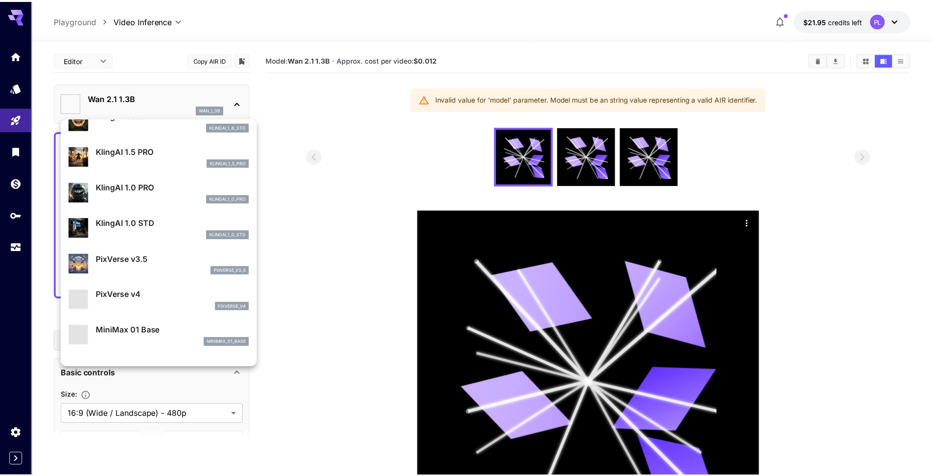
scroll to position [762, 0]
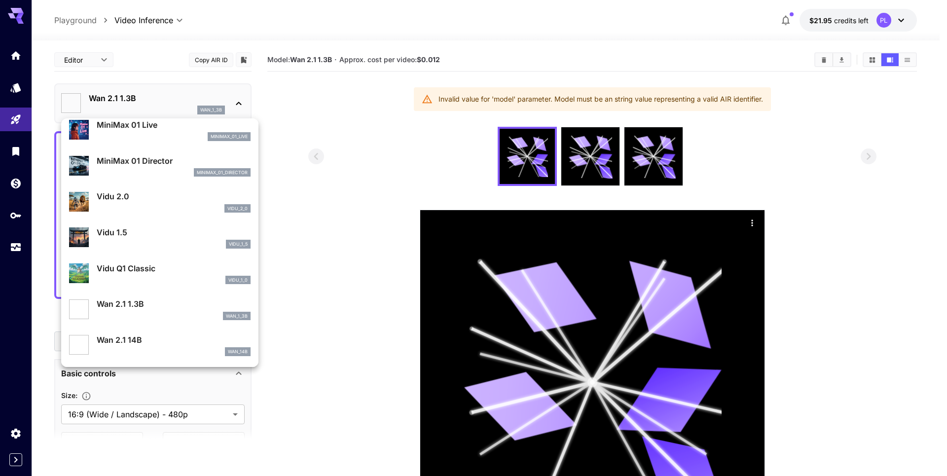
click at [322, 129] on div at bounding box center [473, 238] width 947 height 476
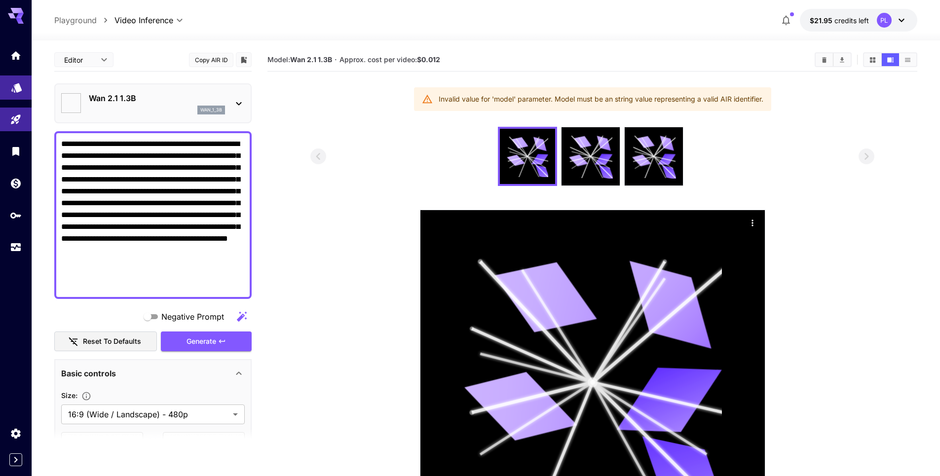
click at [17, 96] on link at bounding box center [16, 87] width 32 height 24
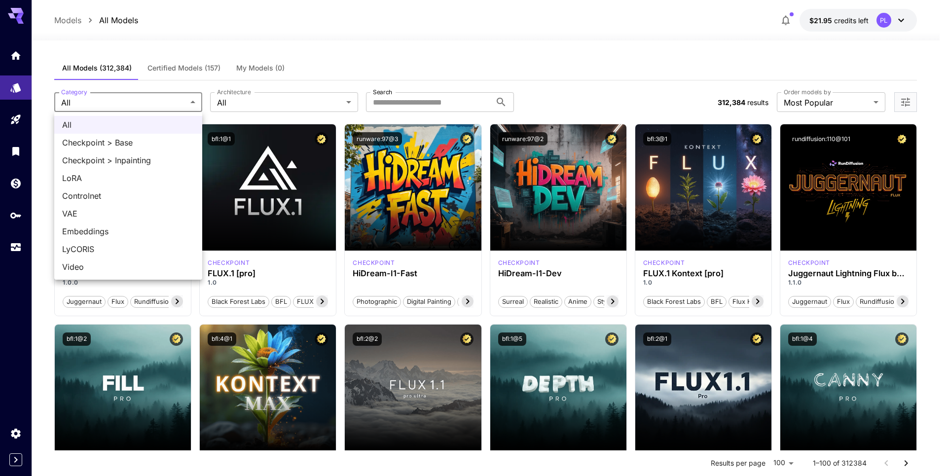
click at [118, 181] on span "LoRA" at bounding box center [128, 178] width 132 height 12
type input "****"
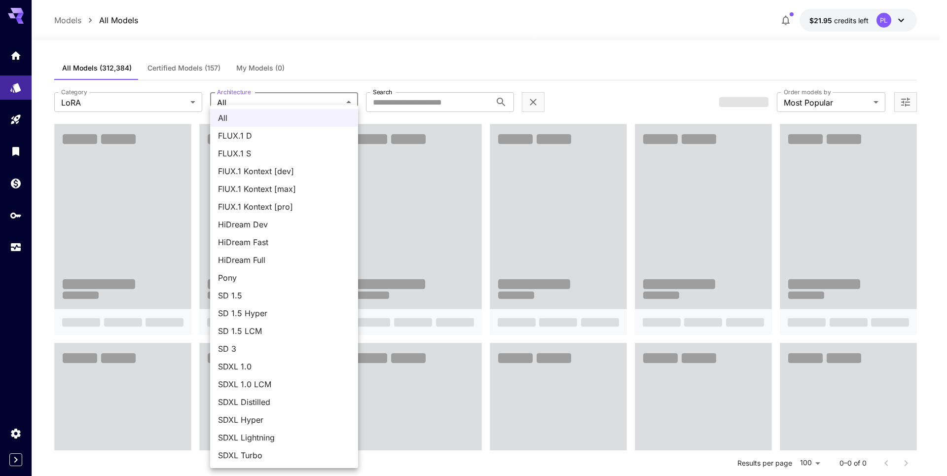
click at [420, 65] on div at bounding box center [473, 238] width 947 height 476
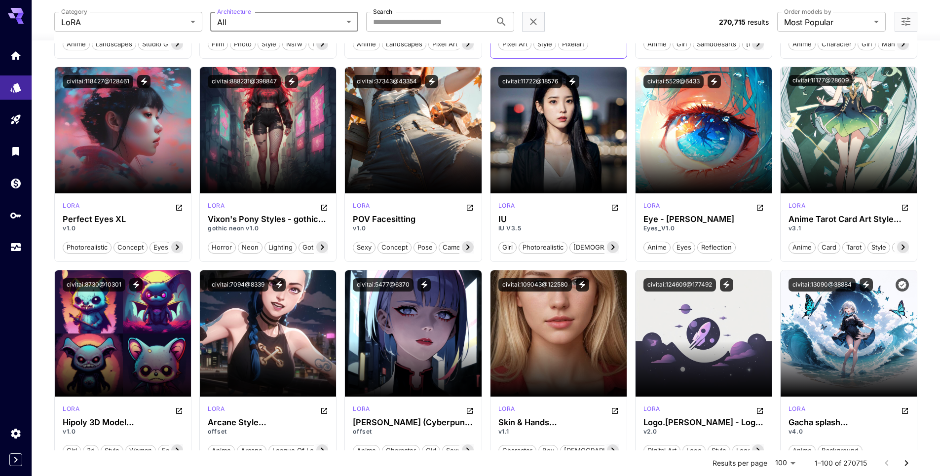
scroll to position [947, 0]
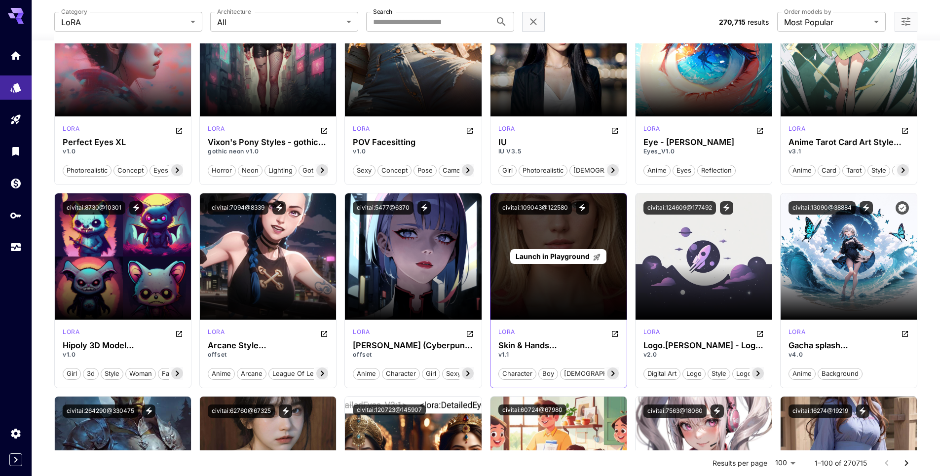
click at [590, 293] on div "Launch in Playground" at bounding box center [558, 256] width 136 height 126
click at [569, 258] on span "Launch in Playground" at bounding box center [552, 256] width 74 height 8
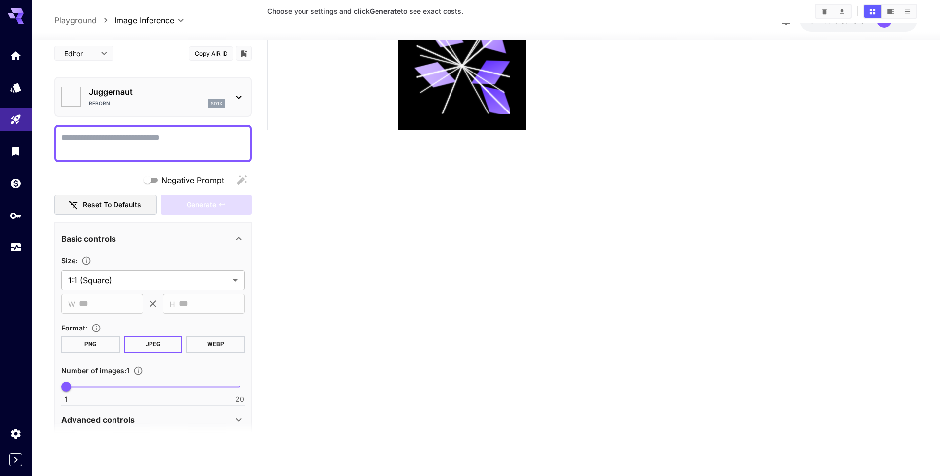
type input "*******"
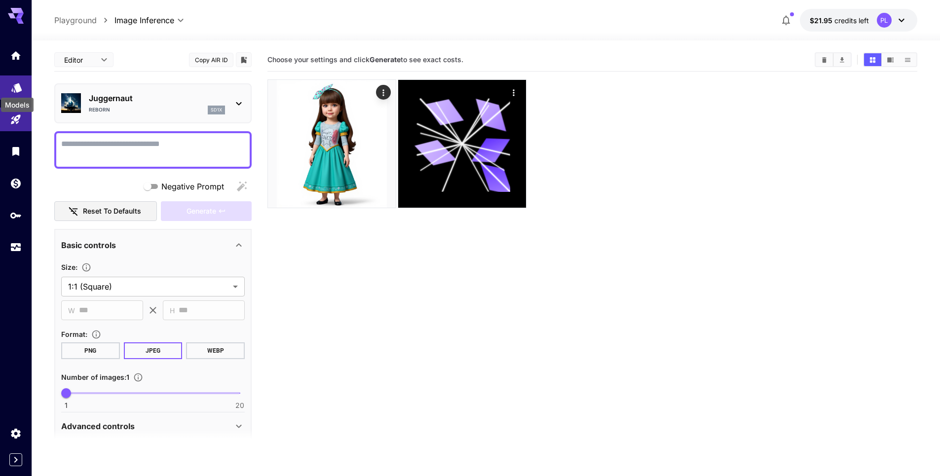
click at [11, 89] on icon "Models" at bounding box center [17, 84] width 12 height 12
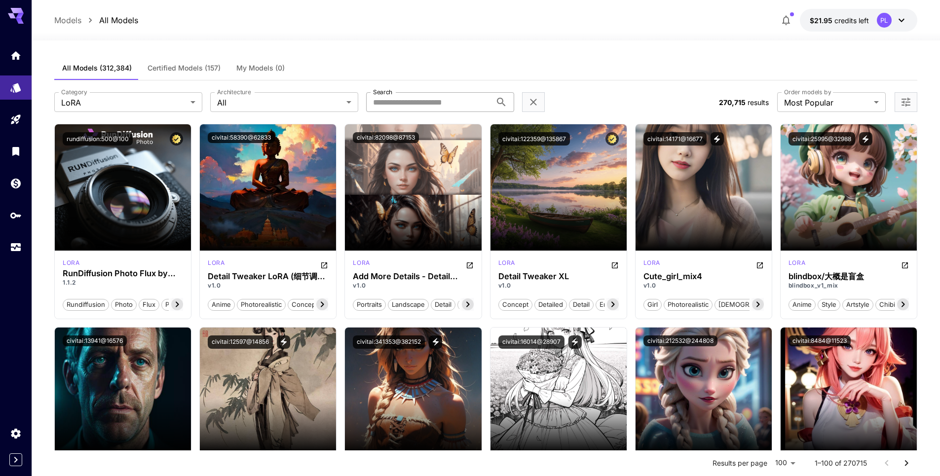
click at [410, 103] on input "Search" at bounding box center [428, 102] width 125 height 20
type input "****"
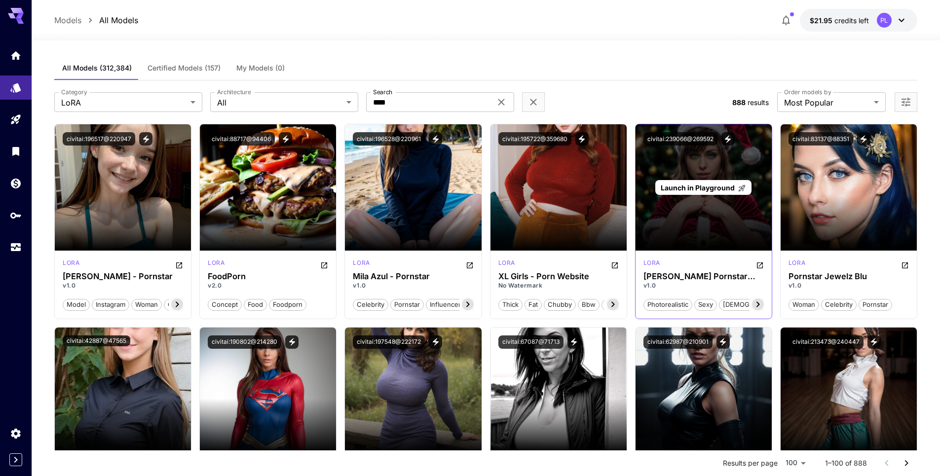
click at [713, 187] on span "Launch in Playground" at bounding box center [697, 187] width 74 height 8
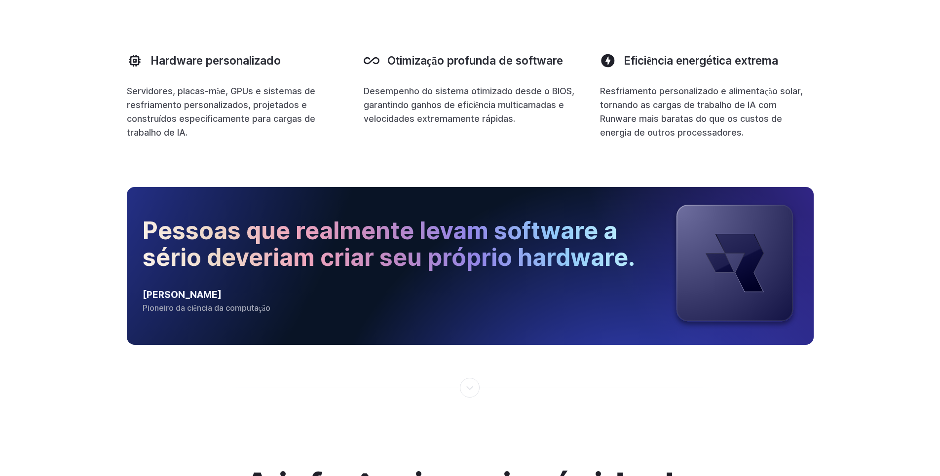
scroll to position [1065, 0]
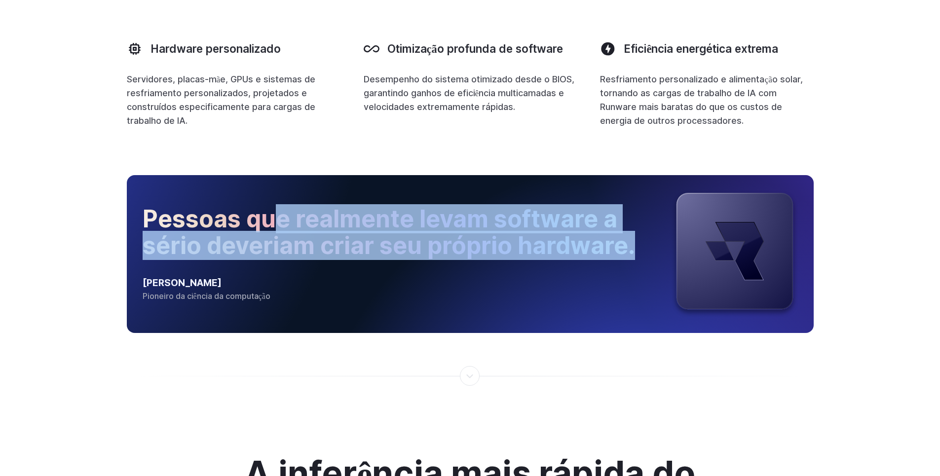
drag, startPoint x: 272, startPoint y: 215, endPoint x: 443, endPoint y: 308, distance: 195.3
click at [443, 308] on div "Pessoas que realmente levam software a sério deveriam criar seu próprio hardwar…" at bounding box center [470, 254] width 687 height 158
click at [581, 246] on font "Pessoas que realmente levam software a sério deveriam criar seu próprio hardwar…" at bounding box center [389, 232] width 492 height 56
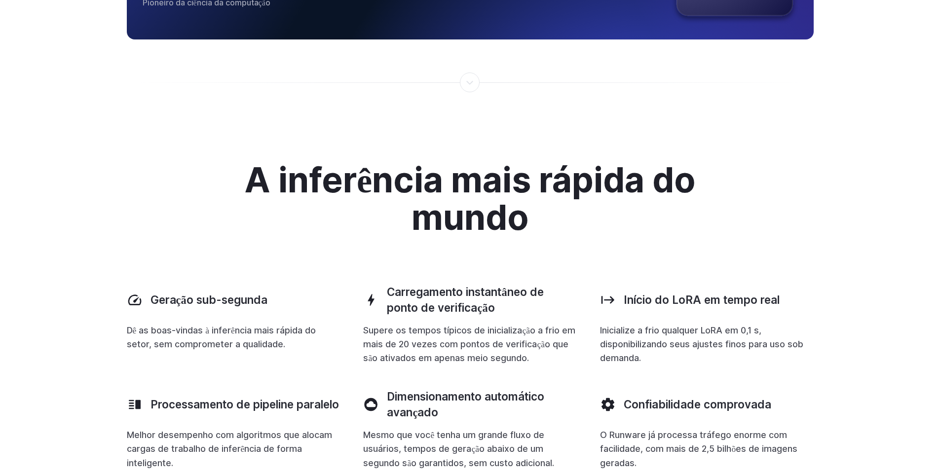
scroll to position [1361, 0]
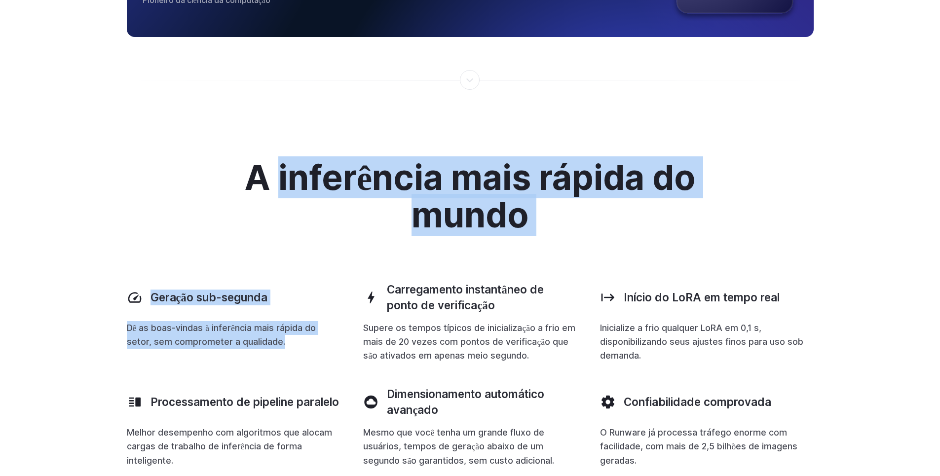
drag, startPoint x: 283, startPoint y: 186, endPoint x: 561, endPoint y: 294, distance: 298.4
click at [475, 273] on div "A inferência mais rápida do mundo Geração sub-segunda Dê as boas-vindas à infer…" at bounding box center [470, 313] width 687 height 309
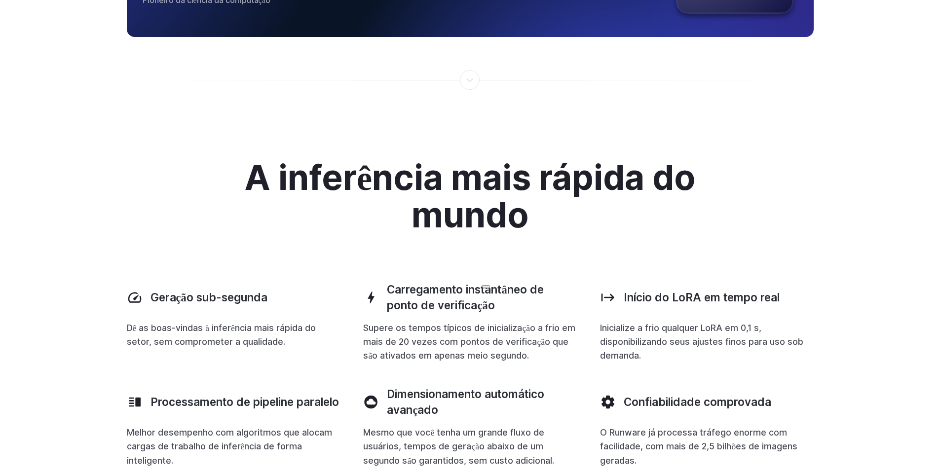
click at [590, 272] on div "A inferência mais rápida do mundo Geração sub-segunda Dê as boas-vindas à infer…" at bounding box center [470, 313] width 687 height 309
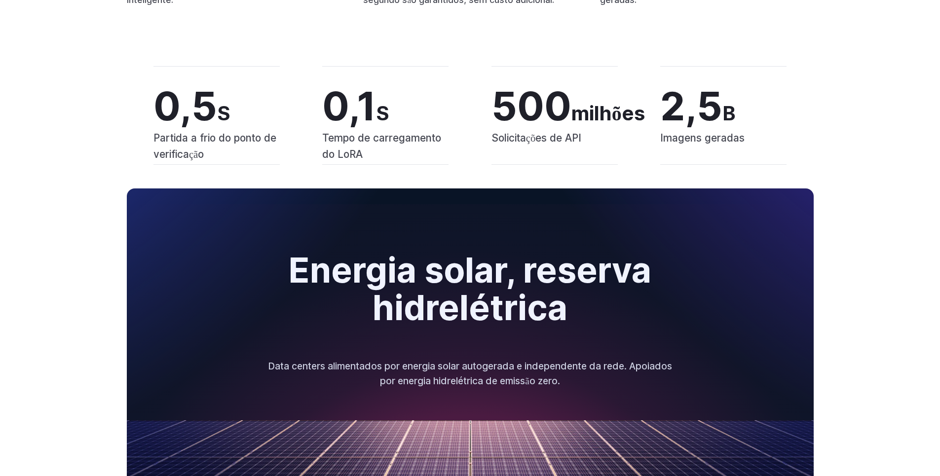
scroll to position [1894, 0]
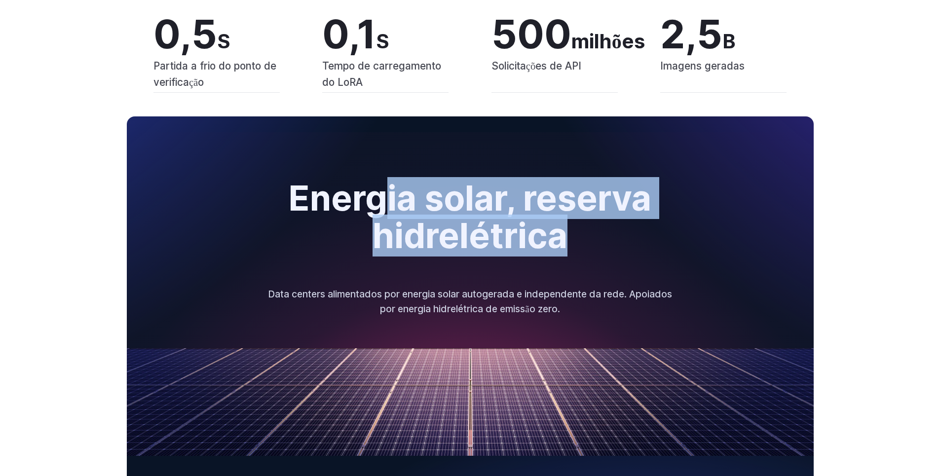
drag, startPoint x: 383, startPoint y: 196, endPoint x: 560, endPoint y: 272, distance: 192.5
click at [560, 272] on div "Energia solar, reserva hidrelétrica Data centers alimentados por energia solar …" at bounding box center [470, 248] width 687 height 137
click at [607, 260] on div "Energia solar, reserva hidrelétrica Data centers alimentados por energia solar …" at bounding box center [470, 248] width 687 height 137
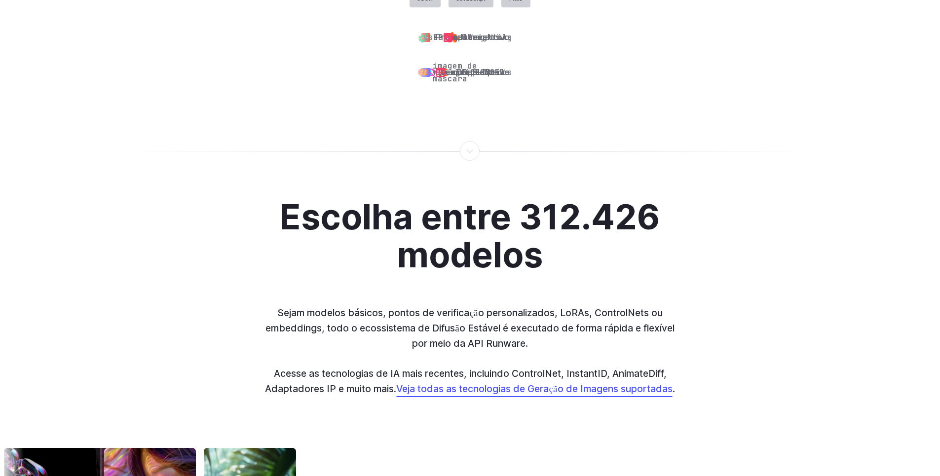
scroll to position [3019, 0]
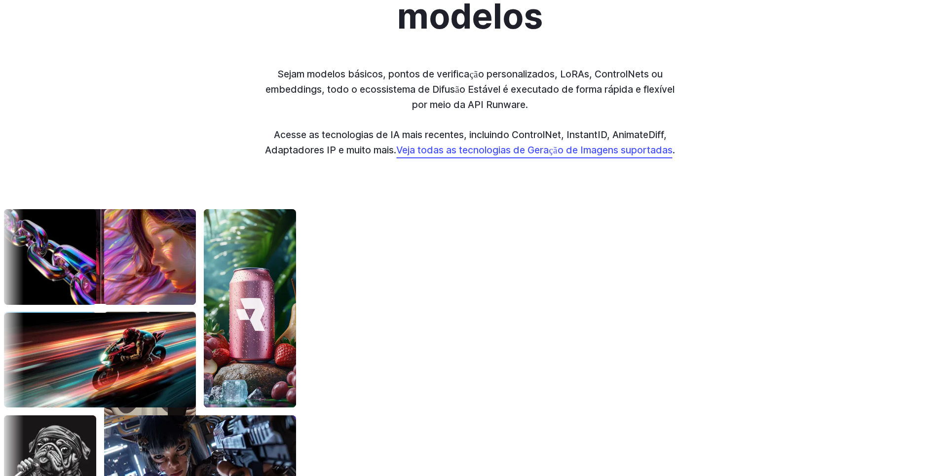
click at [537, 156] on font "Veja todas as tecnologias de Geração de Imagens suportadas" at bounding box center [534, 150] width 276 height 12
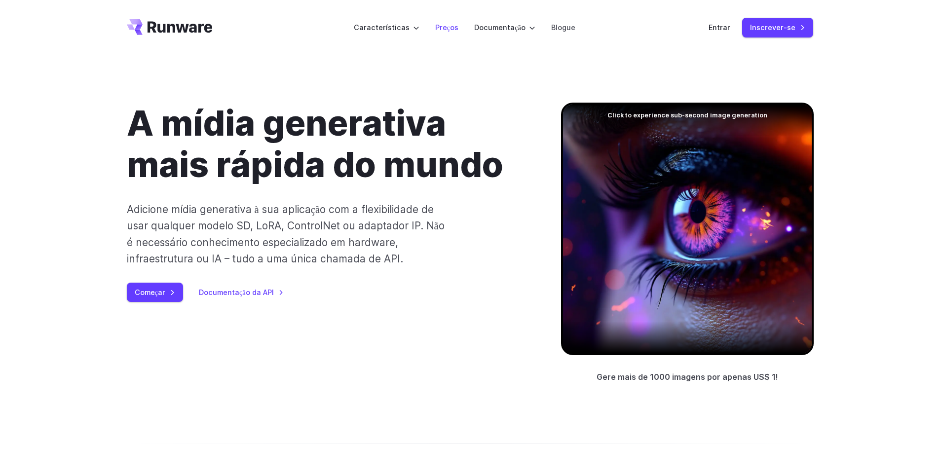
click at [451, 25] on font "Preços" at bounding box center [446, 27] width 23 height 8
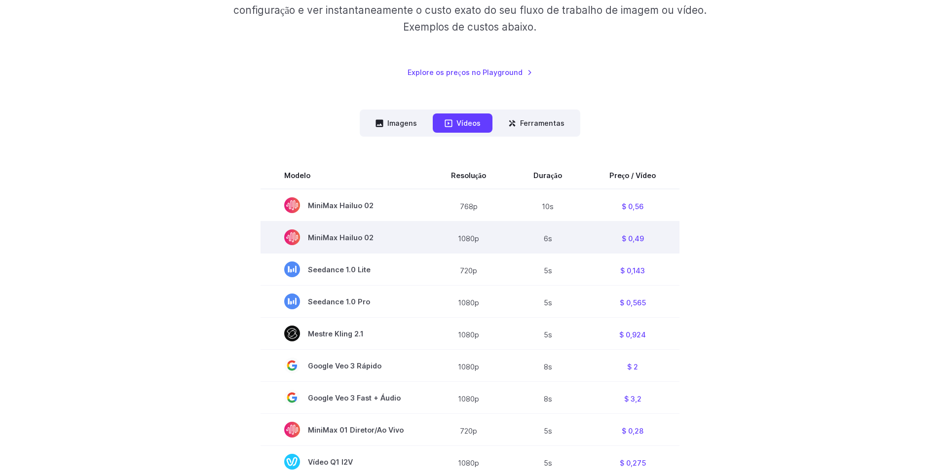
scroll to position [237, 0]
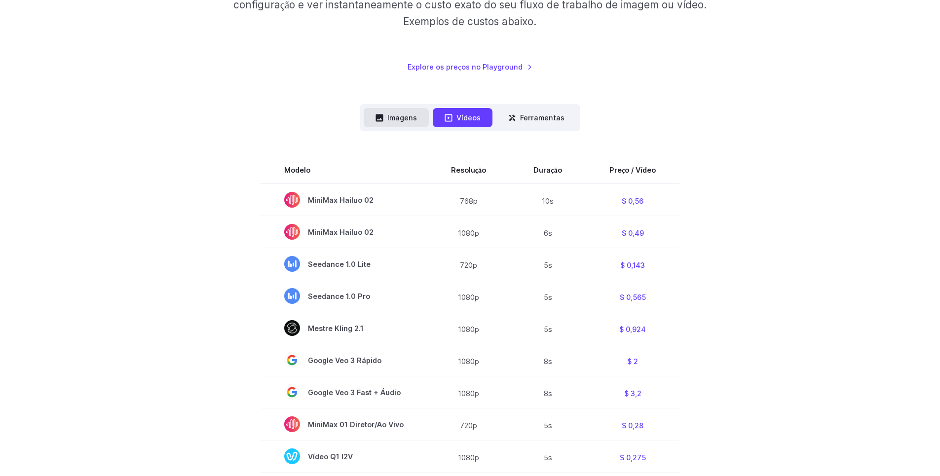
click at [403, 113] on font "Imagens" at bounding box center [402, 117] width 30 height 8
click at [534, 120] on font "Ferramentas" at bounding box center [542, 117] width 44 height 8
click at [535, 116] on font "Ferramentas" at bounding box center [542, 117] width 44 height 8
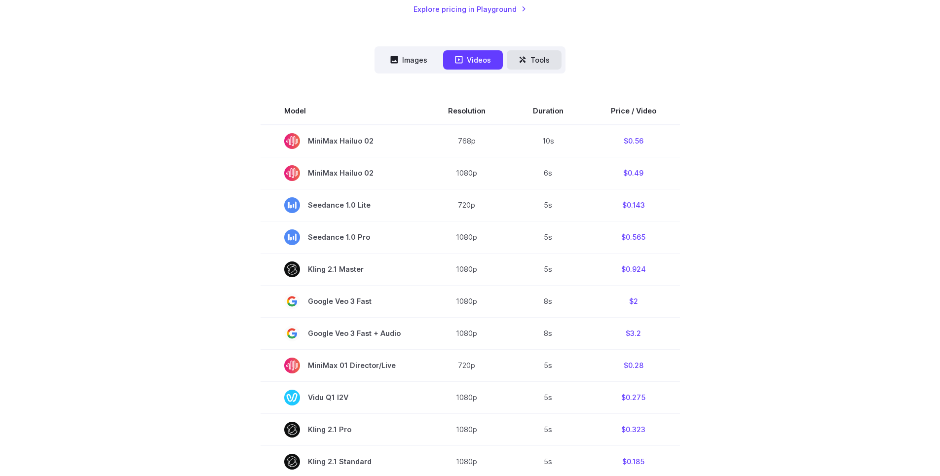
click at [526, 66] on button "Tools" at bounding box center [534, 59] width 55 height 19
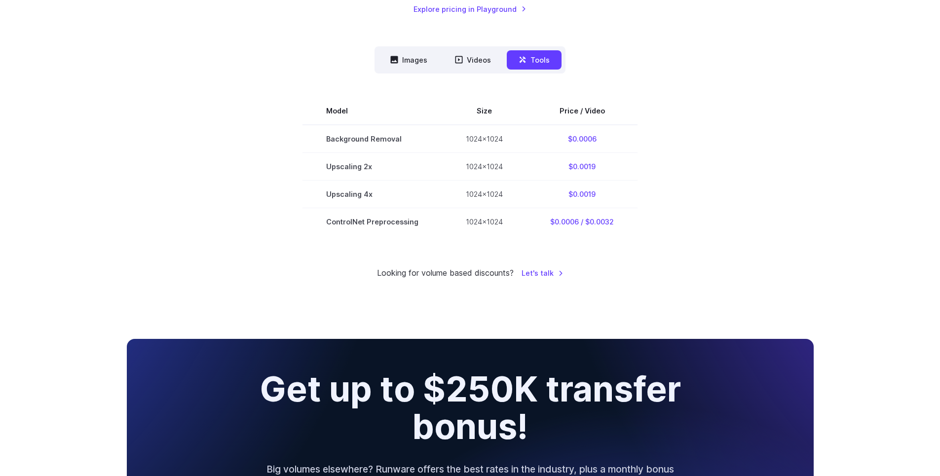
click at [531, 64] on button "Tools" at bounding box center [534, 59] width 55 height 19
click at [767, 141] on section "Model Size Price / Video Background Removal 1024x1024 $0.0006 Upscaling 2x 1024…" at bounding box center [470, 166] width 687 height 138
click at [411, 58] on button "Images" at bounding box center [408, 59] width 61 height 19
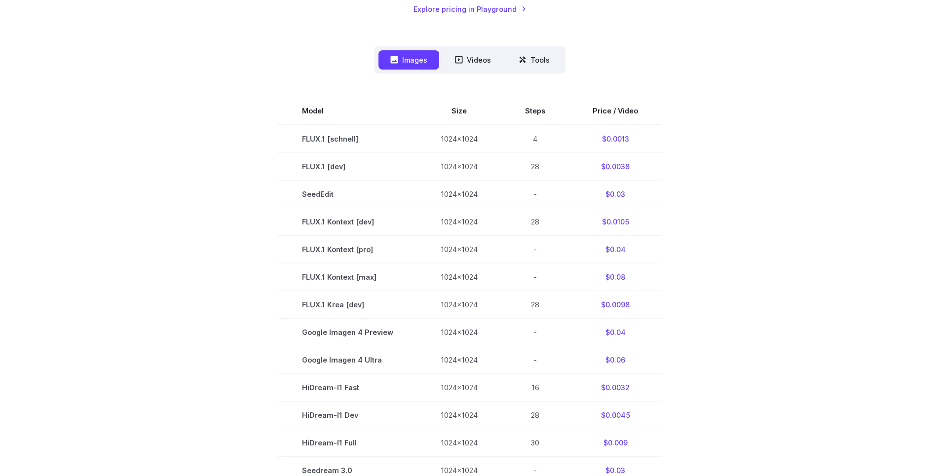
drag, startPoint x: 704, startPoint y: 309, endPoint x: 93, endPoint y: 148, distance: 631.4
click at [88, 135] on div "Pricing based on what you use Exact pricing depends on your setup. Use the Play…" at bounding box center [470, 238] width 940 height 840
click at [113, 160] on div "Pricing based on what you use Exact pricing depends on your setup. Use the Play…" at bounding box center [470, 238] width 940 height 840
click at [856, 284] on div "Pricing based on what you use Exact pricing depends on your setup. Use the Play…" at bounding box center [470, 238] width 940 height 840
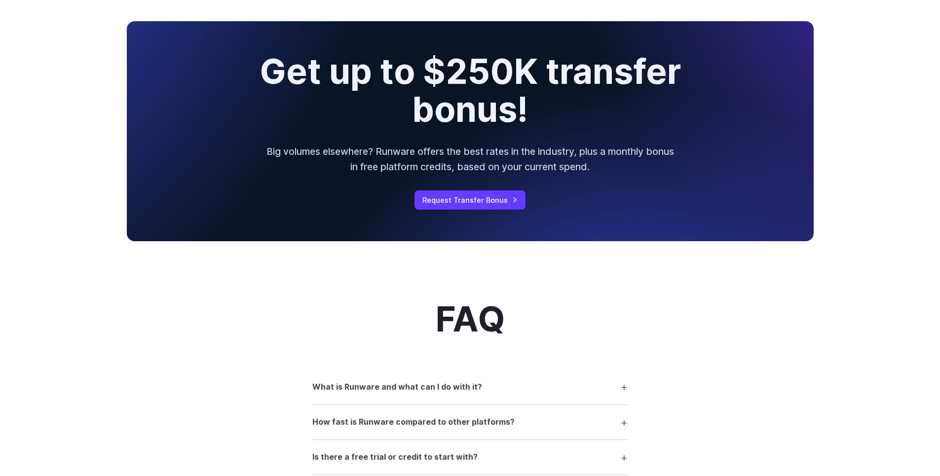
scroll to position [888, 0]
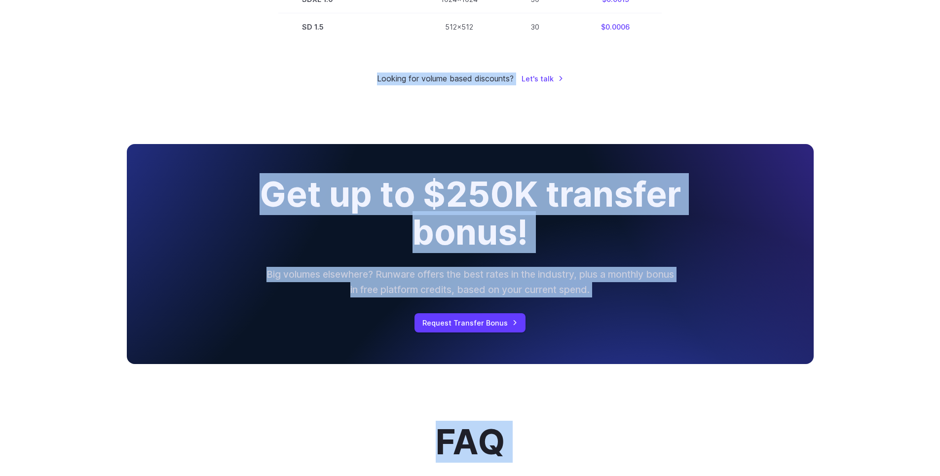
drag, startPoint x: 663, startPoint y: 296, endPoint x: 131, endPoint y: 56, distance: 584.1
click at [131, 56] on div "Pricing based on what you use Exact pricing depends on your setup. Use the Play…" at bounding box center [470, 285] width 940 height 1987
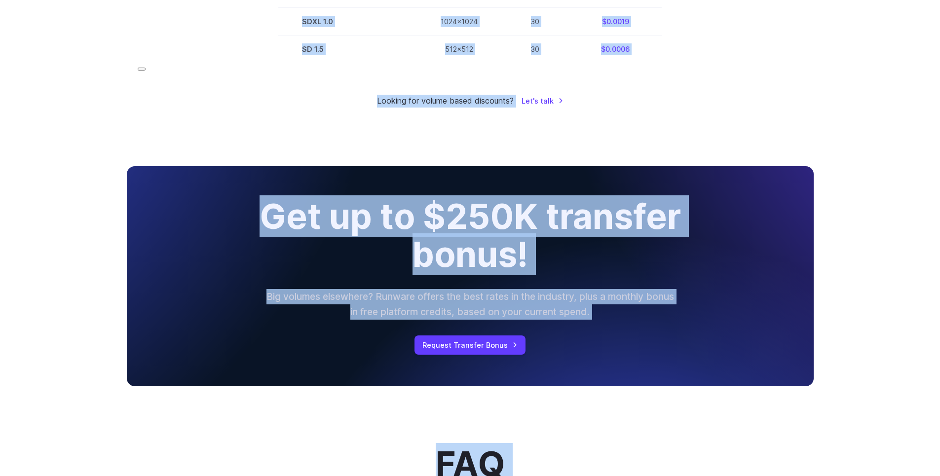
click at [259, 246] on h2 "Get up to $250K transfer bonus!" at bounding box center [469, 235] width 499 height 75
click at [305, 224] on h2 "Get up to $250K transfer bonus!" at bounding box center [469, 235] width 499 height 75
click at [486, 227] on h2 "Get up to $250K transfer bonus!" at bounding box center [469, 235] width 499 height 75
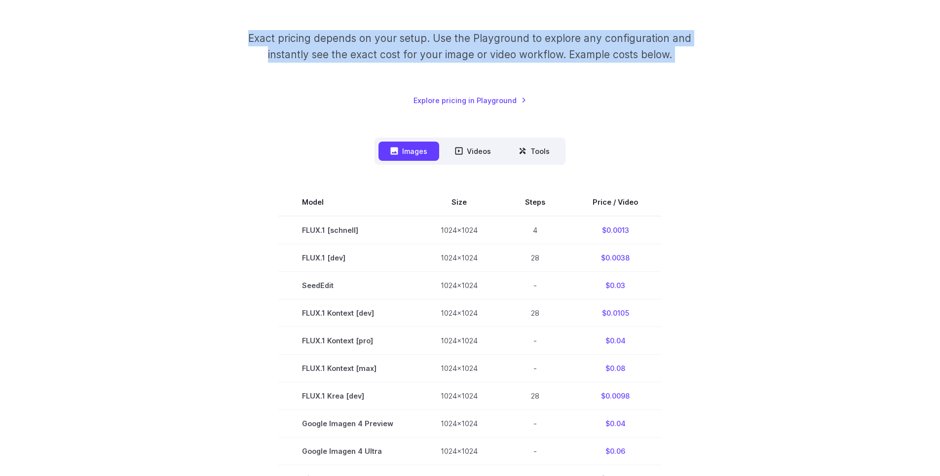
scroll to position [0, 0]
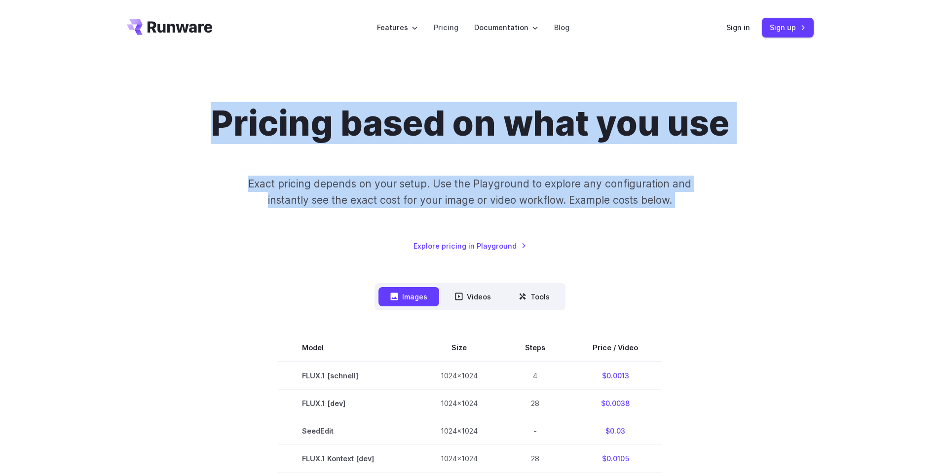
drag, startPoint x: 800, startPoint y: 394, endPoint x: 65, endPoint y: 102, distance: 790.8
click at [65, 102] on div "Pricing based on what you use Exact pricing depends on your setup. Use the Play…" at bounding box center [470, 475] width 940 height 840
drag, startPoint x: 91, startPoint y: 18, endPoint x: 858, endPoint y: 408, distance: 860.0
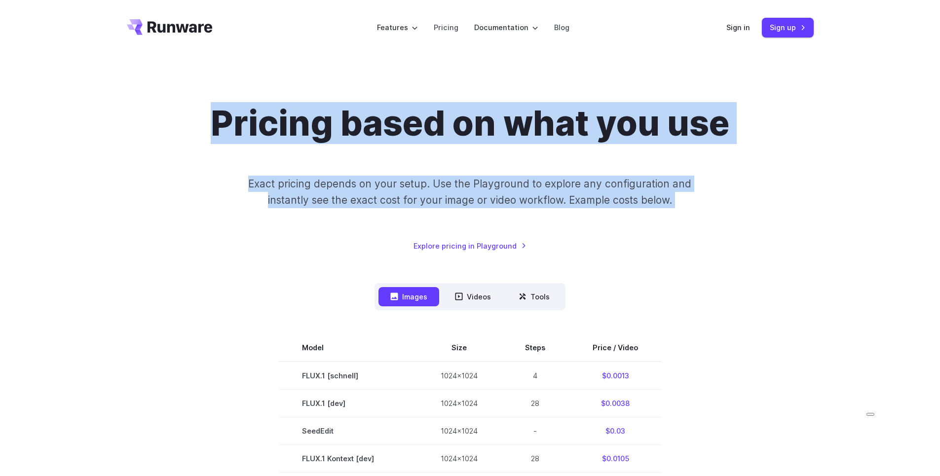
click at [858, 408] on div "Pricing based on what you use Exact pricing depends on your setup. Use the Play…" at bounding box center [470, 475] width 940 height 840
drag, startPoint x: 781, startPoint y: 437, endPoint x: 54, endPoint y: 36, distance: 830.7
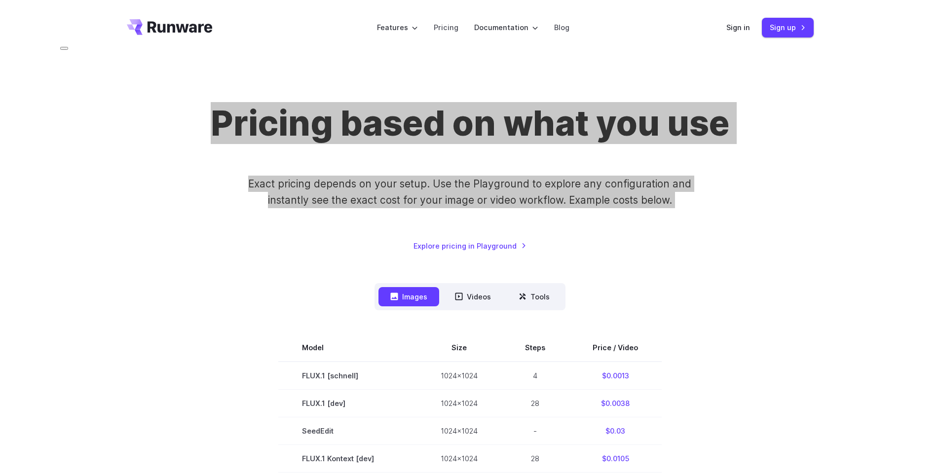
click at [59, 51] on html at bounding box center [68, 45] width 25 height 17
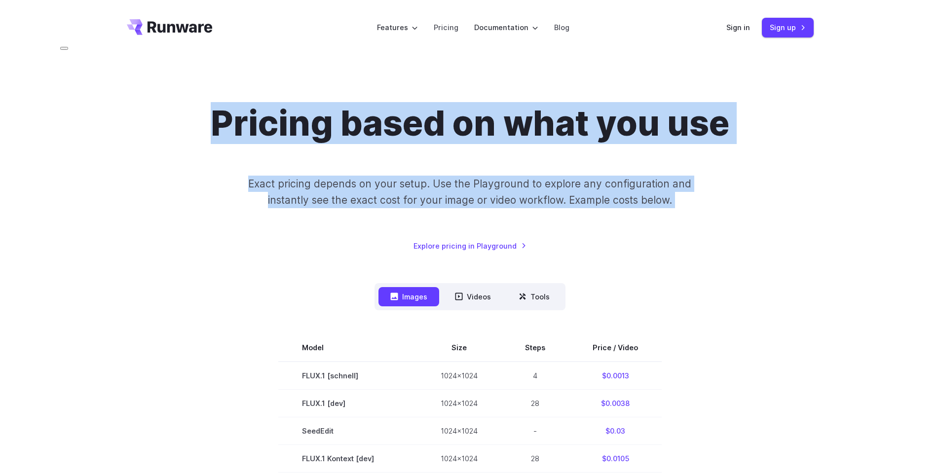
click at [363, 73] on div "Pricing based on what you use Exact pricing depends on your setup. Use the Play…" at bounding box center [470, 475] width 940 height 840
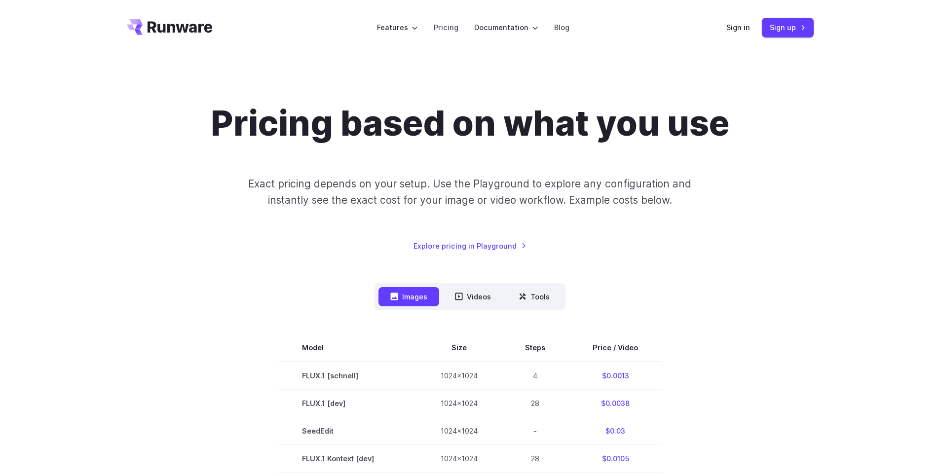
click at [470, 307] on nav "Images Videos Tools ****** ****** *****" at bounding box center [469, 296] width 191 height 27
